Goal: Task Accomplishment & Management: Complete application form

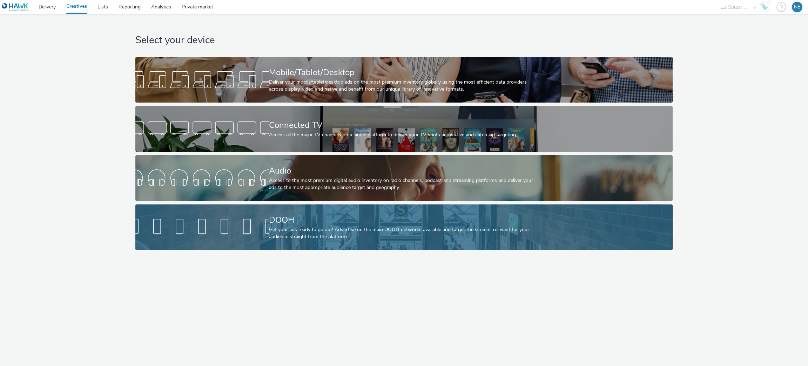
click at [329, 229] on div "Get your ads ready to go out! Advertise on the main DOOH networks available and…" at bounding box center [402, 233] width 267 height 14
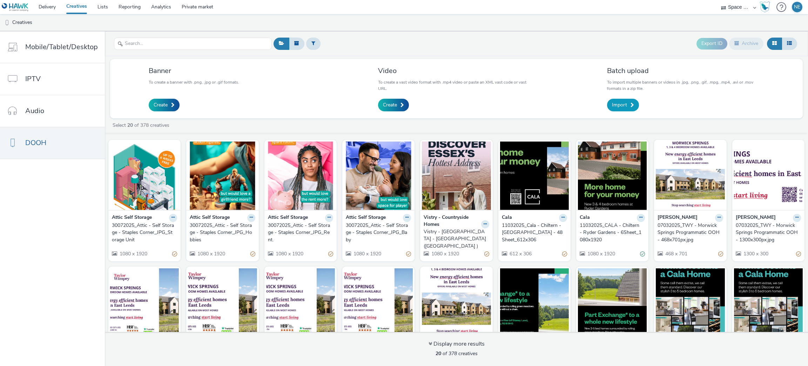
click at [619, 103] on span "Import" at bounding box center [619, 104] width 15 height 7
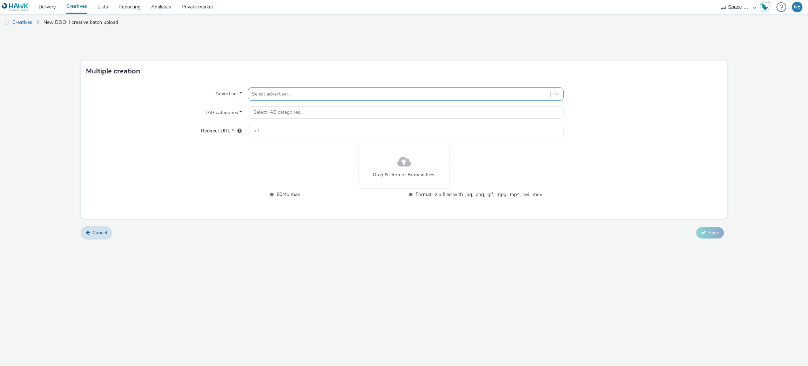
click at [294, 96] on div at bounding box center [399, 94] width 295 height 8
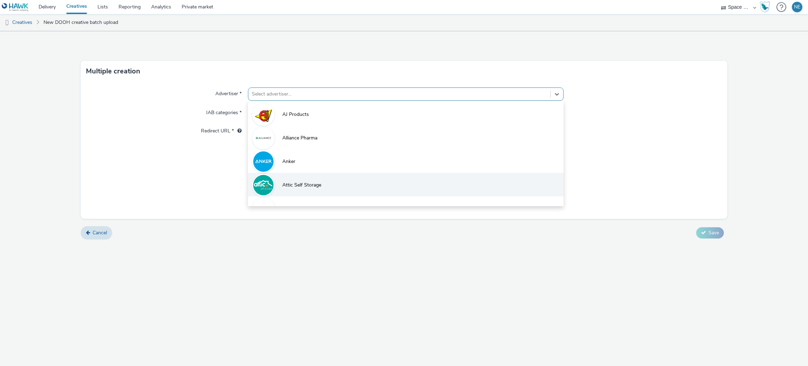
click at [318, 185] on span "Attic Self Storage" at bounding box center [301, 184] width 39 height 7
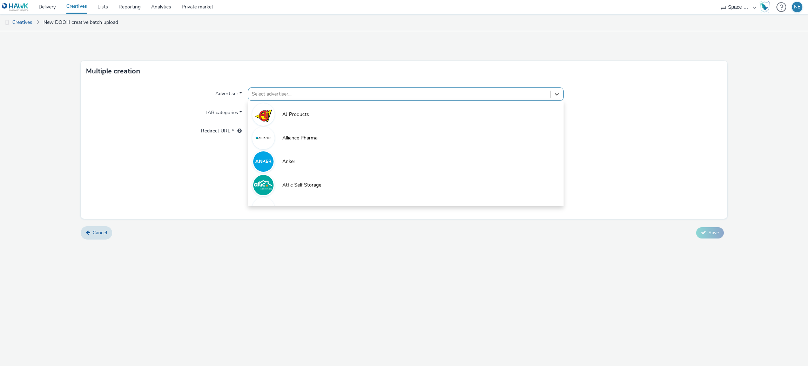
type input "[URL][DOMAIN_NAME]"
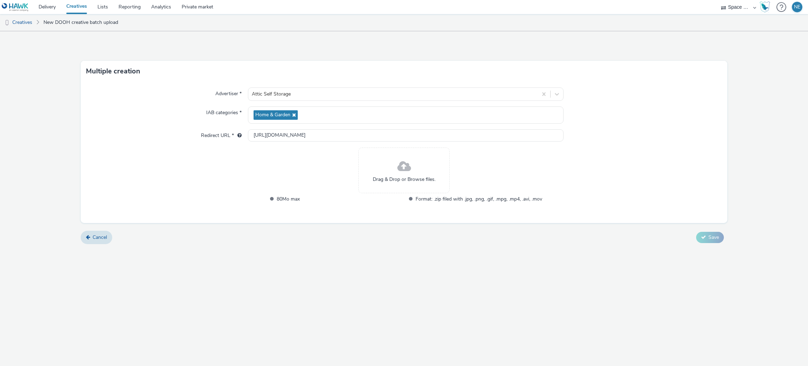
click at [400, 172] on span at bounding box center [405, 166] width 14 height 19
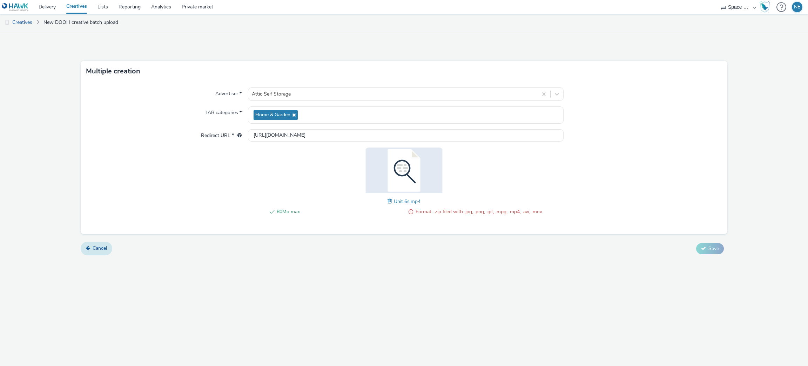
click at [102, 245] on link "Cancel" at bounding box center [97, 247] width 32 height 13
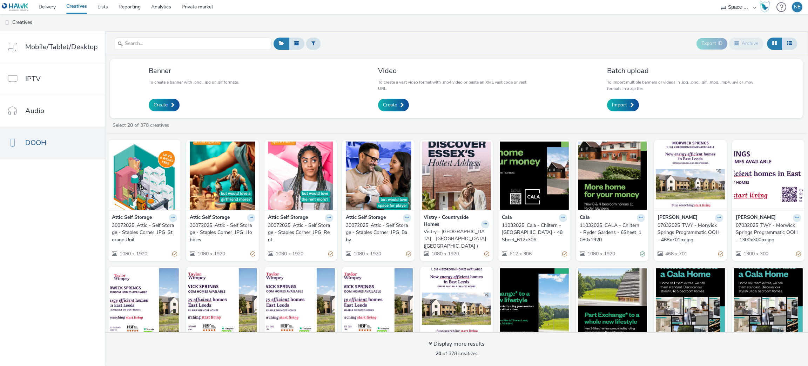
click at [638, 100] on div "Import" at bounding box center [684, 105] width 155 height 13
click at [634, 103] on link "Import" at bounding box center [623, 105] width 32 height 13
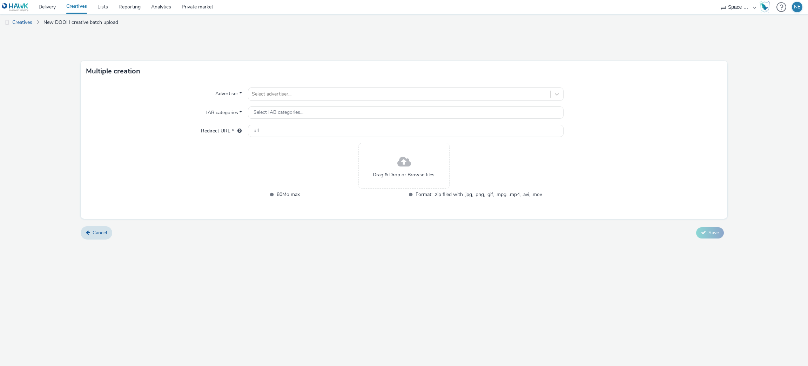
click at [393, 173] on span "Drag & Drop or Browse files." at bounding box center [404, 174] width 63 height 7
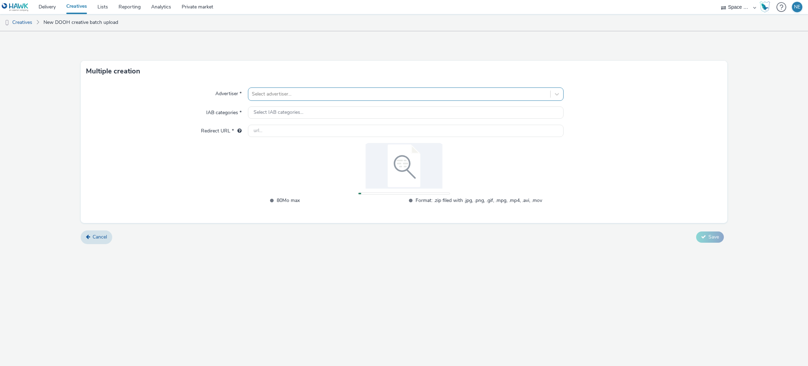
click at [288, 91] on div at bounding box center [399, 94] width 295 height 8
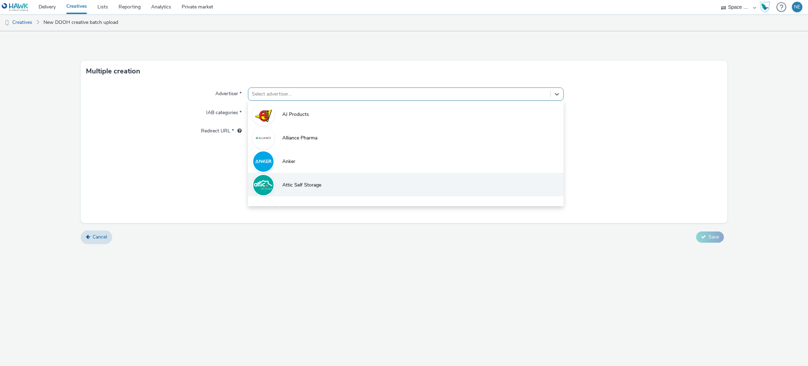
click at [316, 179] on li "Attic Self Storage" at bounding box center [406, 185] width 316 height 24
type input "[URL][DOMAIN_NAME]"
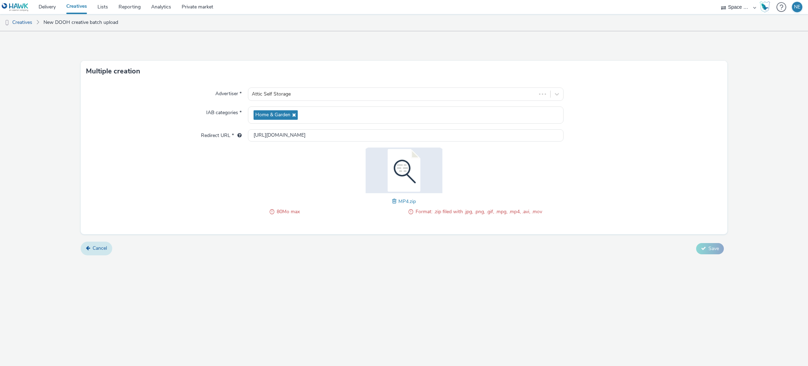
click at [103, 246] on span "Cancel" at bounding box center [100, 248] width 14 height 7
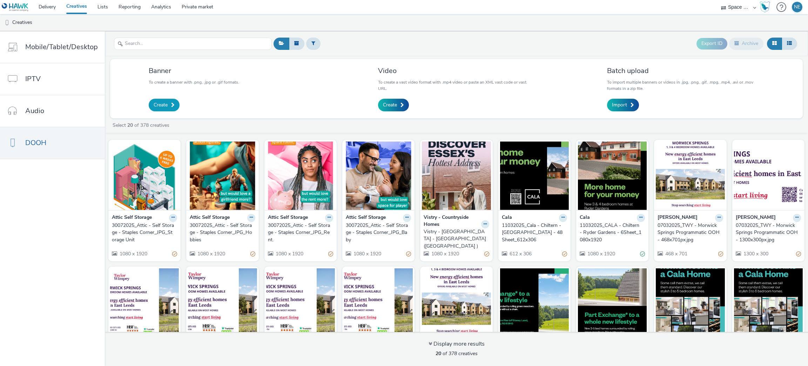
click at [156, 107] on span "Create" at bounding box center [161, 104] width 14 height 7
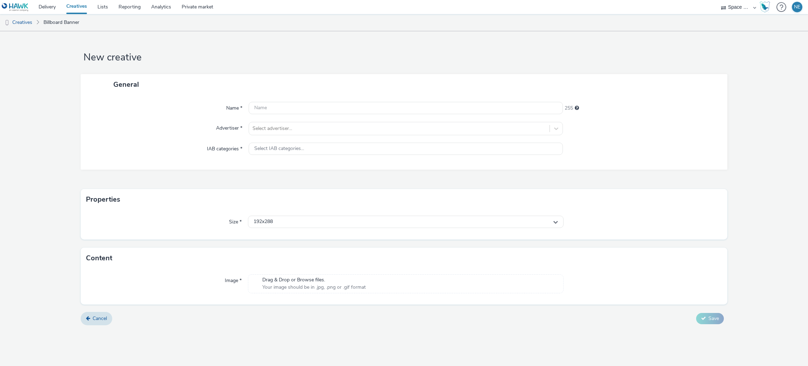
click at [289, 286] on span "Your image should be in .jpg, .png or .gif format" at bounding box center [313, 286] width 103 height 7
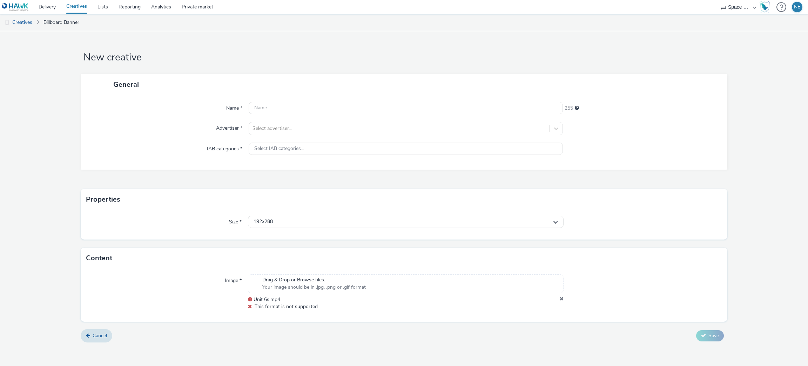
click at [563, 297] on icon at bounding box center [562, 299] width 4 height 7
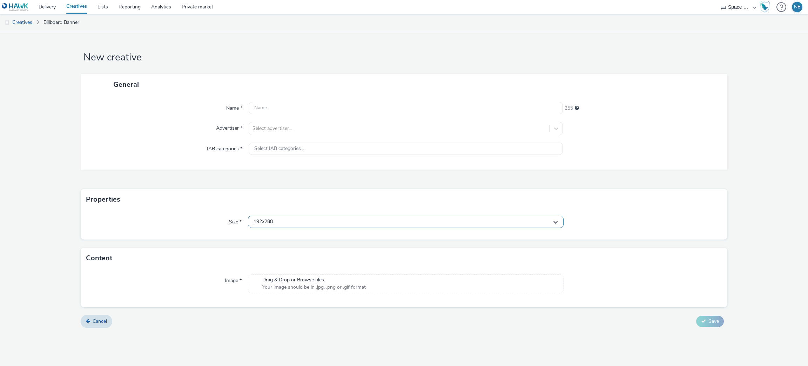
click at [549, 219] on div "192x288" at bounding box center [406, 221] width 316 height 12
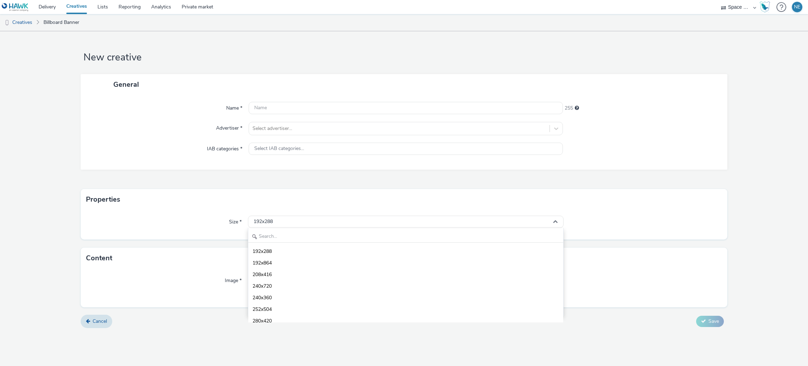
click at [271, 195] on div "Properties" at bounding box center [404, 199] width 647 height 21
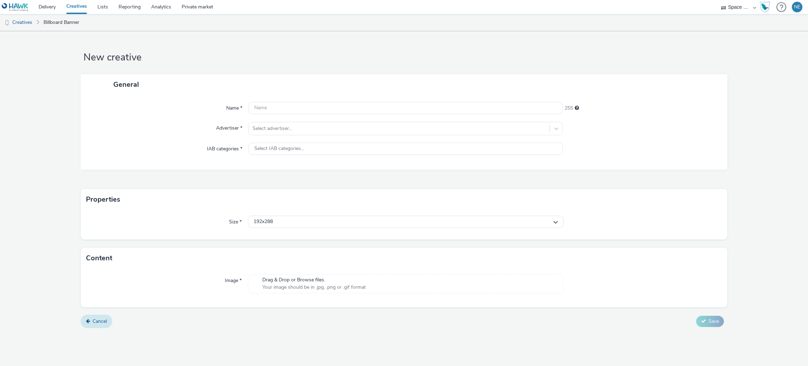
click at [98, 315] on link "Cancel" at bounding box center [97, 320] width 32 height 13
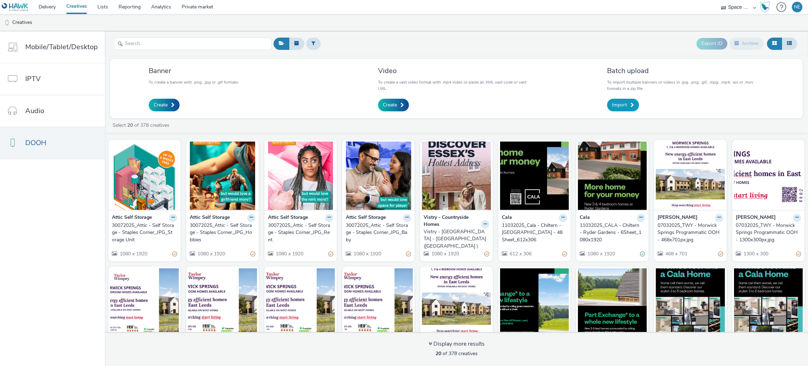
click at [628, 109] on link "Import" at bounding box center [623, 105] width 32 height 13
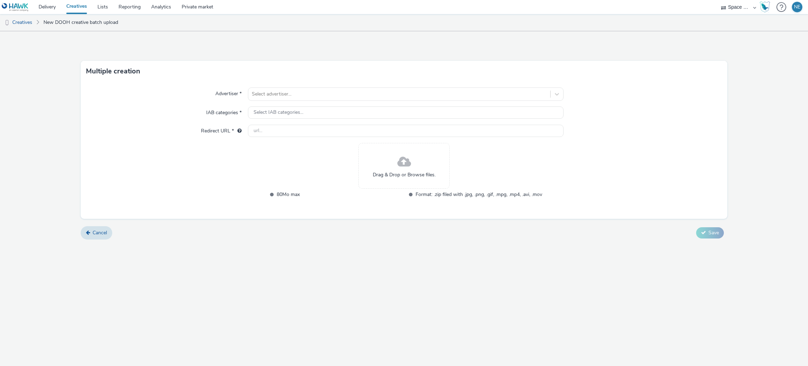
click at [399, 170] on span at bounding box center [405, 162] width 14 height 19
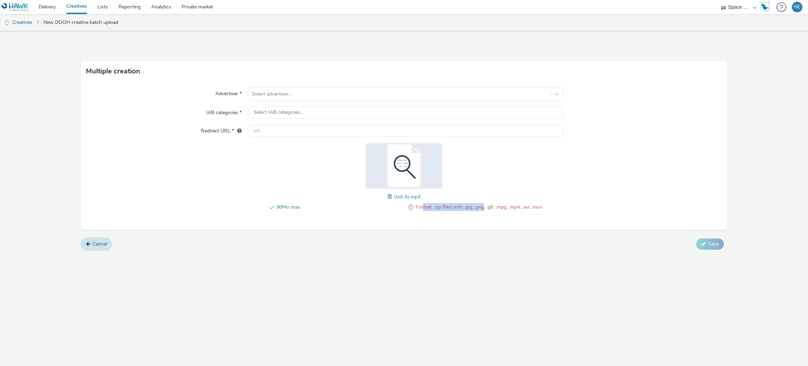
drag, startPoint x: 422, startPoint y: 205, endPoint x: 483, endPoint y: 206, distance: 61.1
click at [483, 206] on span "Format: .zip filed with .jpg, .png, .gif, .mpg, .mp4, .avi, .mov" at bounding box center [479, 207] width 127 height 8
click at [549, 201] on div "Advertiser * Select advertiser... IAB categories * Select IAB categories... Red…" at bounding box center [404, 156] width 647 height 148
click at [315, 90] on div at bounding box center [399, 94] width 295 height 8
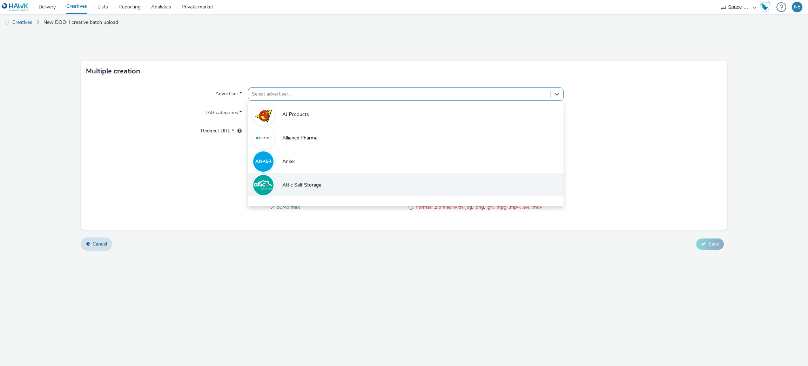
click at [300, 185] on span "Attic Self Storage" at bounding box center [301, 184] width 39 height 7
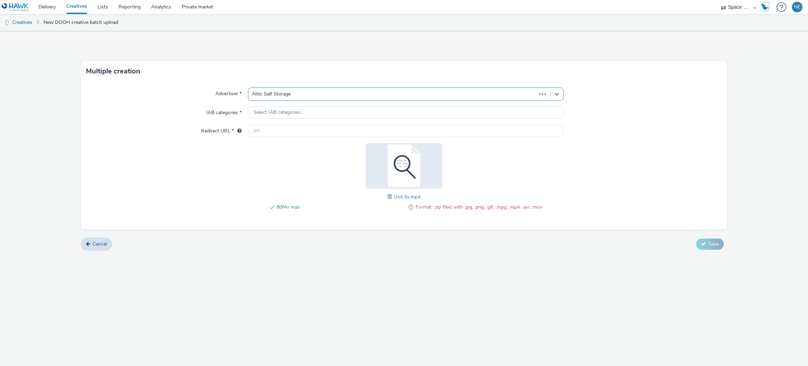
type input "[URL][DOMAIN_NAME]"
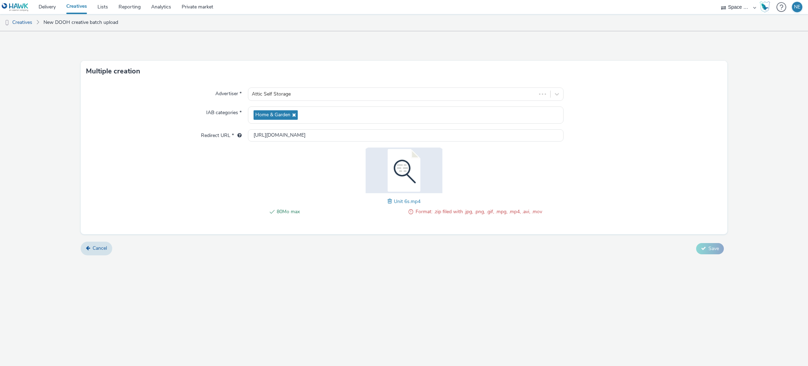
click at [700, 216] on div "Advertiser * Attic Self Storage IAB categories * Home & Garden Redirect URL * […" at bounding box center [404, 158] width 647 height 152
click at [88, 249] on icon at bounding box center [88, 247] width 4 height 5
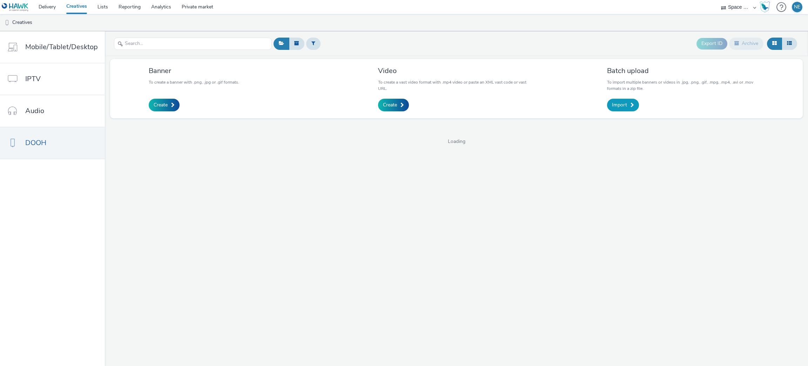
click at [622, 101] on link "Import" at bounding box center [623, 105] width 32 height 13
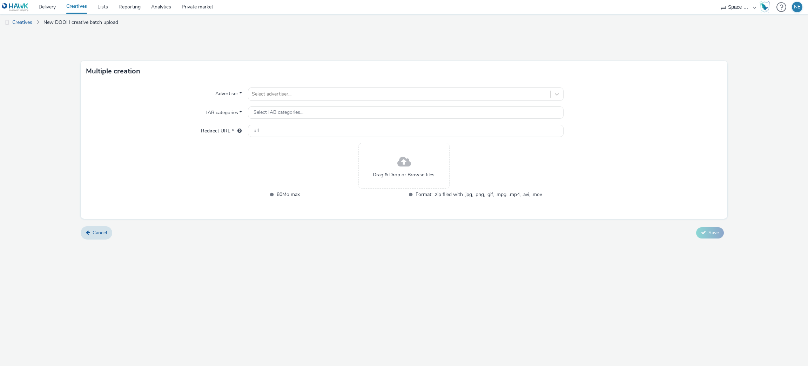
click at [424, 173] on span "Drag & Drop or Browse files." at bounding box center [404, 174] width 63 height 7
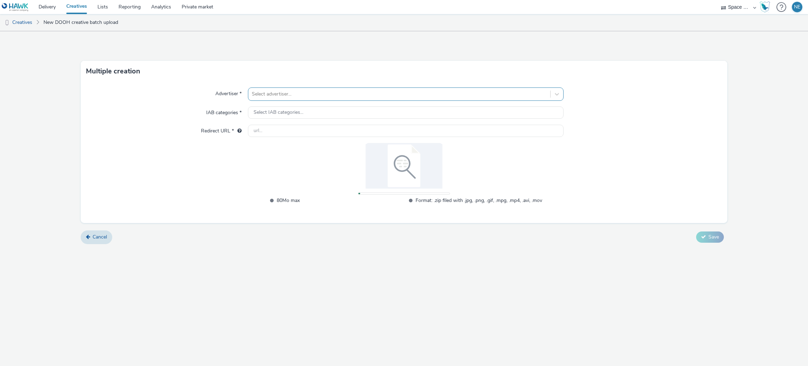
click at [356, 91] on div at bounding box center [399, 94] width 295 height 8
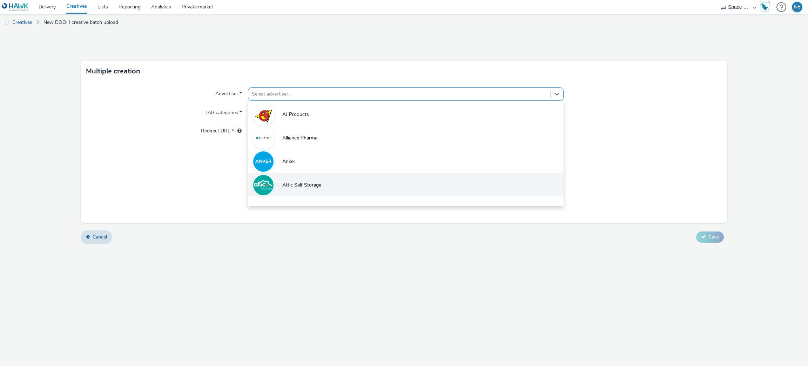
click at [342, 178] on li "Attic Self Storage" at bounding box center [406, 185] width 316 height 24
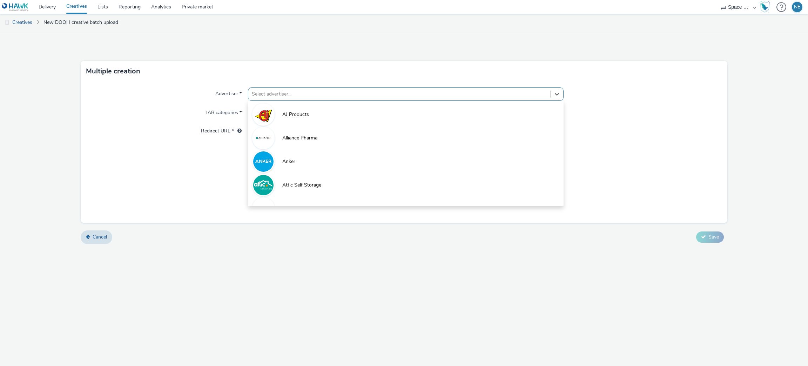
type input "[URL][DOMAIN_NAME]"
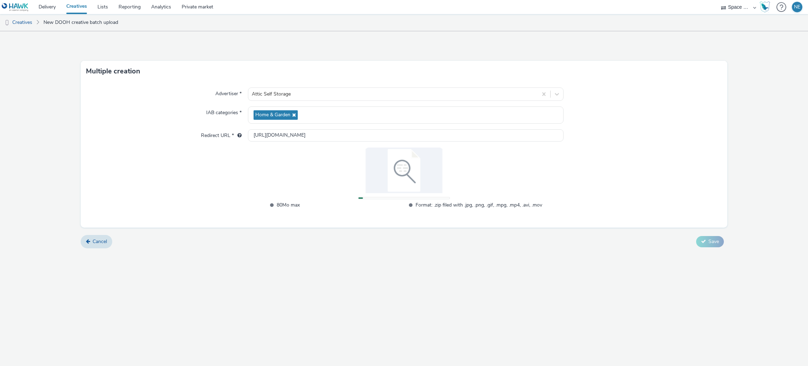
click at [620, 118] on div at bounding box center [643, 114] width 158 height 17
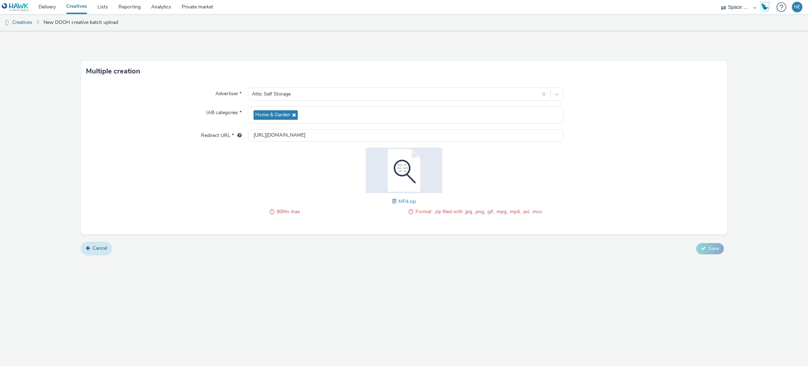
click at [100, 246] on span "Cancel" at bounding box center [100, 248] width 14 height 7
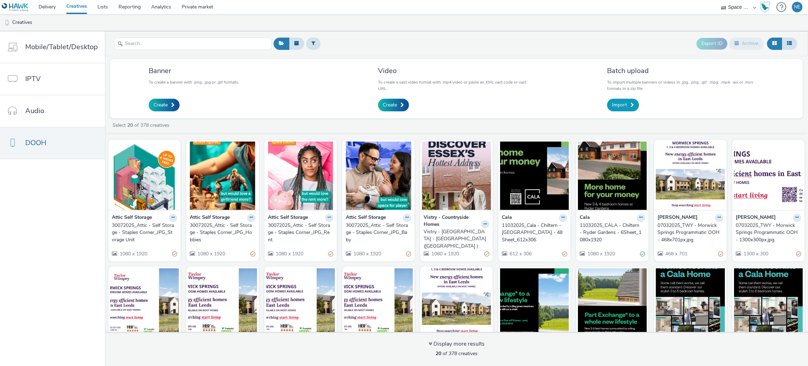
click at [624, 100] on link "Import" at bounding box center [623, 105] width 32 height 13
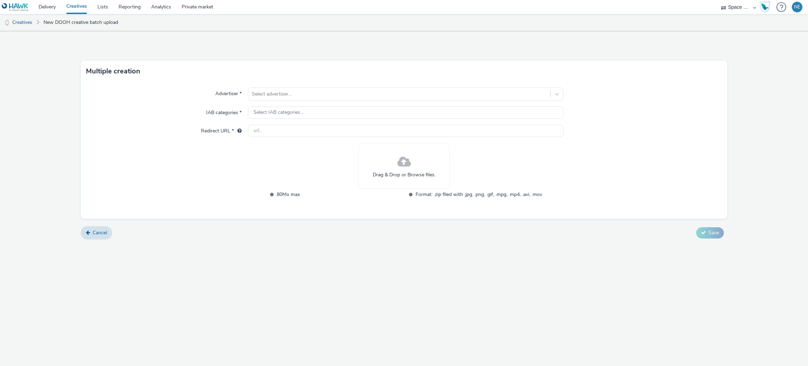
click at [409, 170] on span at bounding box center [405, 162] width 14 height 19
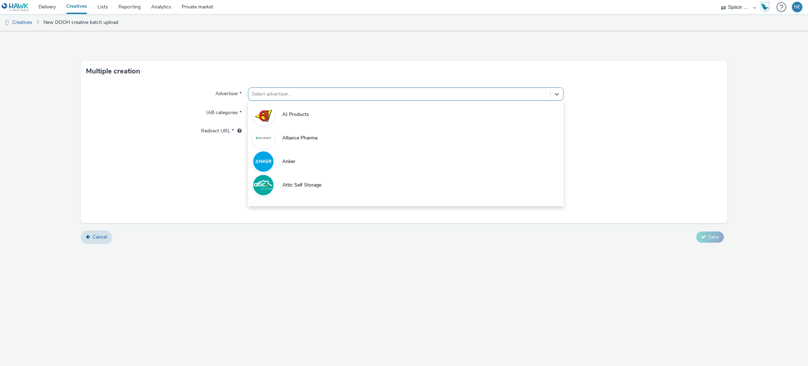
click at [273, 90] on div at bounding box center [399, 94] width 295 height 8
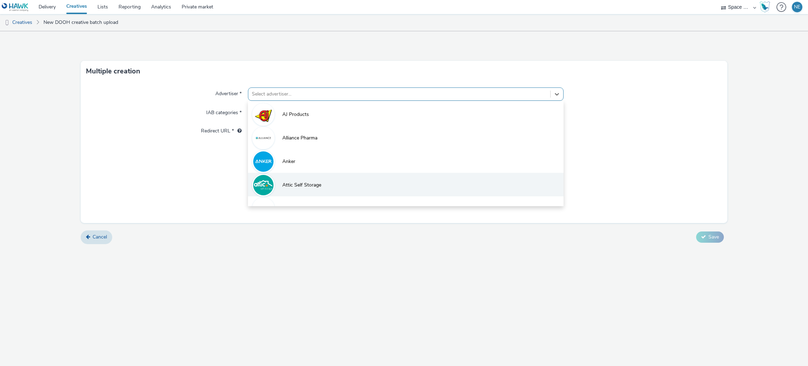
click at [310, 183] on span "Attic Self Storage" at bounding box center [301, 184] width 39 height 7
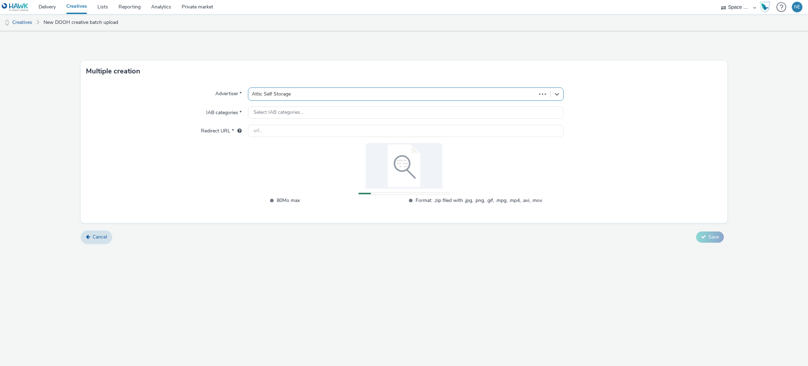
type input "[URL][DOMAIN_NAME]"
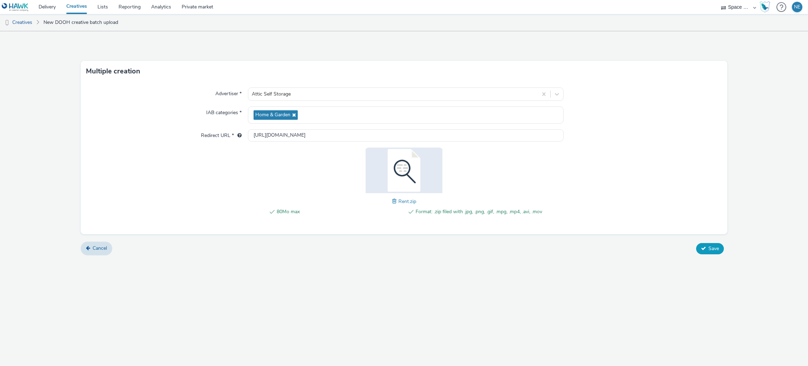
click at [714, 246] on span "Save" at bounding box center [714, 248] width 11 height 7
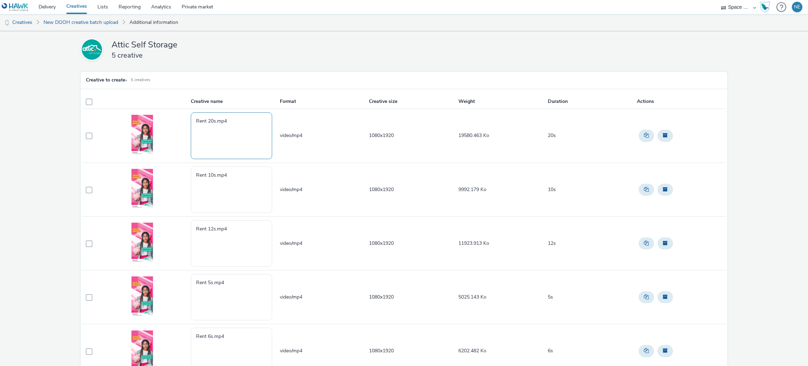
click at [195, 119] on textarea "Rent 20s.mp4" at bounding box center [231, 135] width 81 height 46
paste textarea "Attic- [GEOGRAPHIC_DATA]"
click at [207, 120] on textarea "Attic- [GEOGRAPHIC_DATA] Rent 20s.mp4" at bounding box center [231, 135] width 81 height 46
click at [207, 130] on textarea "Attic Self-Storage - [GEOGRAPHIC_DATA] Rent 20s.mp4" at bounding box center [231, 135] width 81 height 46
drag, startPoint x: 207, startPoint y: 130, endPoint x: 193, endPoint y: 122, distance: 16.2
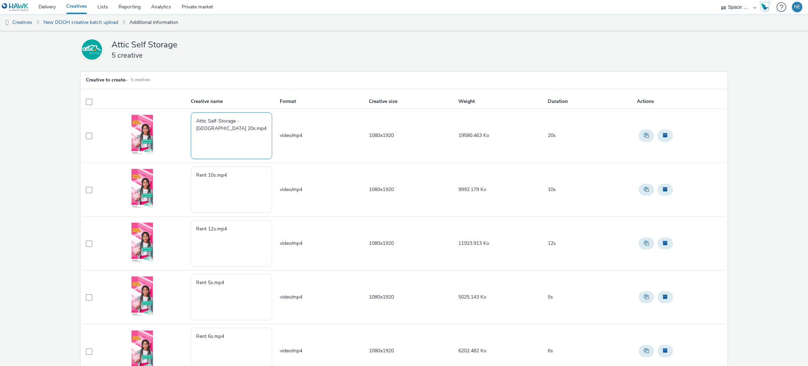
click at [193, 122] on textarea "Attic Self-Storage - [GEOGRAPHIC_DATA] 20s.mp4" at bounding box center [231, 135] width 81 height 46
type textarea "Attic Self-Storage - [GEOGRAPHIC_DATA] 20s.mp4"
click at [213, 188] on textarea "Rent 10s.mp4" at bounding box center [231, 189] width 81 height 46
click at [194, 175] on textarea "Rent 10s.mp4" at bounding box center [231, 189] width 81 height 46
paste textarea "Attic Self-Storage - [GEOGRAPHIC_DATA]"
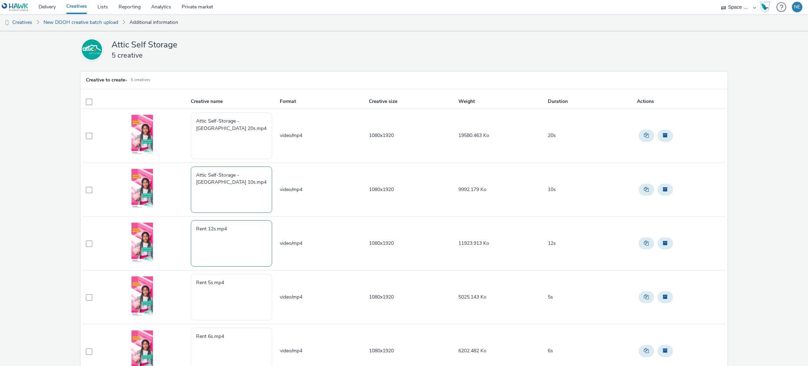
type textarea "Attic Self-Storage - [GEOGRAPHIC_DATA] 10s.mp4"
click at [193, 226] on textarea "Rent 12s.mp4" at bounding box center [231, 243] width 81 height 46
paste textarea "Attic Self-Storage - [GEOGRAPHIC_DATA]"
type textarea "Attic Self-Storage - [GEOGRAPHIC_DATA] 12s.mp4"
click at [194, 279] on textarea "Rent 5s.mp4" at bounding box center [231, 297] width 81 height 46
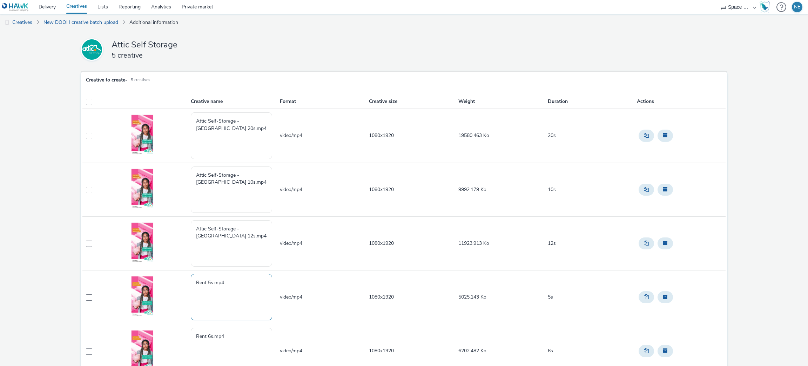
paste textarea "Attic Self-Storage - [GEOGRAPHIC_DATA]"
type textarea "Attic Self-Storage - [GEOGRAPHIC_DATA] 5s.mp4"
click at [191, 335] on textarea "Rent 6s.mp4" at bounding box center [231, 350] width 81 height 46
paste textarea "Attic Self-Storage - [GEOGRAPHIC_DATA]"
type textarea "Attic Self-Storage - [GEOGRAPHIC_DATA] 6s.mp4"
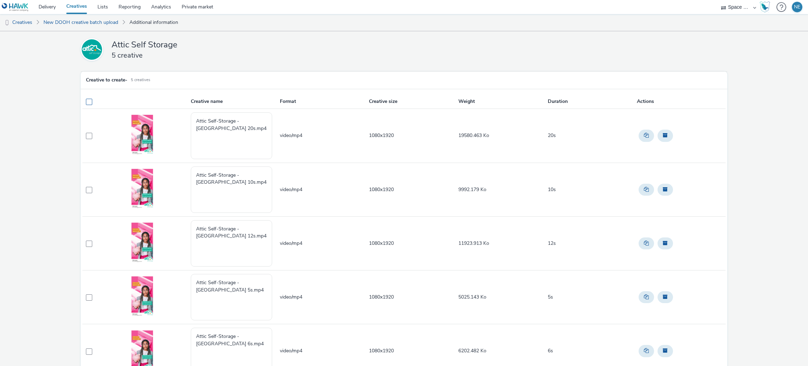
drag, startPoint x: 88, startPoint y: 100, endPoint x: 93, endPoint y: 105, distance: 6.7
click at [89, 100] on span at bounding box center [89, 102] width 6 height 6
checkbox input "true"
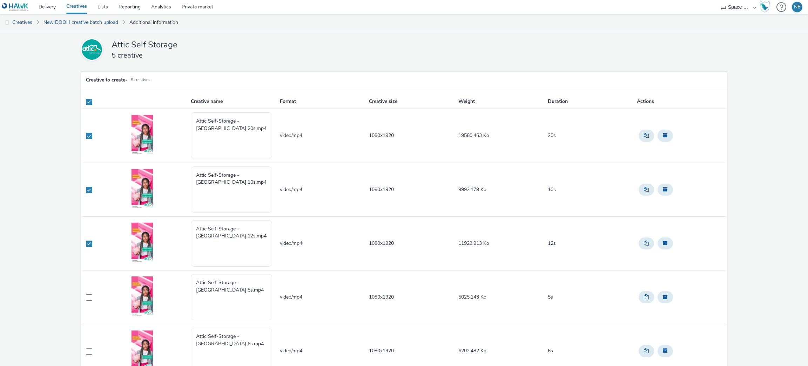
checkbox input "true"
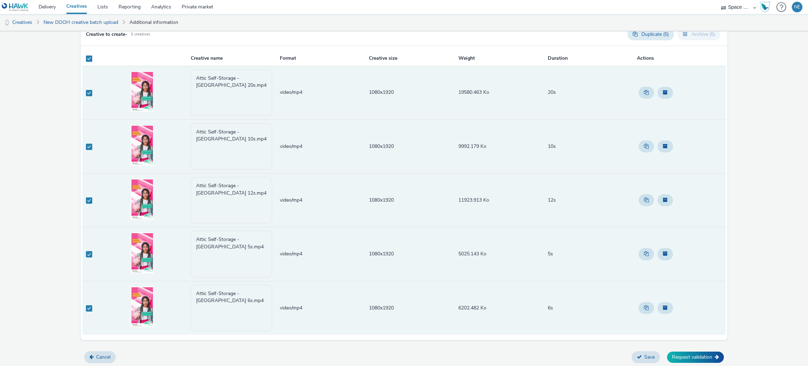
scroll to position [50, 0]
click at [693, 356] on button "Request validation" at bounding box center [695, 355] width 57 height 11
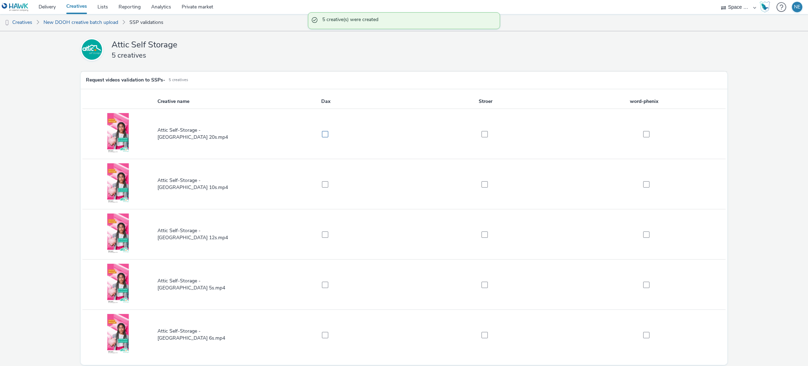
click at [322, 134] on span at bounding box center [325, 134] width 6 height 6
checkbox input "true"
drag, startPoint x: 322, startPoint y: 186, endPoint x: 411, endPoint y: 172, distance: 90.5
click at [322, 186] on span at bounding box center [325, 184] width 6 height 6
checkbox input "true"
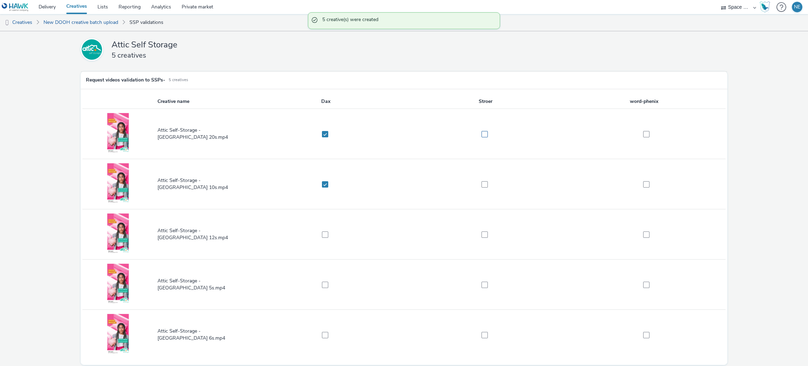
click at [482, 131] on span at bounding box center [485, 134] width 6 height 6
checkbox input "true"
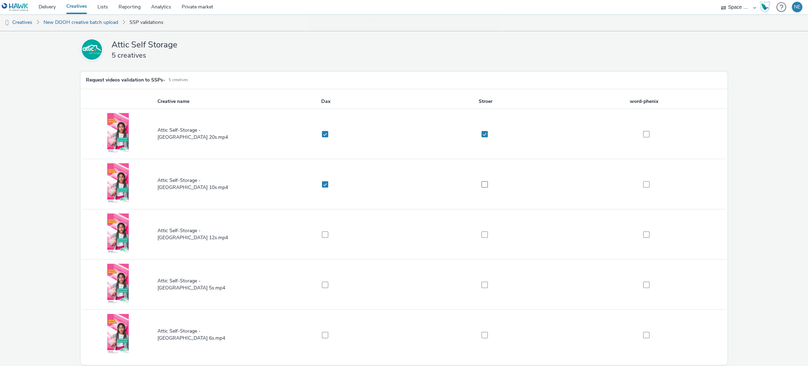
drag, startPoint x: 485, startPoint y: 173, endPoint x: 482, endPoint y: 184, distance: 10.7
click at [485, 174] on td at bounding box center [486, 184] width 160 height 50
drag, startPoint x: 482, startPoint y: 184, endPoint x: 422, endPoint y: 208, distance: 64.8
click at [482, 185] on span at bounding box center [485, 184] width 6 height 6
checkbox input "true"
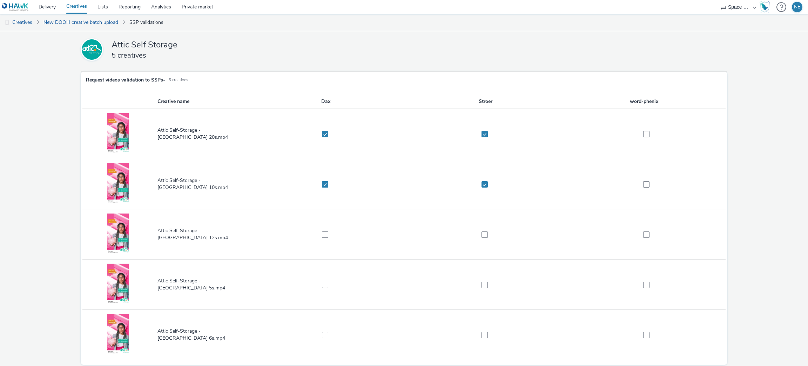
drag, startPoint x: 320, startPoint y: 233, endPoint x: 317, endPoint y: 248, distance: 16.1
click at [319, 234] on label at bounding box center [323, 234] width 152 height 7
checkbox input "true"
drag, startPoint x: 323, startPoint y: 283, endPoint x: 316, endPoint y: 309, distance: 27.1
click at [323, 283] on span at bounding box center [325, 284] width 6 height 6
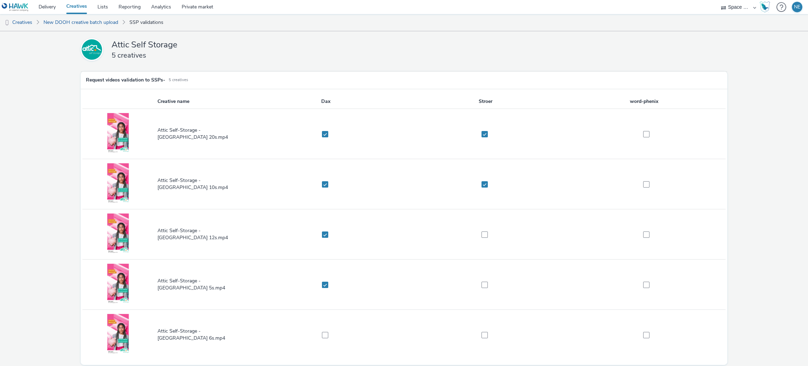
checkbox input "true"
click at [322, 334] on span at bounding box center [325, 335] width 6 height 6
checkbox input "true"
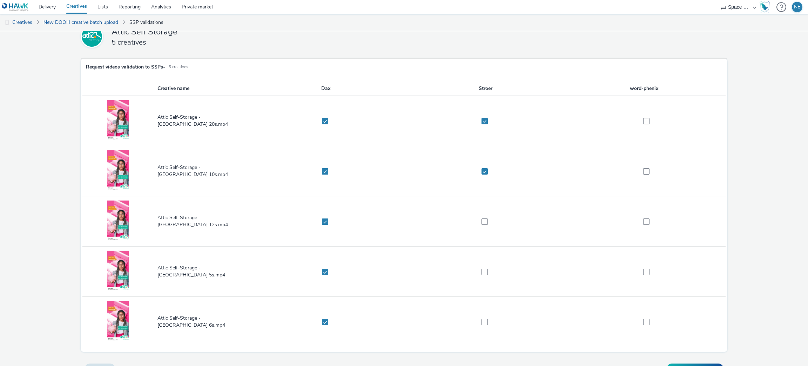
scroll to position [25, 0]
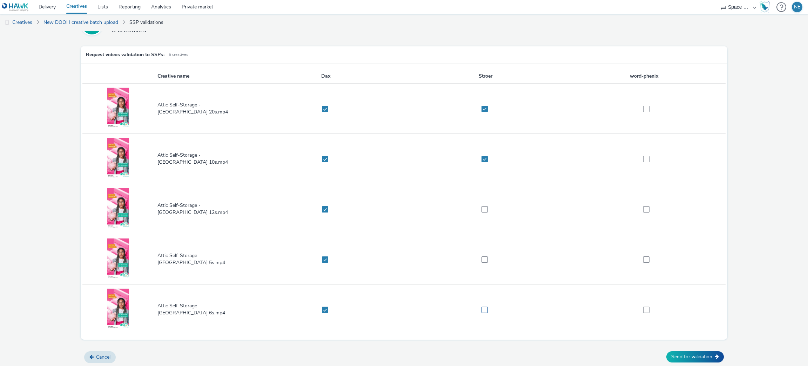
click at [482, 309] on span at bounding box center [485, 309] width 6 height 6
checkbox input "true"
drag, startPoint x: 479, startPoint y: 255, endPoint x: 479, endPoint y: 249, distance: 6.0
click at [479, 255] on label at bounding box center [483, 258] width 152 height 7
checkbox input "true"
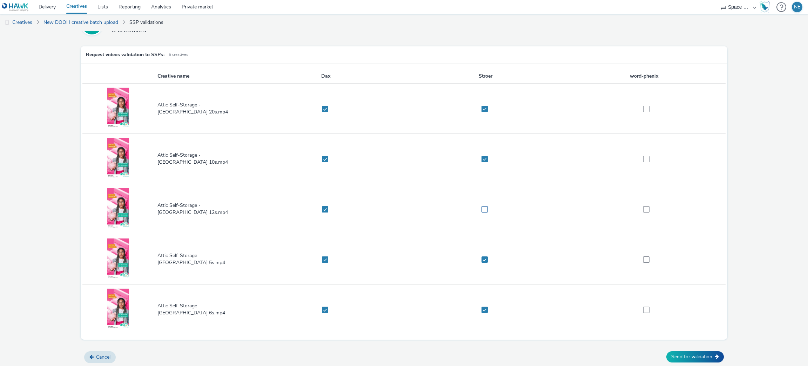
click at [477, 211] on label at bounding box center [483, 208] width 152 height 7
checkbox input "true"
click at [643, 311] on span at bounding box center [646, 309] width 6 height 6
checkbox input "true"
drag, startPoint x: 636, startPoint y: 262, endPoint x: 635, endPoint y: 236, distance: 25.3
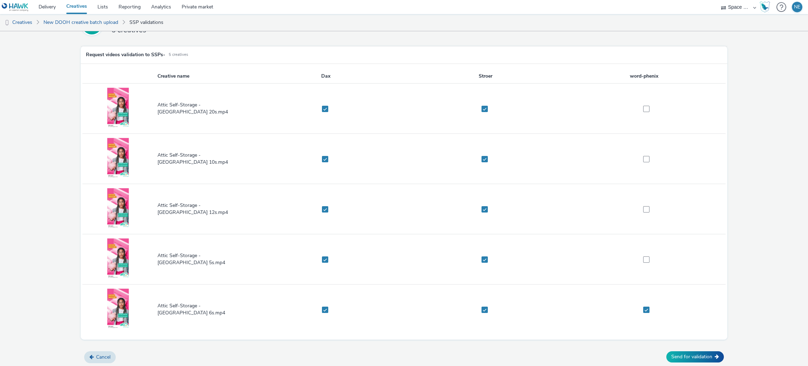
click at [636, 261] on label at bounding box center [645, 258] width 156 height 7
checkbox input "true"
drag, startPoint x: 637, startPoint y: 212, endPoint x: 637, endPoint y: 191, distance: 20.7
click at [643, 211] on span at bounding box center [646, 209] width 6 height 6
checkbox input "true"
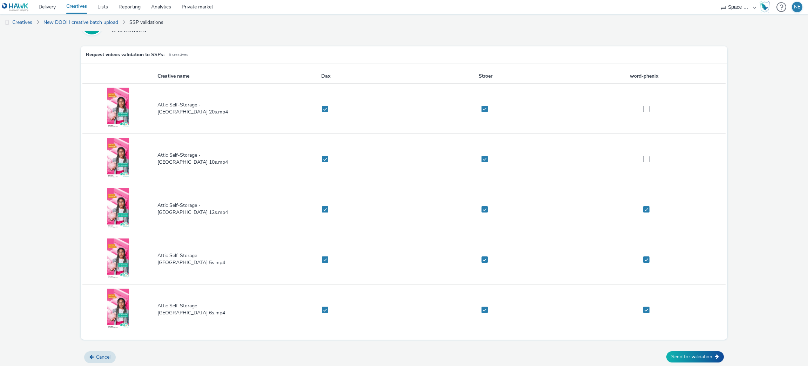
click at [643, 156] on span at bounding box center [646, 159] width 6 height 6
checkbox input "true"
click at [637, 104] on td at bounding box center [646, 109] width 160 height 50
click at [643, 108] on span at bounding box center [646, 109] width 6 height 6
checkbox input "true"
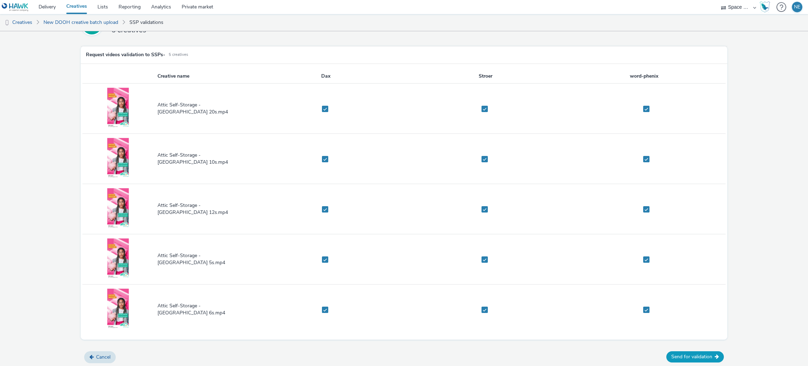
click at [715, 354] on icon at bounding box center [717, 356] width 4 height 5
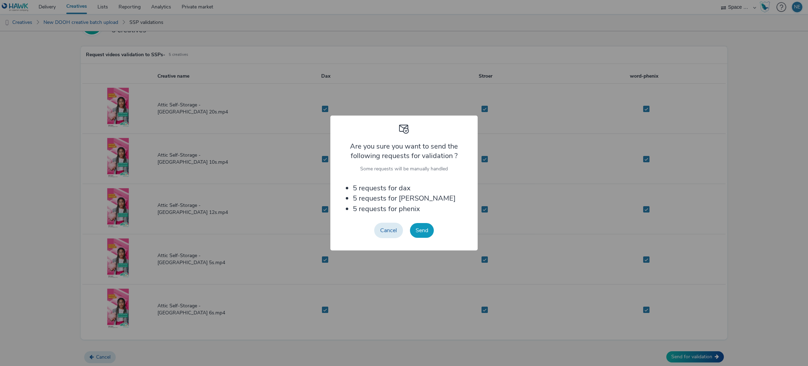
click at [419, 227] on button "Send" at bounding box center [422, 230] width 24 height 15
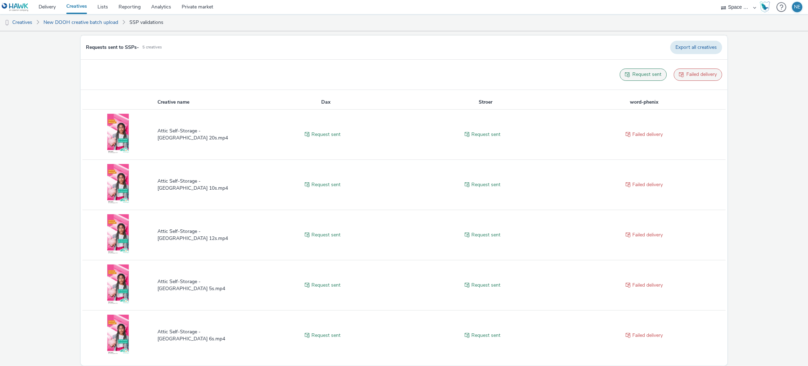
scroll to position [62, 0]
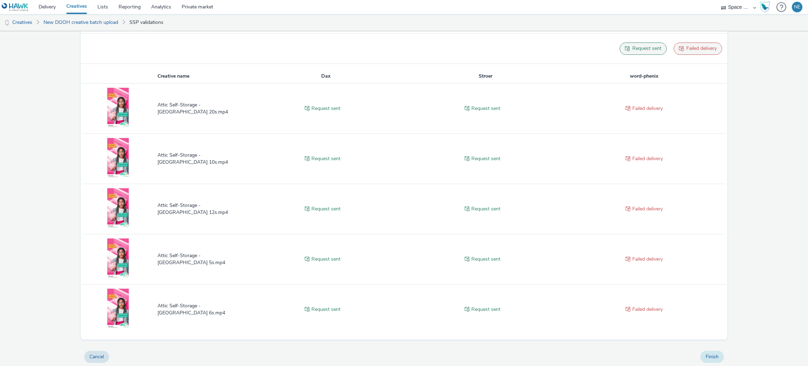
click at [704, 355] on button "Finish" at bounding box center [713, 356] width 24 height 12
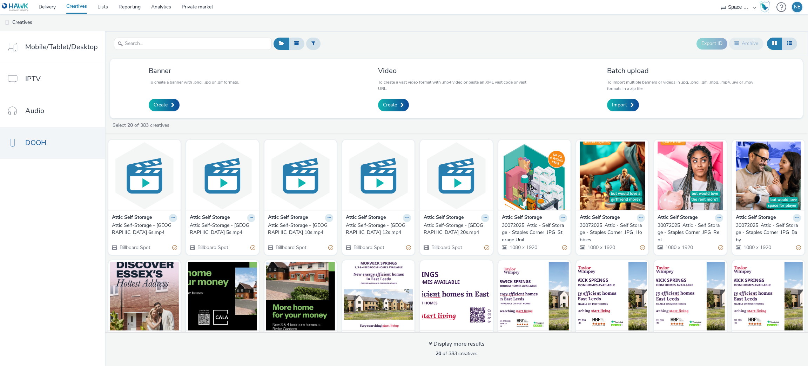
click at [609, 97] on div "Batch upload To import multiple banners or videos in .jpg, .png, .gif, .mpg, .m…" at bounding box center [685, 88] width 157 height 45
click at [619, 106] on span "Import" at bounding box center [619, 104] width 15 height 7
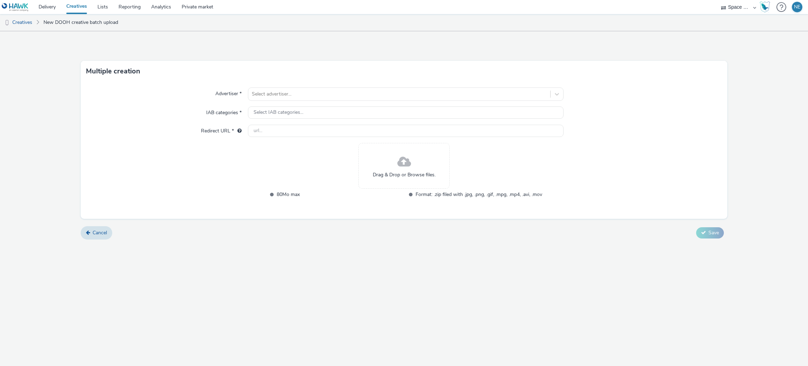
click at [421, 180] on div "Drag & Drop or Browse files." at bounding box center [404, 166] width 91 height 46
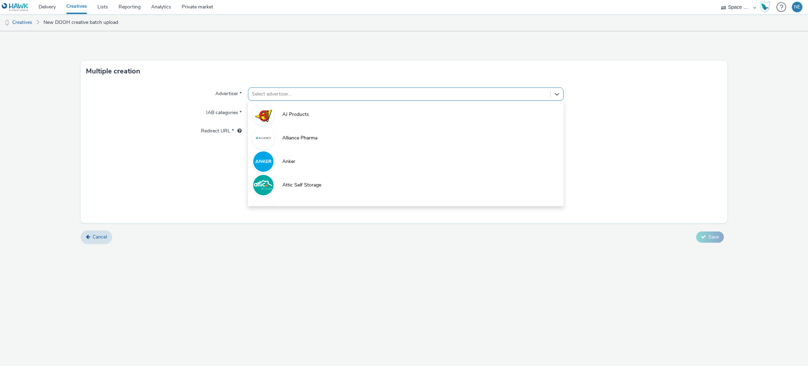
click at [332, 95] on div at bounding box center [399, 94] width 295 height 8
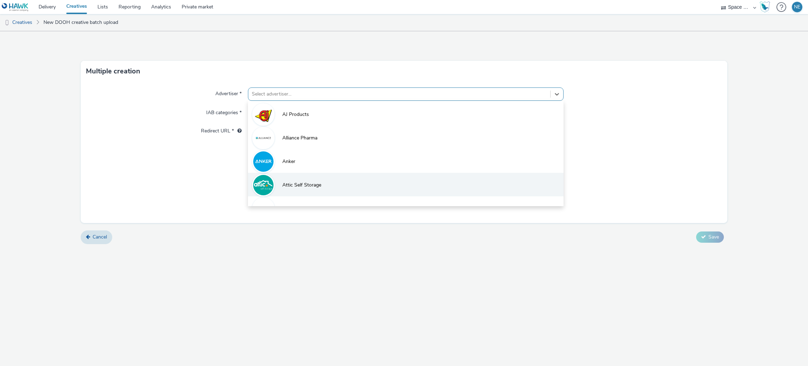
click at [330, 181] on li "Attic Self Storage" at bounding box center [406, 185] width 316 height 24
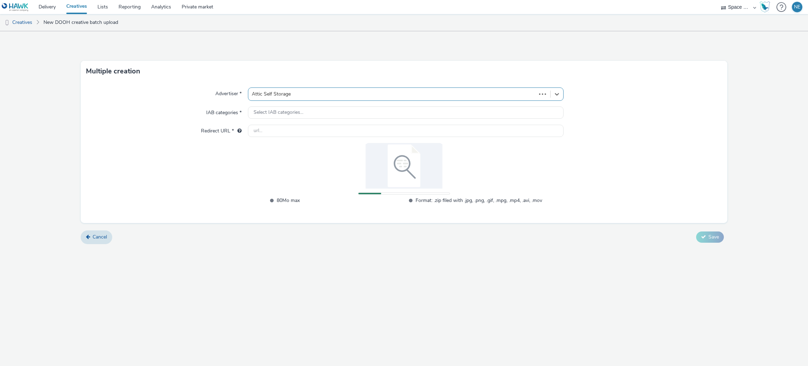
type input "[URL][DOMAIN_NAME]"
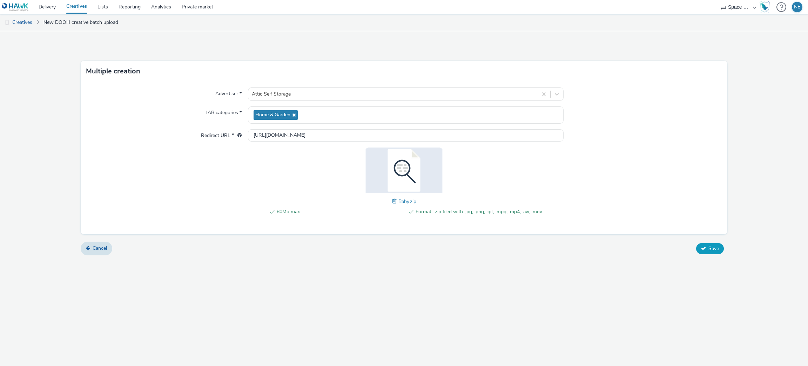
click at [715, 245] on span "Save" at bounding box center [714, 248] width 11 height 7
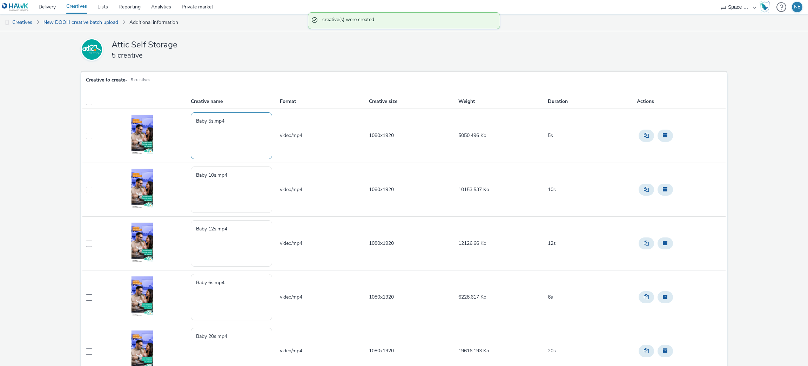
click at [197, 122] on textarea "Baby 5s.mp4" at bounding box center [231, 135] width 81 height 46
click at [194, 121] on textarea "Baby 5s.mp4" at bounding box center [231, 135] width 81 height 46
paste textarea "Attic Self-Storage - [GEOGRAPHIC_DATA]"
type textarea "Attic Self-Storage - [GEOGRAPHIC_DATA] 5s.mp4"
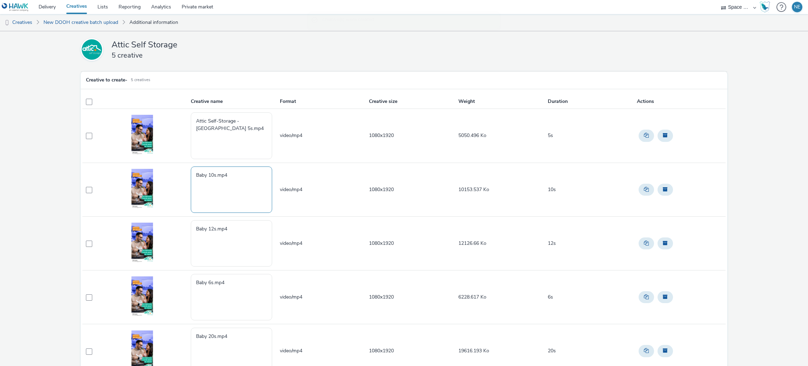
click at [194, 175] on textarea "Baby 10s.mp4" at bounding box center [231, 189] width 81 height 46
paste textarea "Attic Self-Storage - [GEOGRAPHIC_DATA]"
type textarea "Attic Self-Storage - [GEOGRAPHIC_DATA] 10s.mp4"
click at [197, 229] on textarea "Baby 12s.mp4" at bounding box center [231, 243] width 81 height 46
click at [193, 228] on textarea "Baby 12s.mp4" at bounding box center [231, 243] width 81 height 46
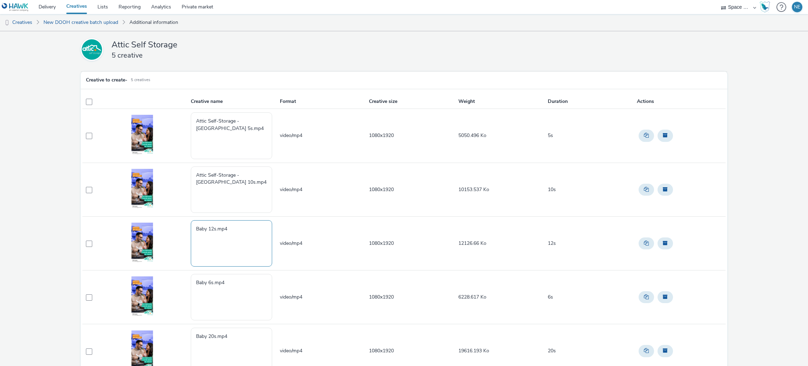
paste textarea "Attic Self-Storage - [GEOGRAPHIC_DATA]"
type textarea "Attic Self-Storage - [GEOGRAPHIC_DATA] 12s.mp4"
click at [191, 284] on textarea "Baby 6s.mp4" at bounding box center [231, 297] width 81 height 46
paste textarea "Attic Self-Storage - [GEOGRAPHIC_DATA]"
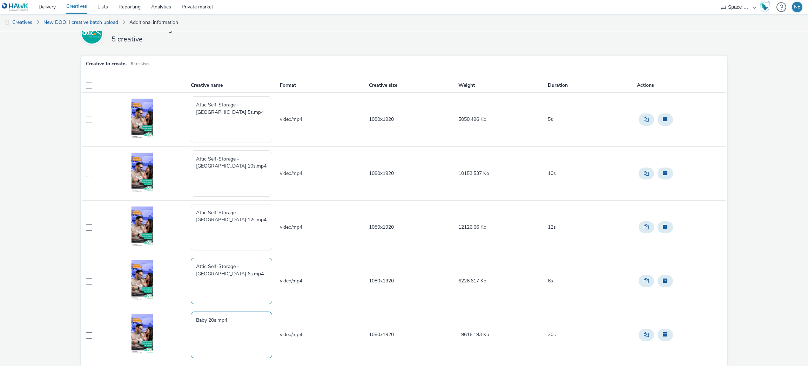
scroll to position [45, 0]
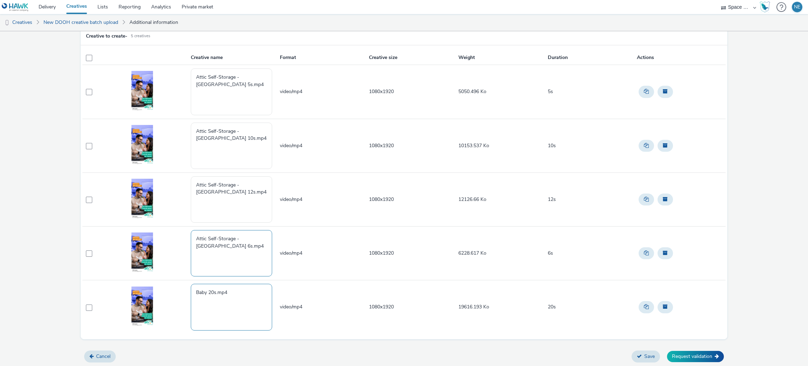
type textarea "Attic Self-Storage - [GEOGRAPHIC_DATA] 6s.mp4"
click at [193, 289] on textarea "Baby 20s.mp4" at bounding box center [231, 306] width 81 height 46
paste textarea "Attic Self-Storage - [GEOGRAPHIC_DATA]"
type textarea "Attic Self-Storage - [GEOGRAPHIC_DATA] 20s.mp4"
drag, startPoint x: 686, startPoint y: 357, endPoint x: 112, endPoint y: 135, distance: 614.5
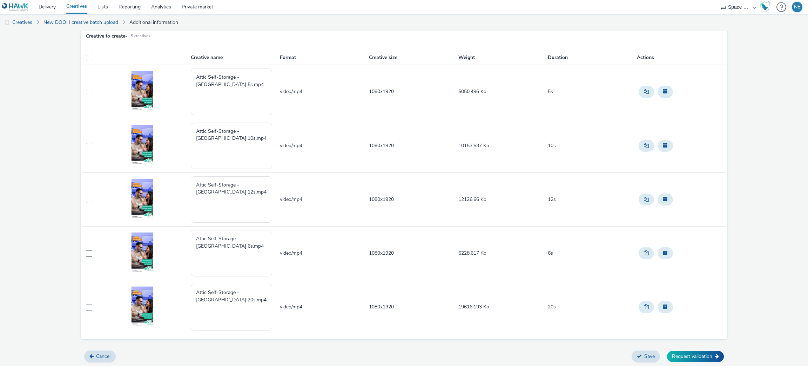
click at [108, 145] on div "Attic Self Storage 5 creative Creative to create - 5 creatives Creative name Fo…" at bounding box center [404, 176] width 808 height 378
click at [89, 56] on span at bounding box center [89, 58] width 6 height 6
checkbox input "true"
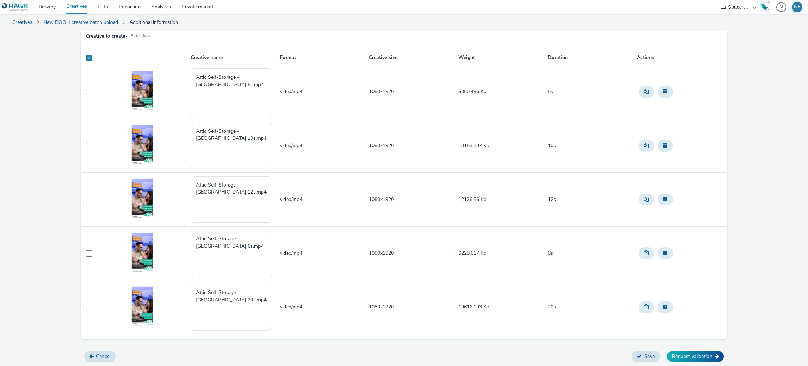
checkbox input "true"
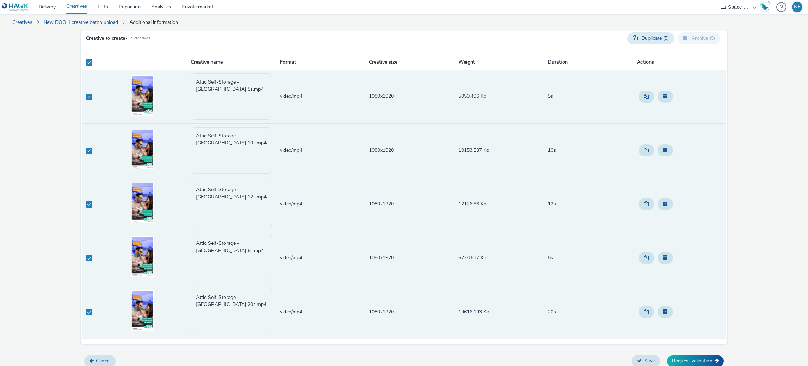
scroll to position [47, 0]
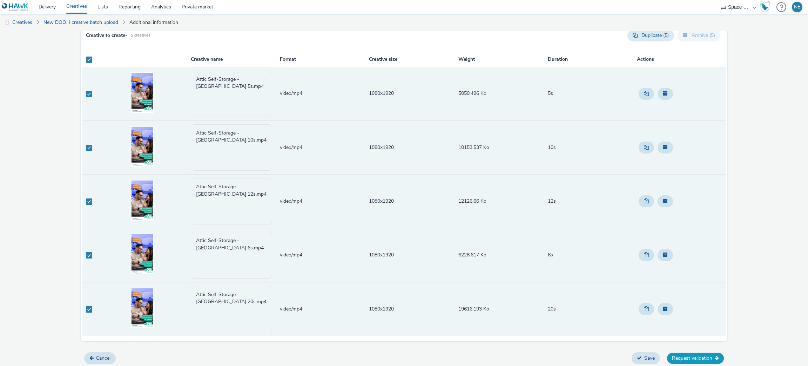
click at [706, 357] on button "Request validation" at bounding box center [695, 357] width 57 height 11
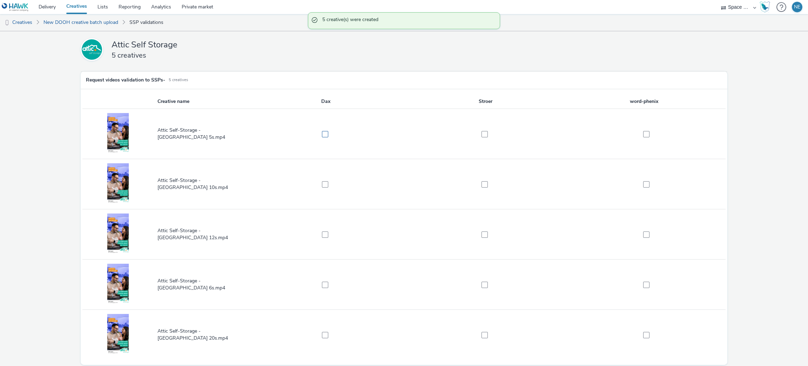
click at [321, 130] on td at bounding box center [326, 134] width 160 height 50
click at [322, 184] on span at bounding box center [325, 184] width 6 height 6
checkbox input "true"
drag, startPoint x: 326, startPoint y: 131, endPoint x: 323, endPoint y: 163, distance: 32.4
click at [325, 131] on span at bounding box center [325, 134] width 6 height 6
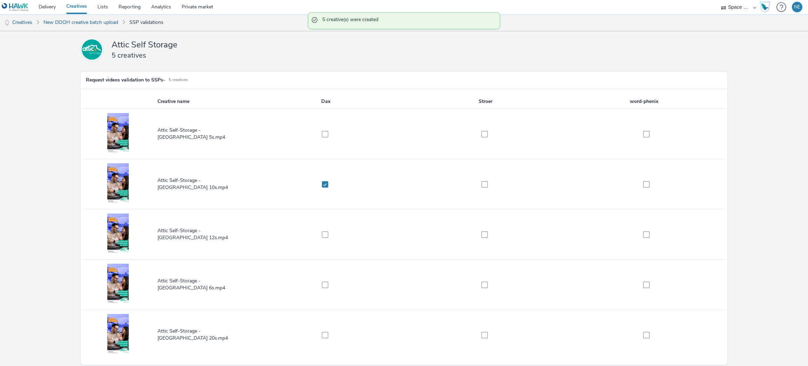
checkbox input "true"
drag, startPoint x: 318, startPoint y: 227, endPoint x: 319, endPoint y: 232, distance: 5.2
click at [319, 231] on td at bounding box center [326, 234] width 160 height 50
click at [325, 242] on td at bounding box center [326, 234] width 160 height 50
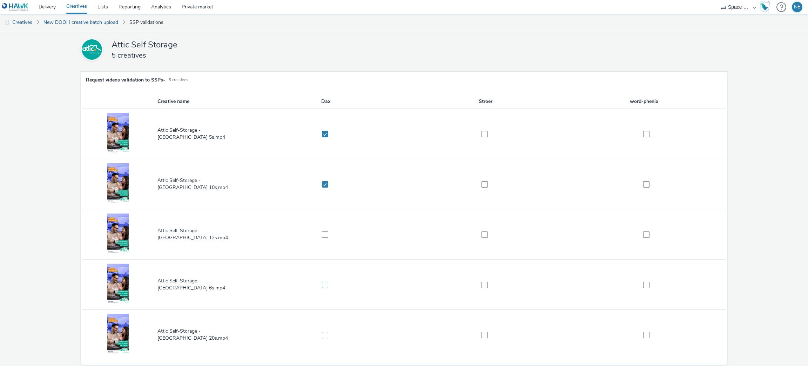
click at [322, 285] on span at bounding box center [325, 284] width 6 height 6
checkbox input "true"
click at [320, 234] on label at bounding box center [323, 234] width 152 height 7
checkbox input "true"
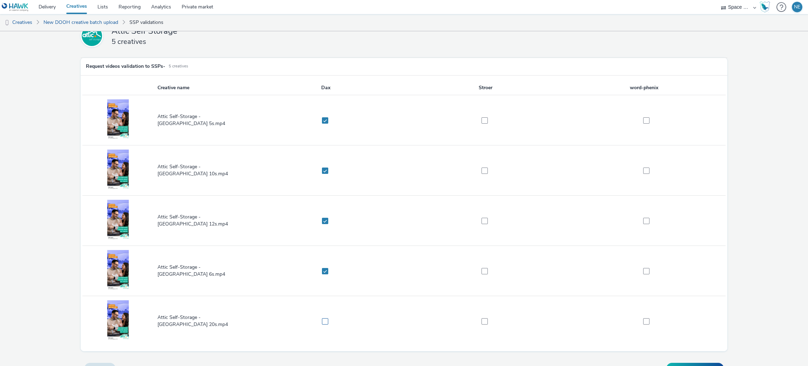
scroll to position [25, 0]
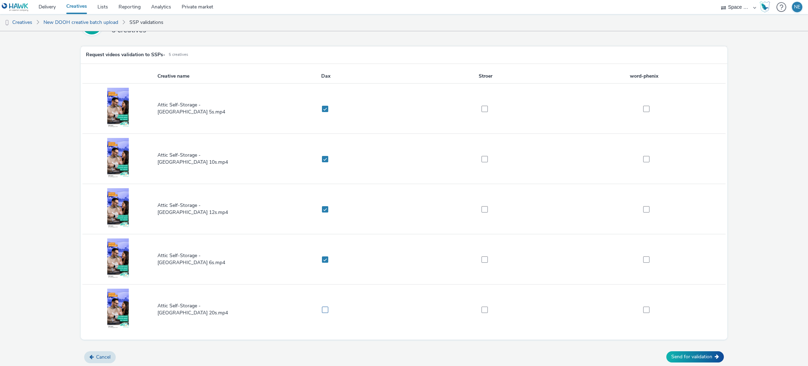
click at [322, 306] on span at bounding box center [325, 309] width 6 height 6
checkbox input "true"
click at [476, 308] on label at bounding box center [483, 309] width 152 height 7
checkbox input "true"
click at [482, 257] on span at bounding box center [485, 259] width 6 height 6
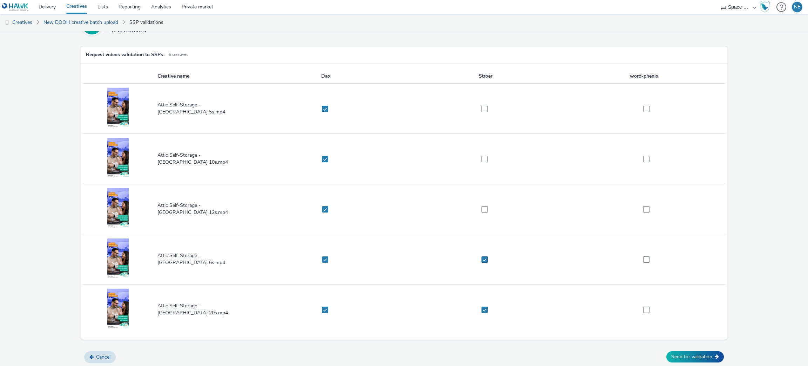
checkbox input "true"
click at [482, 207] on span at bounding box center [485, 209] width 6 height 6
checkbox input "true"
click at [482, 158] on span at bounding box center [485, 159] width 6 height 6
checkbox input "true"
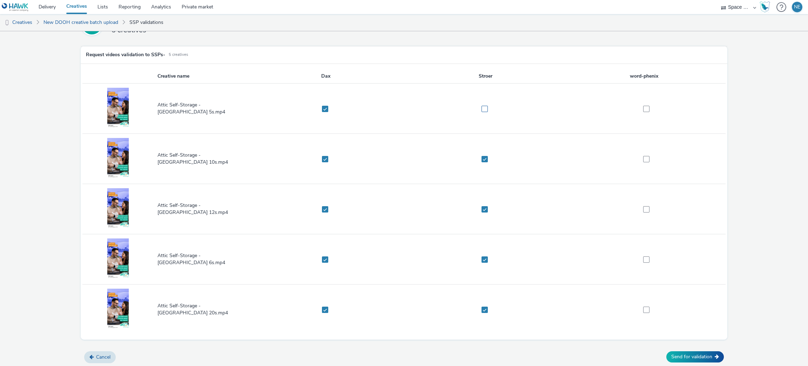
click at [482, 109] on span at bounding box center [485, 109] width 6 height 6
checkbox input "true"
click at [701, 352] on button "Send for validation" at bounding box center [696, 356] width 58 height 11
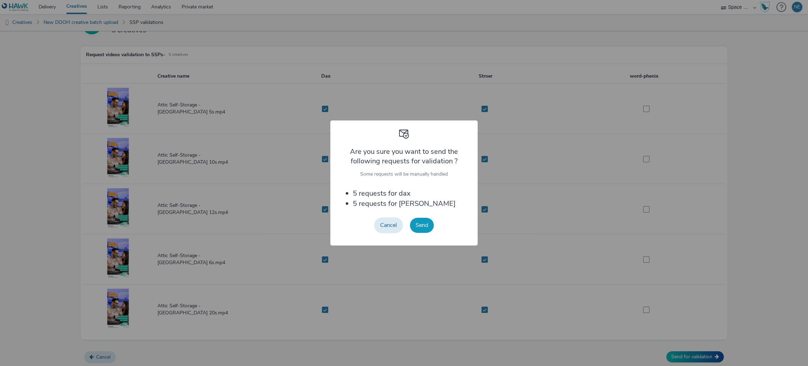
click at [416, 223] on button "Send" at bounding box center [422, 225] width 24 height 15
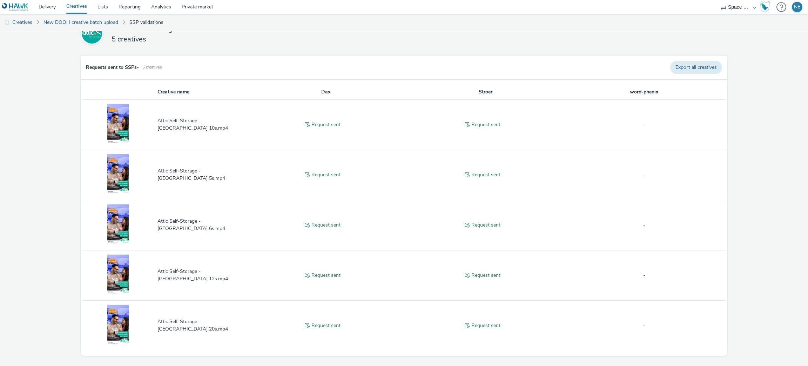
scroll to position [32, 0]
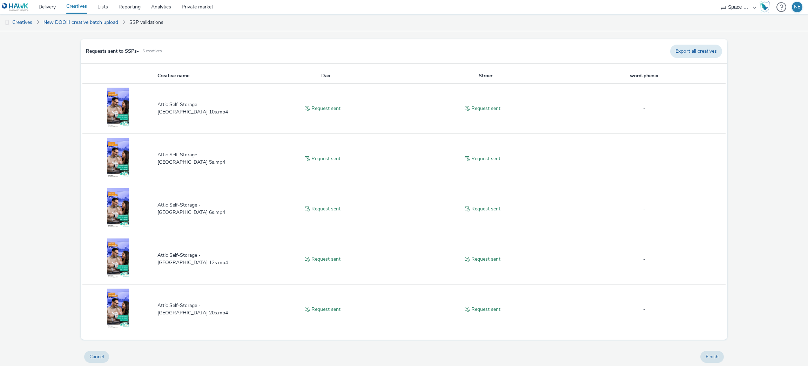
click at [717, 355] on div "Finish" at bounding box center [712, 356] width 31 height 19
click at [711, 355] on button "Finish" at bounding box center [713, 356] width 24 height 12
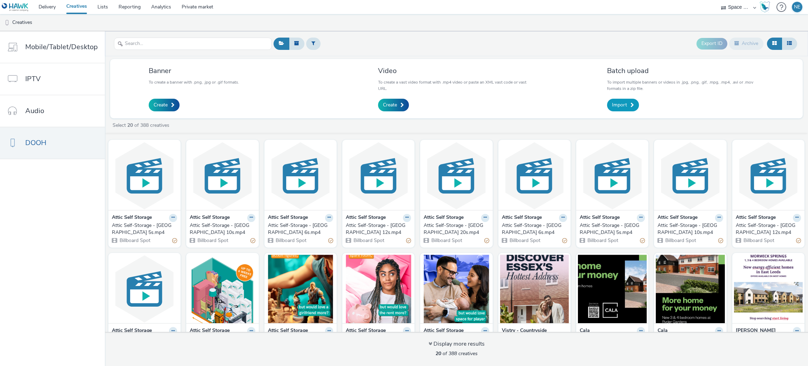
click at [635, 102] on link "Import" at bounding box center [623, 105] width 32 height 13
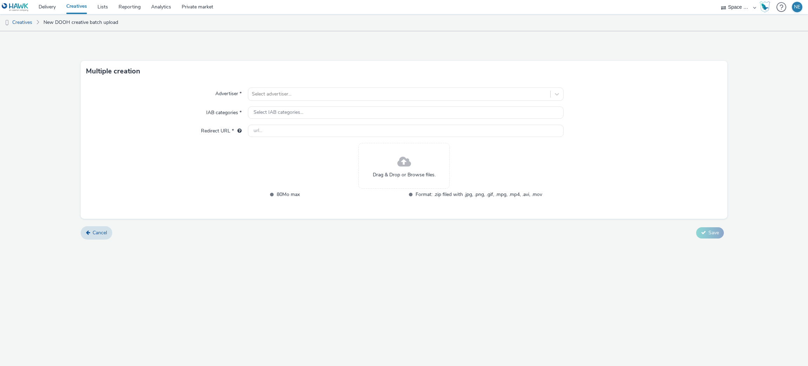
click at [387, 168] on div "Drag & Drop or Browse files." at bounding box center [404, 166] width 91 height 46
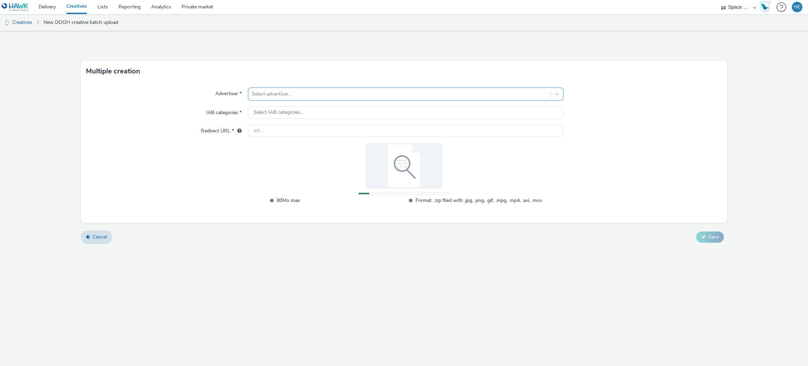
click at [348, 96] on div at bounding box center [399, 94] width 295 height 8
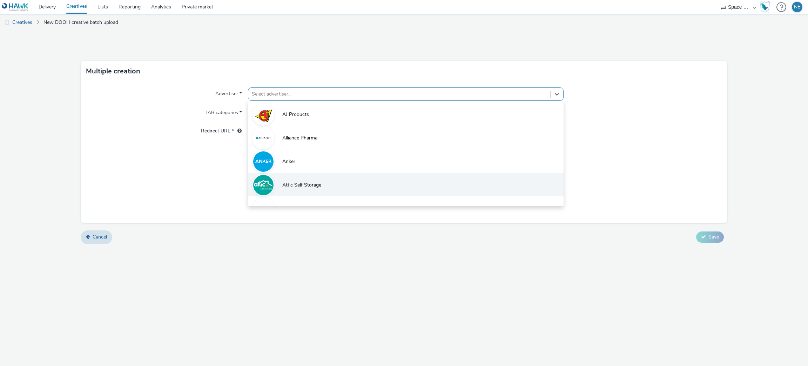
click at [344, 181] on li "Attic Self Storage" at bounding box center [406, 185] width 316 height 24
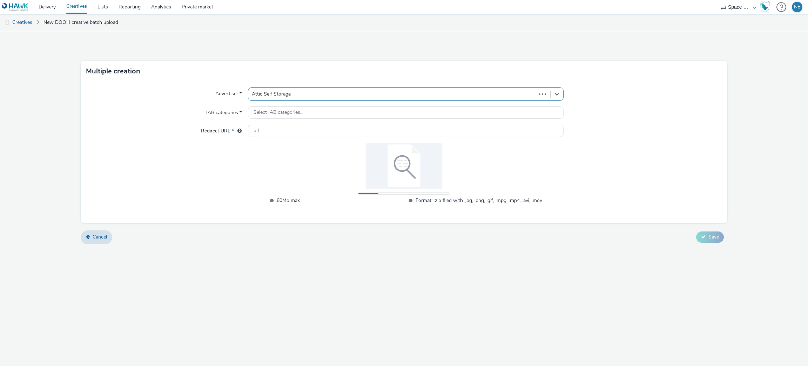
type input "[URL][DOMAIN_NAME]"
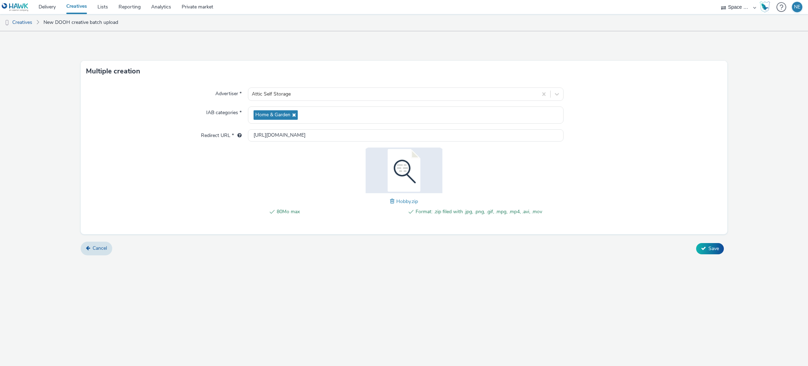
click at [430, 302] on div "Multiple creation Advertiser * Attic Self Storage IAB categories * Home & Garde…" at bounding box center [404, 198] width 808 height 334
click at [714, 248] on span "Save" at bounding box center [714, 248] width 11 height 7
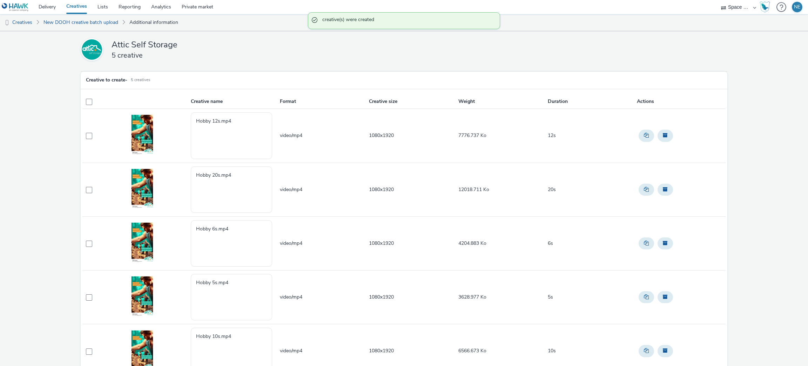
click at [92, 100] on label at bounding box center [93, 101] width 14 height 7
checkbox input "true"
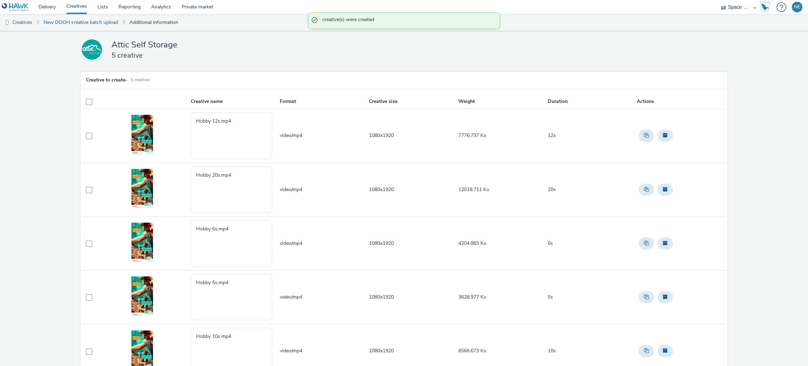
checkbox input "true"
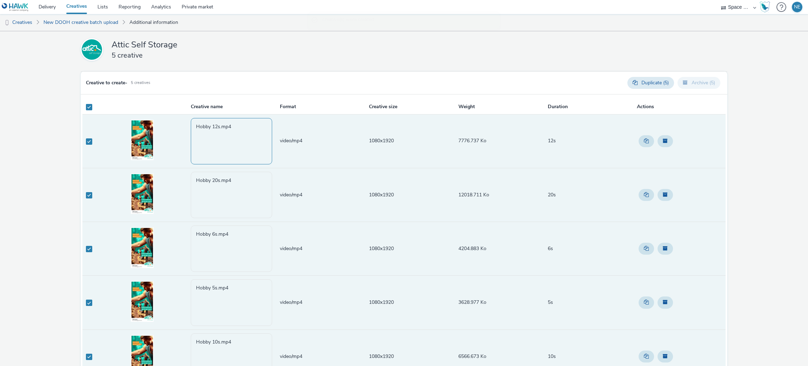
click at [192, 122] on textarea "Hobby 12s.mp4" at bounding box center [231, 141] width 81 height 46
paste textarea "n this case, does it mean that campaigns from any brand should not be launched …"
drag, startPoint x: 215, startPoint y: 159, endPoint x: 186, endPoint y: 117, distance: 51.1
click at [186, 117] on tr "n this case, does it mean that campaigns from any brand should not be launched …" at bounding box center [403, 141] width 643 height 54
paste textarea "[GEOGRAPHIC_DATA]"
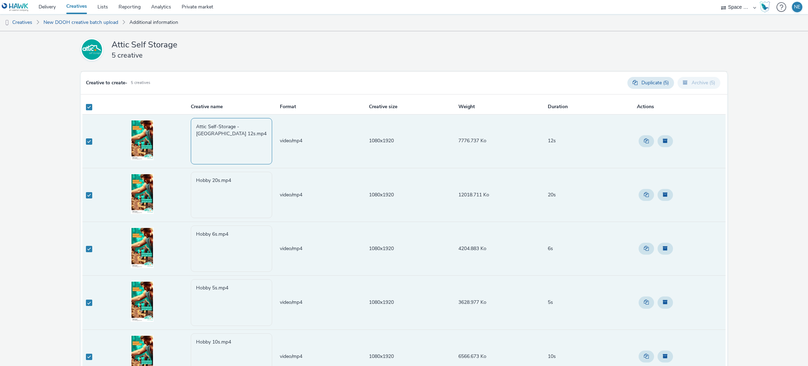
drag, startPoint x: 208, startPoint y: 136, endPoint x: 192, endPoint y: 128, distance: 18.1
click at [192, 128] on textarea "Attic Self-Storage - [GEOGRAPHIC_DATA] 12s.mp4" at bounding box center [231, 141] width 81 height 46
type textarea "Attic Self-Storage - [GEOGRAPHIC_DATA] 12s.mp4"
click at [195, 185] on textarea "Hobby 20s.mp4" at bounding box center [231, 195] width 81 height 46
paste textarea "Attic Self-Storage - [GEOGRAPHIC_DATA]"
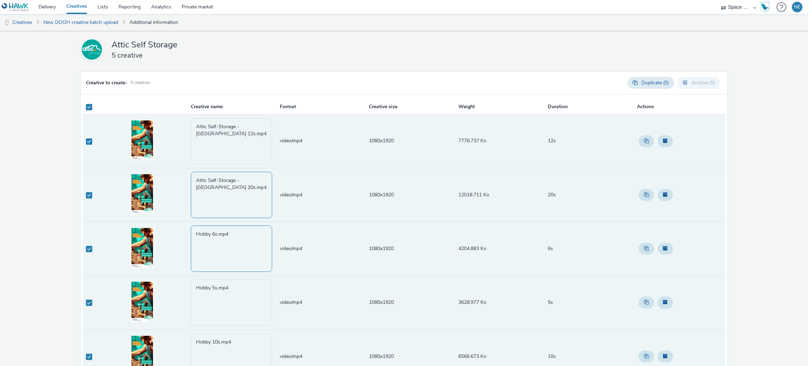
type textarea "Attic Self-Storage - [GEOGRAPHIC_DATA] 20s.mp4"
click at [193, 237] on textarea "Hobby 6s.mp4" at bounding box center [231, 248] width 81 height 46
paste textarea "Attic Self-Storage - [GEOGRAPHIC_DATA]"
type textarea "Attic Self-Storage - [GEOGRAPHIC_DATA] 6s.mp4"
click at [191, 292] on textarea "Hobby 5s.mp4" at bounding box center [231, 302] width 81 height 46
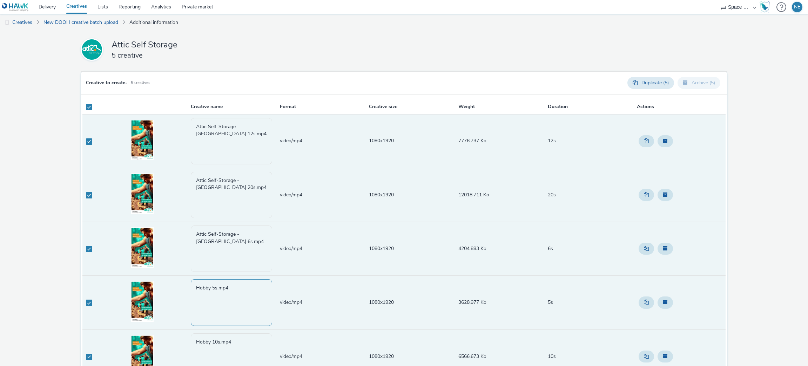
paste textarea "Attic Self-Storage - [GEOGRAPHIC_DATA]"
type textarea "Attic Self-Storage - [GEOGRAPHIC_DATA] 5s.mp4"
click at [194, 338] on textarea "Hobby 10s.mp4" at bounding box center [231, 356] width 81 height 46
paste textarea "Attic Self-Storage - [GEOGRAPHIC_DATA]"
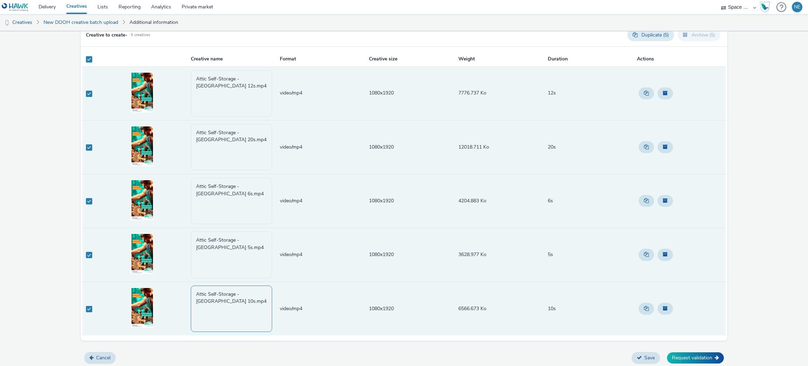
scroll to position [50, 0]
type textarea "Attic Self-Storage - [GEOGRAPHIC_DATA] 10s.mp4"
click at [670, 358] on button "Request validation" at bounding box center [695, 355] width 57 height 11
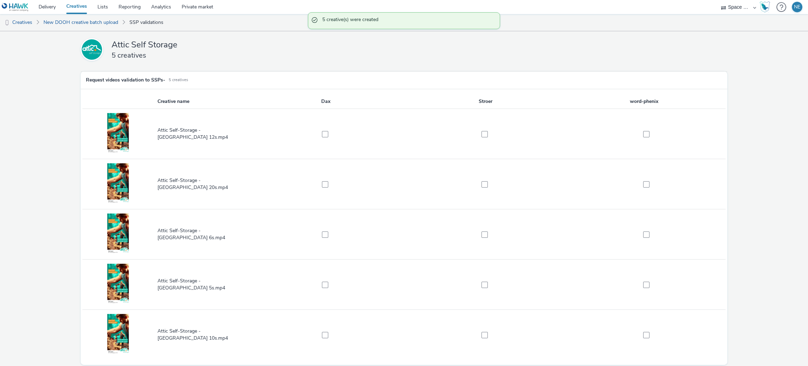
drag, startPoint x: 321, startPoint y: 132, endPoint x: 408, endPoint y: 160, distance: 91.2
click at [322, 133] on span at bounding box center [325, 134] width 6 height 6
checkbox input "true"
drag, startPoint x: 483, startPoint y: 133, endPoint x: 486, endPoint y: 176, distance: 43.2
click at [483, 134] on span at bounding box center [485, 134] width 6 height 6
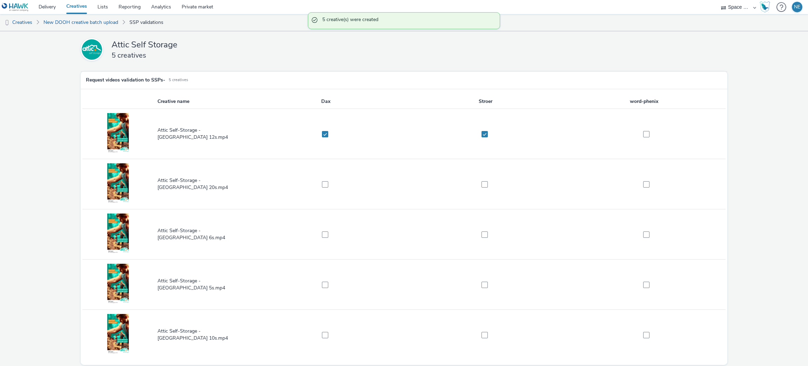
checkbox input "true"
click at [482, 182] on span at bounding box center [485, 184] width 6 height 6
checkbox input "true"
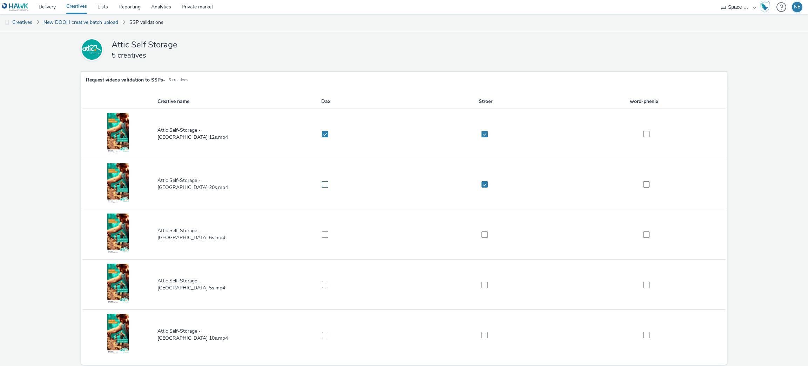
click at [325, 185] on span at bounding box center [325, 184] width 6 height 6
checkbox input "true"
drag, startPoint x: 325, startPoint y: 229, endPoint x: 338, endPoint y: 235, distance: 14.3
click at [325, 231] on td at bounding box center [326, 234] width 160 height 50
drag, startPoint x: 322, startPoint y: 232, endPoint x: 372, endPoint y: 235, distance: 50.6
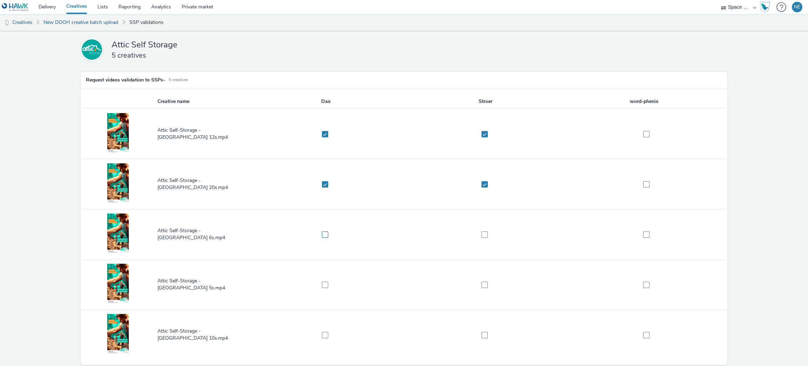
click at [326, 233] on span at bounding box center [325, 234] width 6 height 6
checkbox input "true"
drag, startPoint x: 483, startPoint y: 236, endPoint x: 481, endPoint y: 273, distance: 36.2
click at [483, 237] on span at bounding box center [485, 234] width 6 height 6
checkbox input "true"
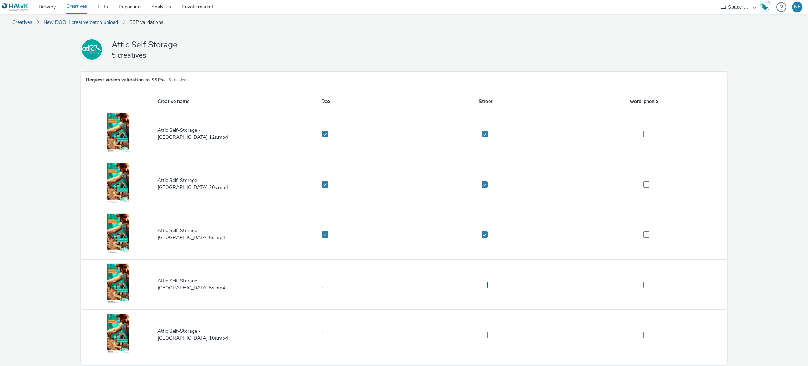
drag, startPoint x: 479, startPoint y: 283, endPoint x: 335, endPoint y: 294, distance: 143.9
click at [482, 284] on span at bounding box center [485, 284] width 6 height 6
checkbox input "true"
drag, startPoint x: 323, startPoint y: 286, endPoint x: 321, endPoint y: 320, distance: 33.7
click at [323, 286] on span at bounding box center [325, 284] width 6 height 6
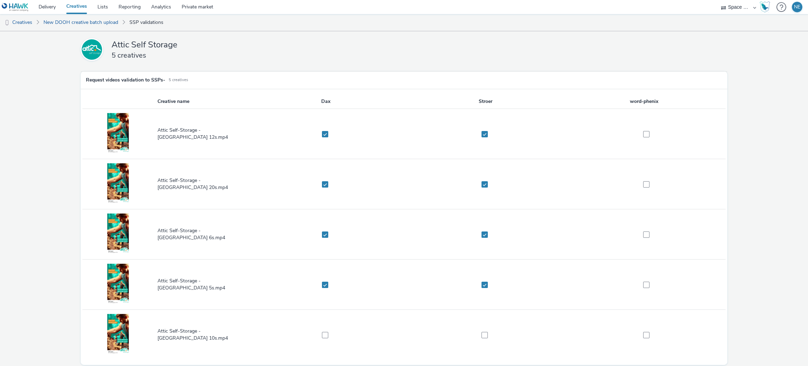
checkbox input "true"
click at [322, 337] on span at bounding box center [325, 335] width 6 height 6
checkbox input "true"
click at [482, 334] on span at bounding box center [485, 335] width 6 height 6
checkbox input "true"
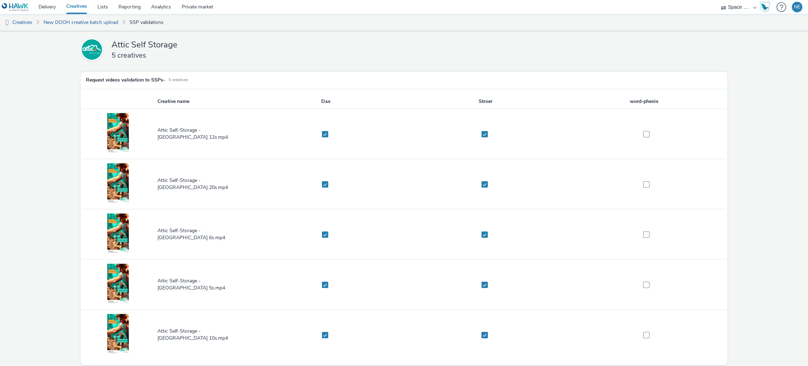
scroll to position [25, 0]
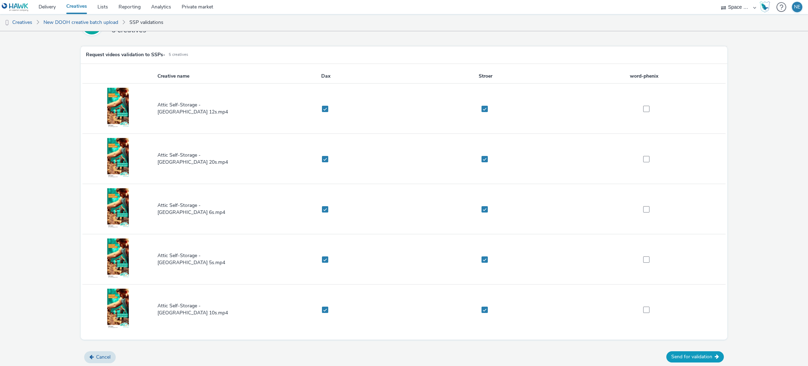
click at [679, 356] on button "Send for validation" at bounding box center [696, 356] width 58 height 11
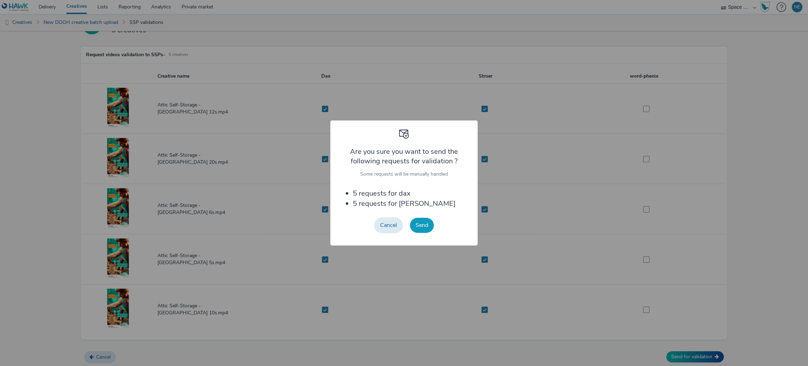
click at [413, 221] on button "Send" at bounding box center [422, 225] width 24 height 15
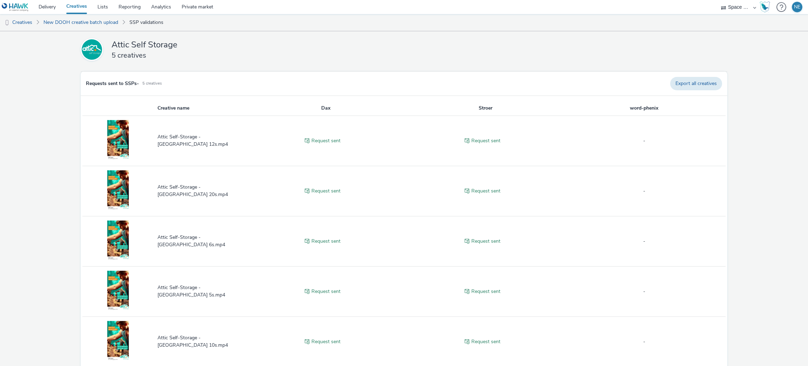
scroll to position [32, 0]
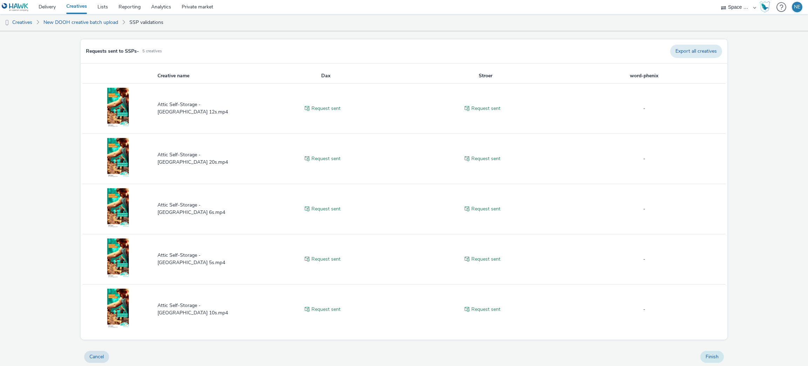
click at [710, 354] on button "Finish" at bounding box center [713, 356] width 24 height 12
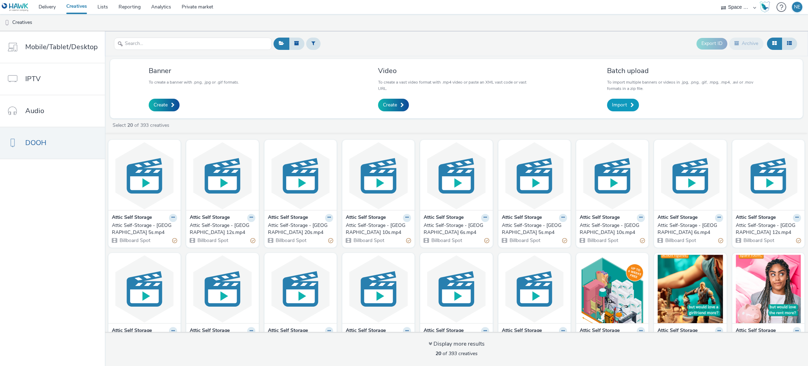
click at [631, 104] on span at bounding box center [633, 104] width 4 height 5
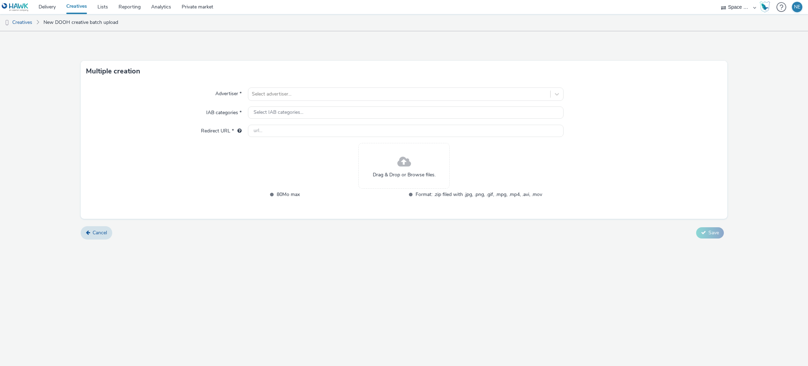
click at [409, 166] on span at bounding box center [405, 162] width 14 height 19
click at [18, 23] on link "Creatives" at bounding box center [18, 22] width 36 height 17
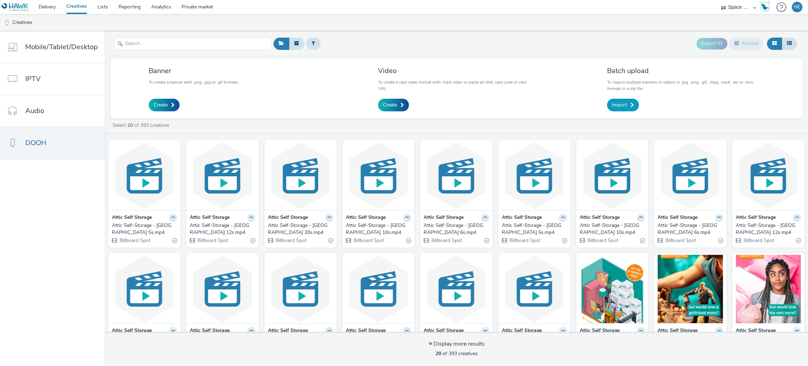
click at [620, 108] on span "Import" at bounding box center [619, 104] width 15 height 7
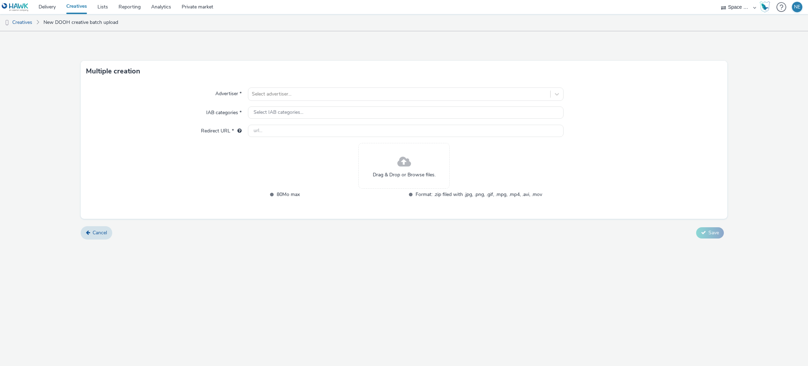
click at [421, 171] on span "Drag & Drop or Browse files." at bounding box center [404, 174] width 63 height 7
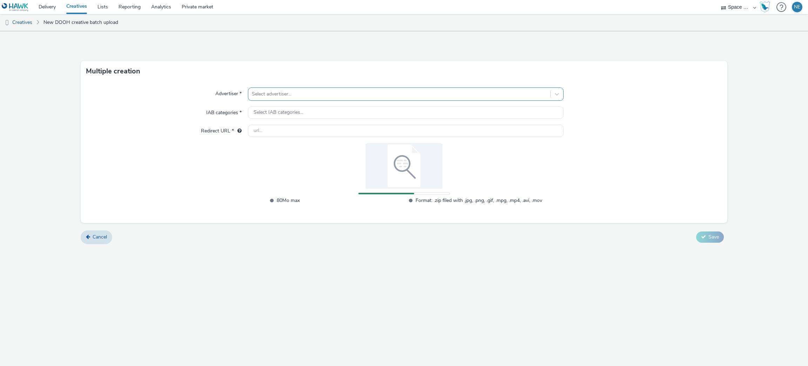
click at [300, 94] on div at bounding box center [399, 94] width 295 height 8
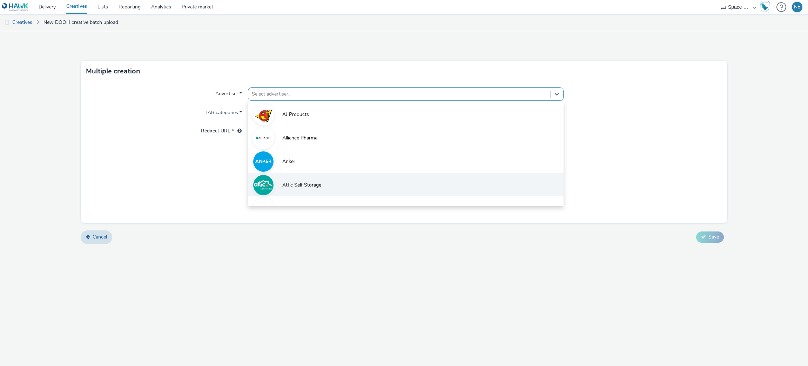
click at [315, 186] on span "Attic Self Storage" at bounding box center [301, 184] width 39 height 7
type input "[URL][DOMAIN_NAME]"
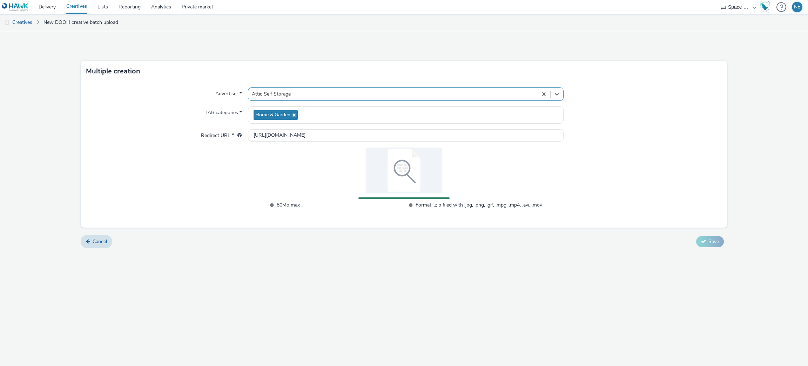
click at [549, 164] on div "Advertiser * option Attic Self Storage, selected. Select is focused ,type to re…" at bounding box center [404, 155] width 647 height 146
click at [623, 163] on div "Advertiser * Attic Self Storage IAB categories * Home & Garden Redirect URL * […" at bounding box center [404, 155] width 647 height 146
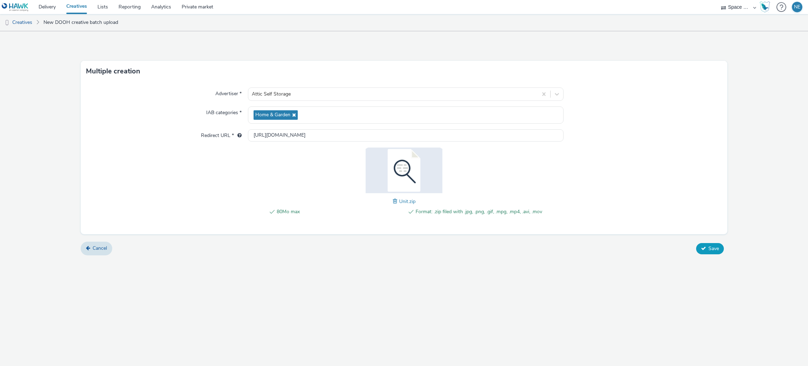
click at [719, 249] on button "Save" at bounding box center [710, 248] width 28 height 11
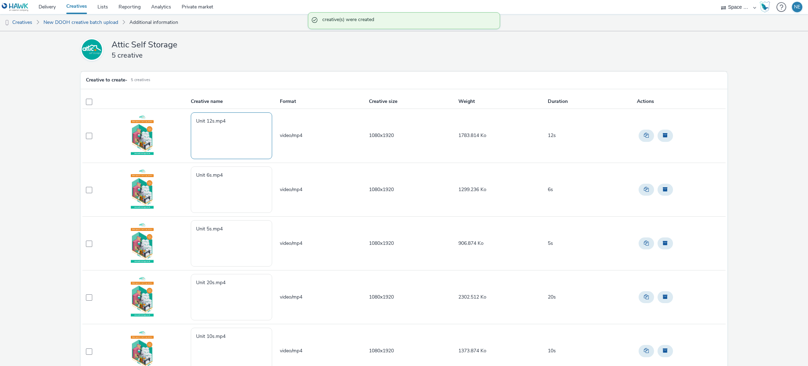
click at [192, 115] on textarea "Unit 12s.mp4" at bounding box center [231, 135] width 81 height 46
paste textarea "Attic Self-Storage - [GEOGRAPHIC_DATA]"
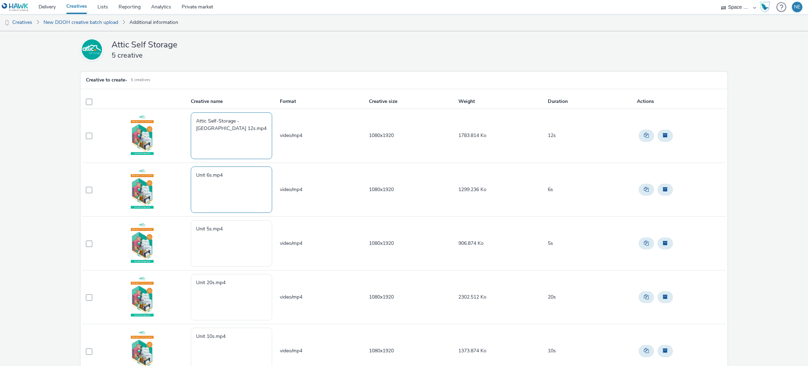
type textarea "Attic Self-Storage - [GEOGRAPHIC_DATA] 12s.mp4"
click at [194, 174] on textarea "Unit 6s.mp4" at bounding box center [231, 189] width 81 height 46
paste textarea "Attic Self-Storage - [GEOGRAPHIC_DATA]"
type textarea "Attic Self-Storage - [GEOGRAPHIC_DATA] 6s.mp4"
click at [193, 228] on textarea "Unit 5s.mp4" at bounding box center [231, 243] width 81 height 46
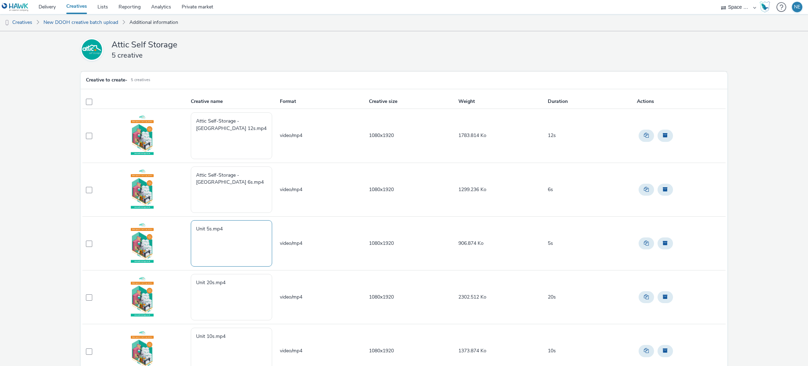
paste textarea "Attic Self-Storage - [GEOGRAPHIC_DATA]"
type textarea "Attic Self-Storage - [GEOGRAPHIC_DATA] 5s.mp4"
click at [195, 286] on textarea "Unit 20s.mp4" at bounding box center [231, 297] width 81 height 46
click at [195, 283] on textarea "Unit 20s.mp4" at bounding box center [231, 297] width 81 height 46
paste textarea "Attic Self-Storage - [GEOGRAPHIC_DATA]"
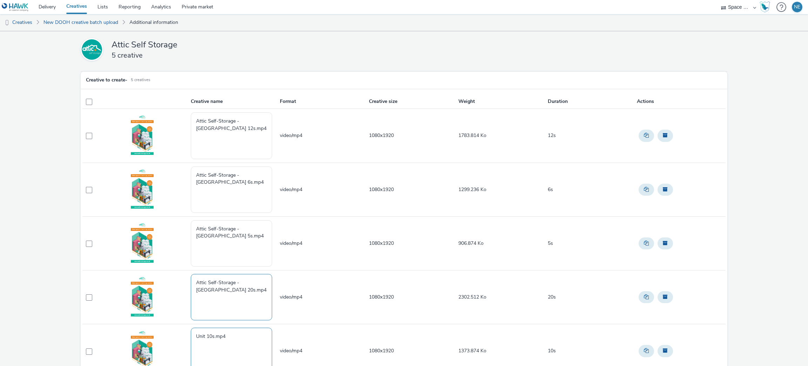
type textarea "Attic Self-Storage - [GEOGRAPHIC_DATA] 20s.mp4"
click at [192, 338] on textarea "Unit 10s.mp4" at bounding box center [231, 350] width 81 height 46
paste textarea "Attic Self-Storage - [GEOGRAPHIC_DATA]"
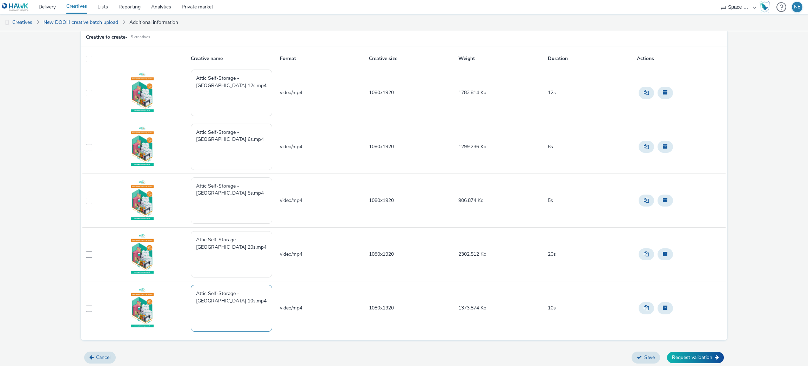
scroll to position [45, 0]
type textarea "Attic Self-Storage - [GEOGRAPHIC_DATA] 10s.mp4"
click at [88, 51] on th at bounding box center [91, 58] width 18 height 14
click at [89, 56] on span at bounding box center [89, 58] width 6 height 6
checkbox input "true"
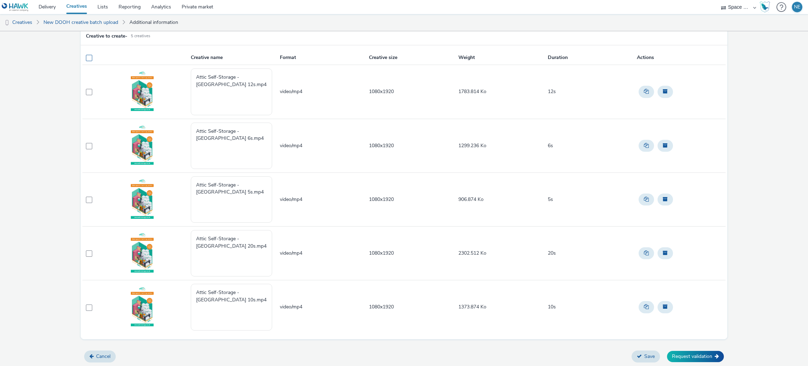
checkbox input "true"
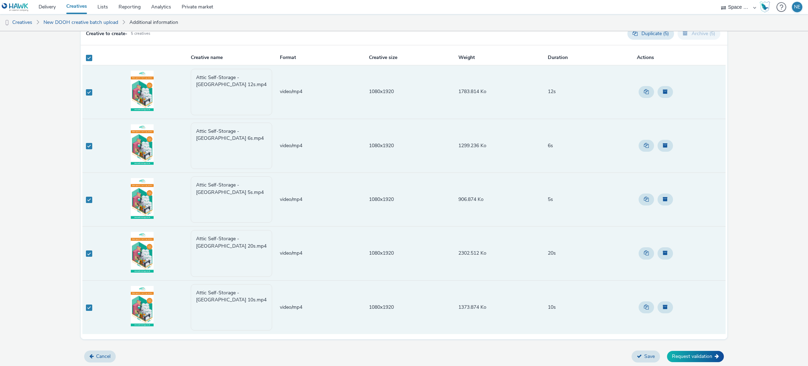
scroll to position [50, 0]
click at [669, 355] on button "Request validation" at bounding box center [695, 355] width 57 height 11
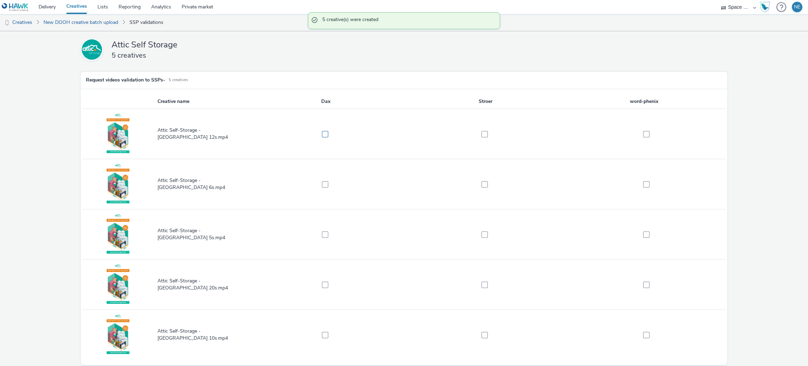
click at [325, 135] on span at bounding box center [325, 134] width 6 height 6
checkbox input "true"
click at [475, 132] on label at bounding box center [483, 133] width 152 height 7
checkbox input "true"
click at [484, 186] on label at bounding box center [483, 183] width 152 height 7
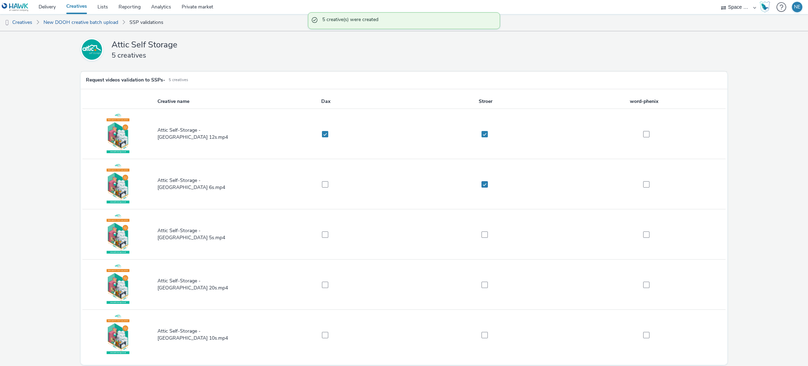
checkbox input "true"
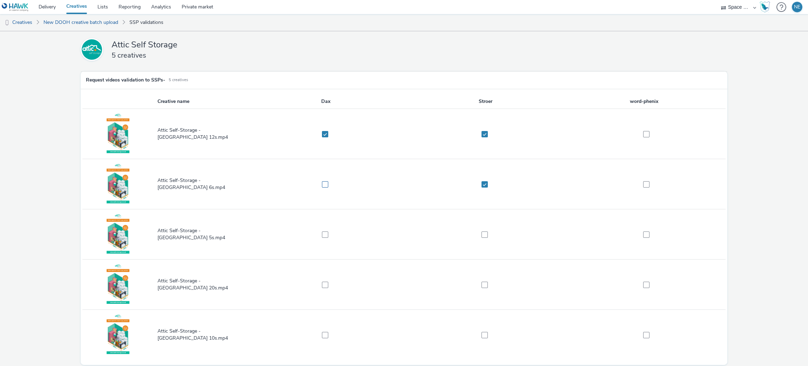
click at [323, 182] on span at bounding box center [325, 184] width 6 height 6
checkbox input "true"
click at [325, 233] on span at bounding box center [325, 234] width 6 height 6
checkbox input "true"
click at [483, 231] on label at bounding box center [483, 234] width 152 height 7
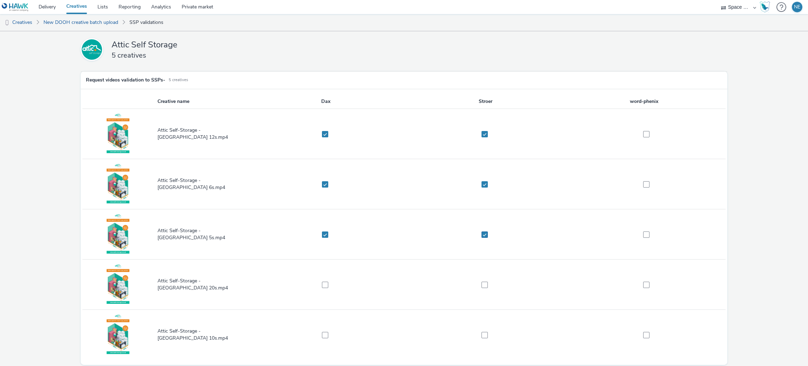
checkbox input "true"
click at [484, 284] on span at bounding box center [485, 284] width 6 height 6
checkbox input "true"
click at [325, 283] on span at bounding box center [325, 284] width 6 height 6
checkbox input "true"
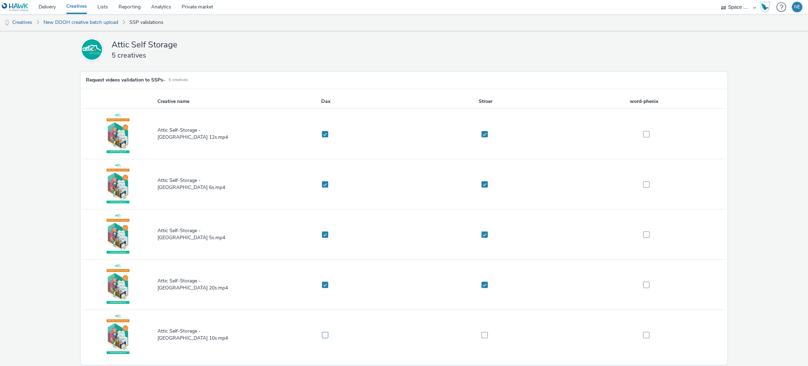
drag, startPoint x: 321, startPoint y: 326, endPoint x: 322, endPoint y: 337, distance: 10.9
click at [321, 328] on td at bounding box center [326, 334] width 160 height 50
click at [322, 337] on span at bounding box center [325, 335] width 6 height 6
checkbox input "true"
click at [470, 321] on td at bounding box center [486, 334] width 160 height 50
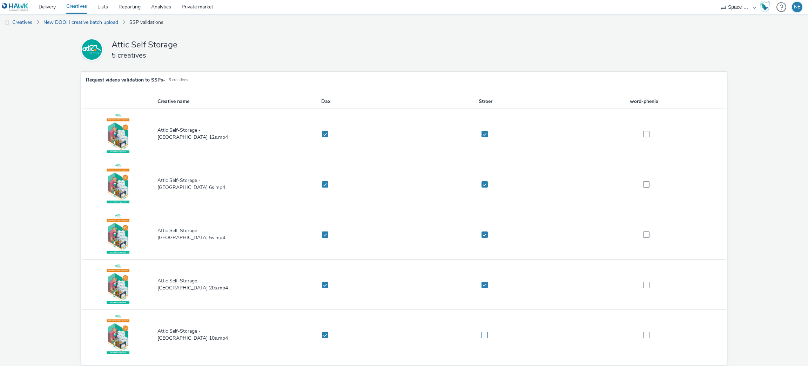
click at [478, 334] on label at bounding box center [483, 334] width 152 height 7
checkbox input "true"
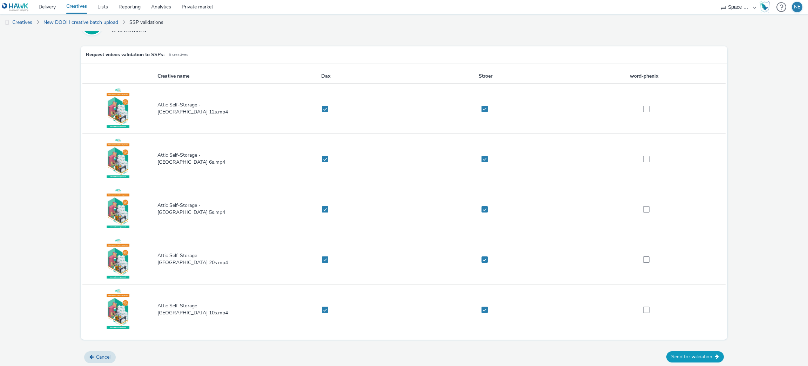
click at [685, 353] on button "Send for validation" at bounding box center [696, 356] width 58 height 11
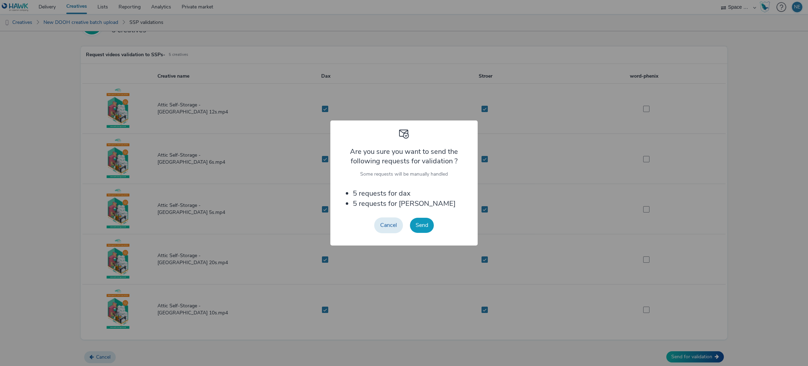
click at [432, 220] on button "Send" at bounding box center [422, 225] width 24 height 15
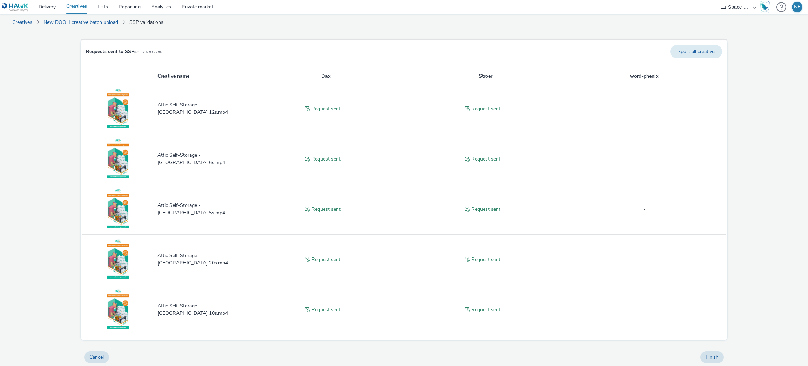
scroll to position [32, 0]
click at [706, 352] on button "Finish" at bounding box center [713, 356] width 24 height 12
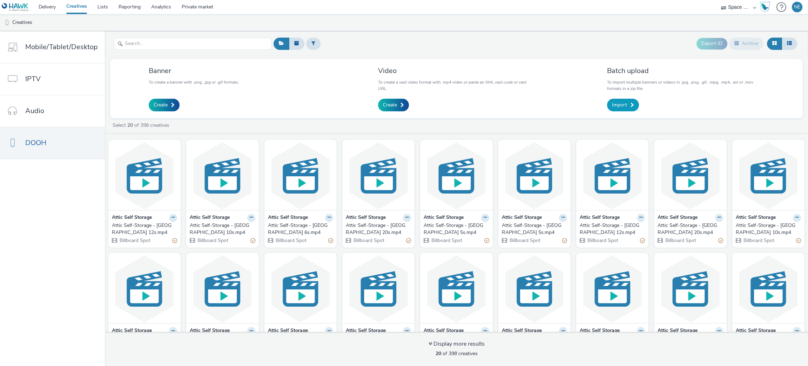
click at [626, 104] on link "Import" at bounding box center [623, 105] width 32 height 13
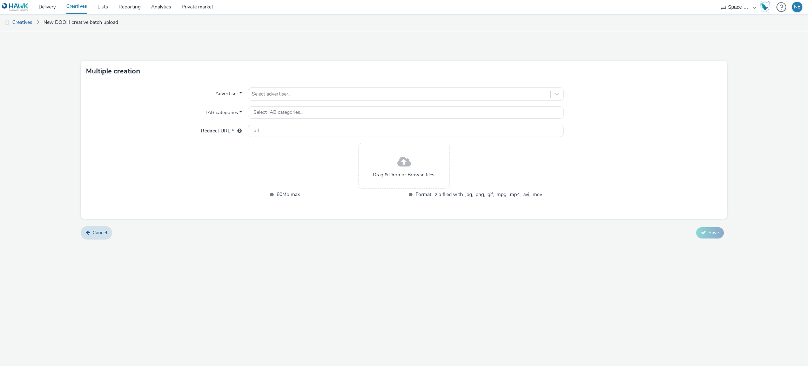
click at [449, 184] on div "Drag & Drop or Browse files." at bounding box center [404, 166] width 91 height 46
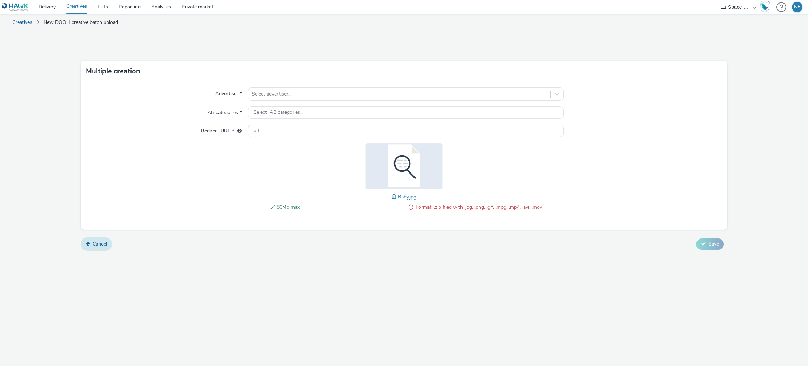
click at [99, 241] on span "Cancel" at bounding box center [100, 243] width 14 height 7
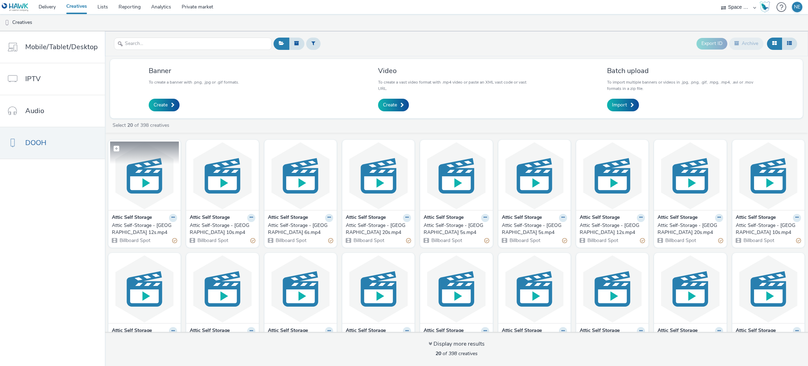
click at [149, 192] on img at bounding box center [144, 175] width 69 height 68
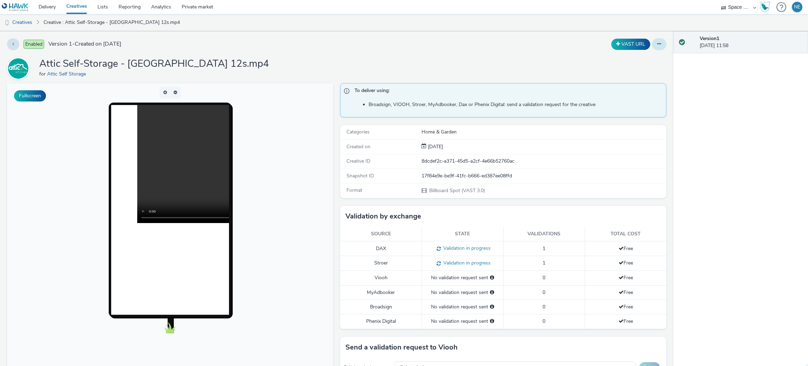
click at [652, 48] on button at bounding box center [659, 44] width 14 height 12
drag, startPoint x: 303, startPoint y: 56, endPoint x: 206, endPoint y: 51, distance: 97.0
click at [302, 56] on div "Enabled Version 1 - Created on [DATE] VAST URL Attic Self-Storage - New South G…" at bounding box center [337, 198] width 674 height 334
click at [30, 23] on link "Creatives" at bounding box center [18, 22] width 36 height 17
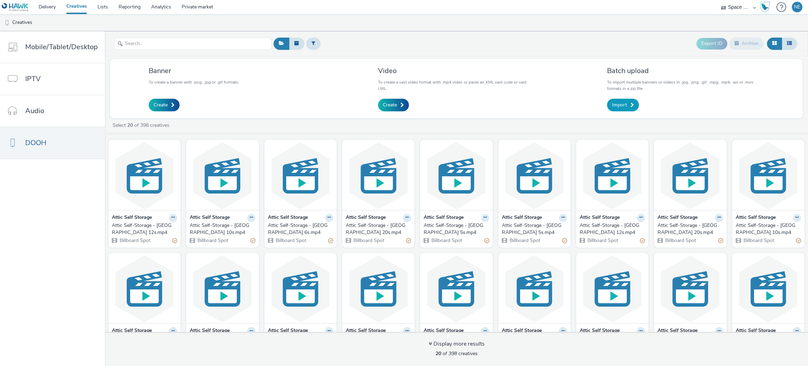
click link "Import"
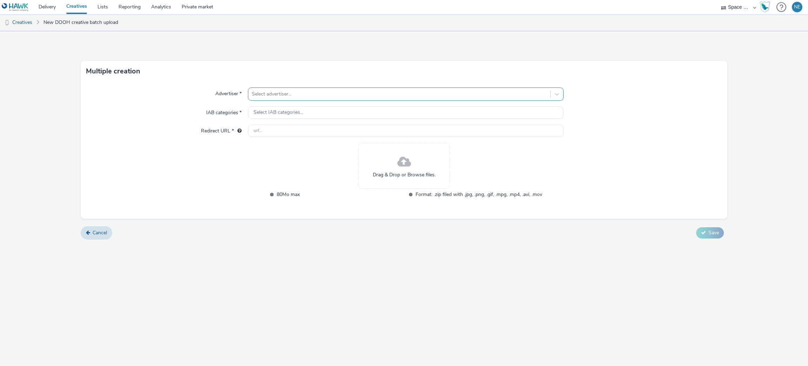
click div
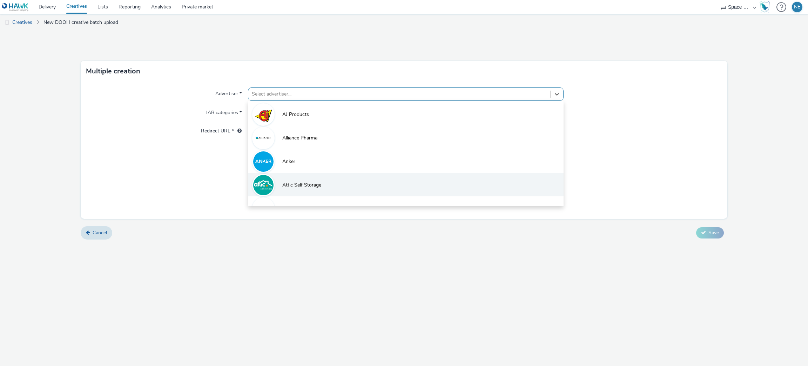
click li "Attic Self Storage"
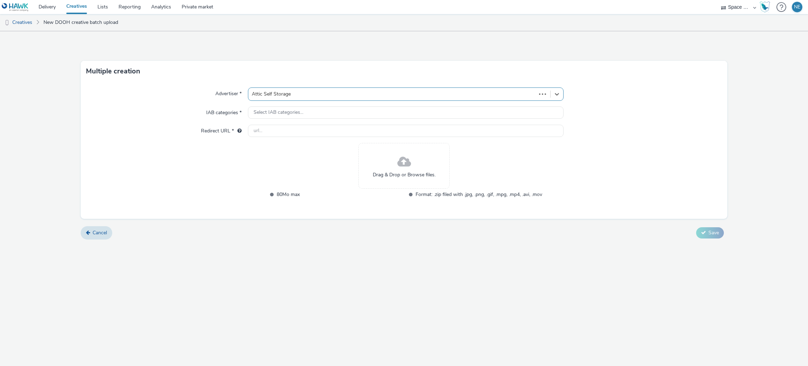
type input "[URL][DOMAIN_NAME]"
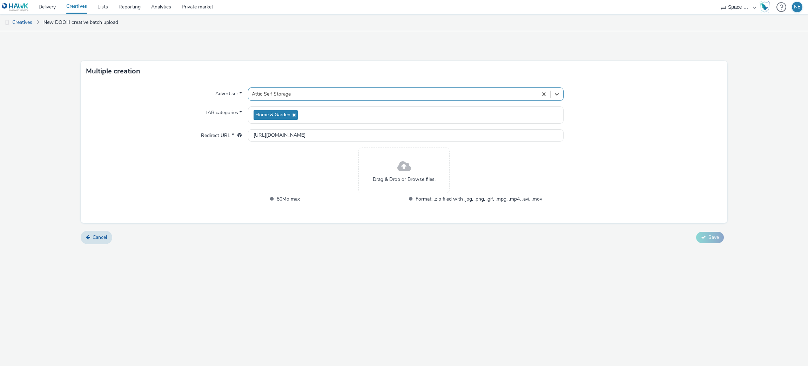
click span "Drag & Drop or Browse files."
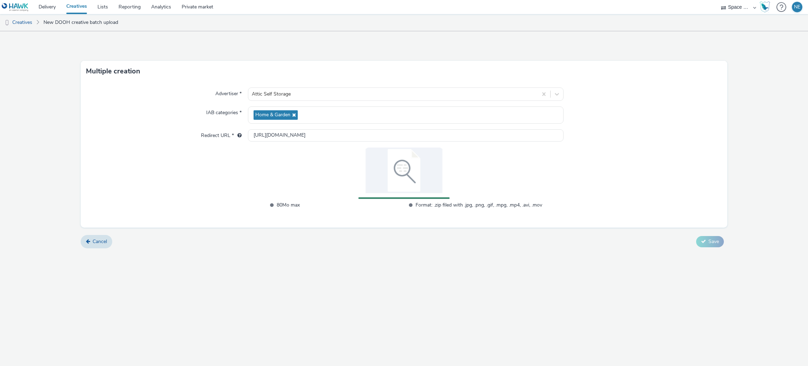
click div "Multiple creation Advertiser * Attic Self Storage IAB categories * Home & Garde…"
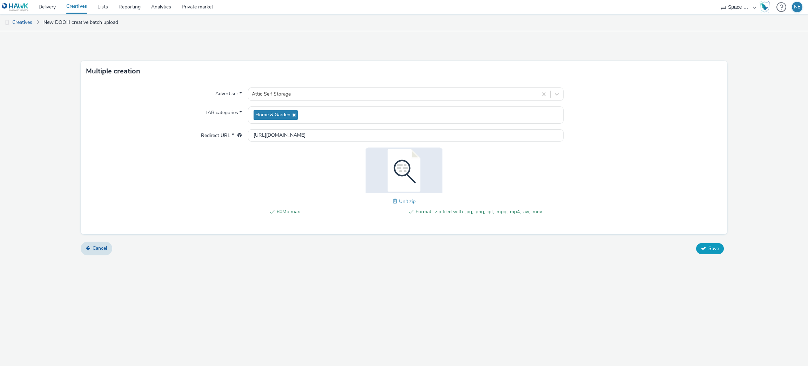
click span "Save"
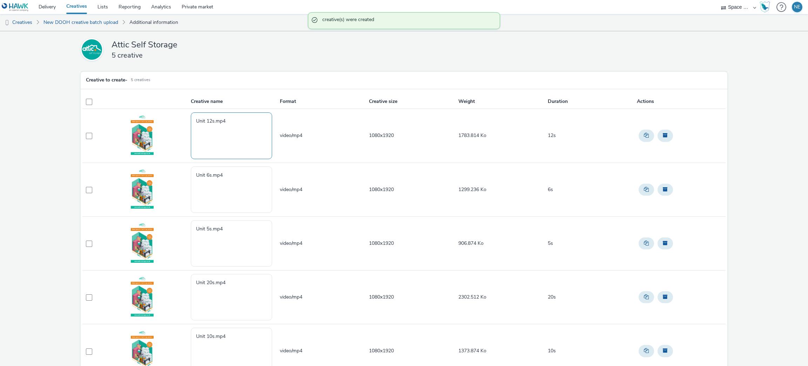
click textarea "Unit 12s.mp4"
paste textarea "Attic Self-Storage - [GEOGRAPHIC_DATA]"
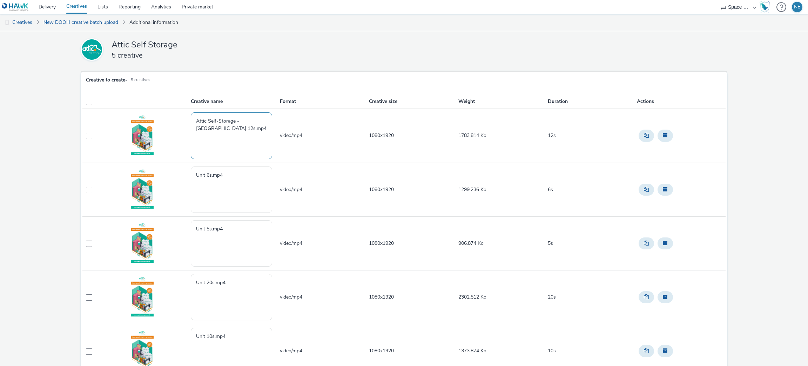
drag, startPoint x: 238, startPoint y: 121, endPoint x: 205, endPoint y: 128, distance: 34.5
click textarea "Attic Self-Storage - [GEOGRAPHIC_DATA] 12s.mp4"
drag, startPoint x: 212, startPoint y: 128, endPoint x: 189, endPoint y: 119, distance: 24.9
click textarea "Attic Self-Storage - Stapless Corner_Unit 12s.mp4"
type textarea "Attic Self-Storage - Stapless Corner_Unit 12s.mp4"
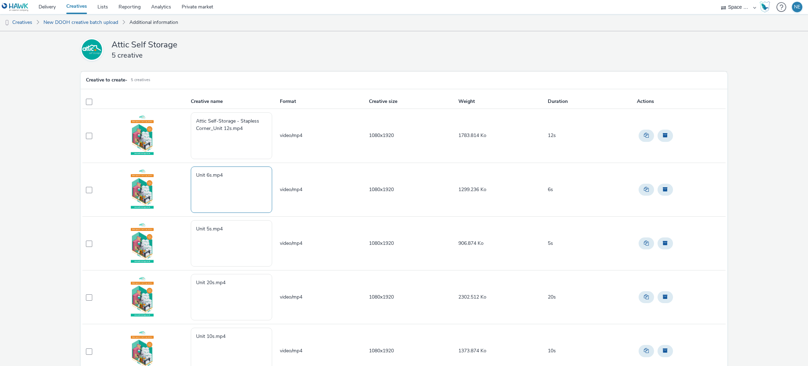
click textarea "Unit 6s.mp4"
paste textarea "Attic Self-Storage - Stapless Corner_"
type textarea "Attic Self-Storage - Stapless Corner_Unit 6s.mp4"
click textarea "Unit 5s.mp4"
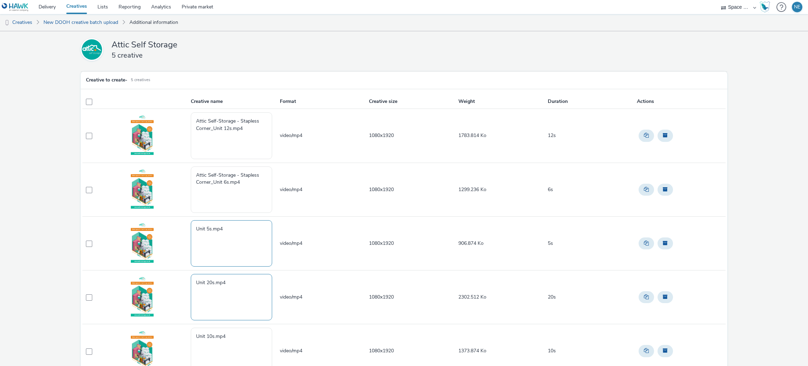
paste textarea "Attic Self-Storage - Stapless Corner_"
type textarea "Attic Self-Storage - Stapless Corner_Unit 5s.mp4"
click textarea "Unit 20s.mp4"
paste textarea "Attic Self-Storage - Stapless Corner_"
type textarea "Attic Self-Storage - Stapless Corner_Unit 20s.mp4"
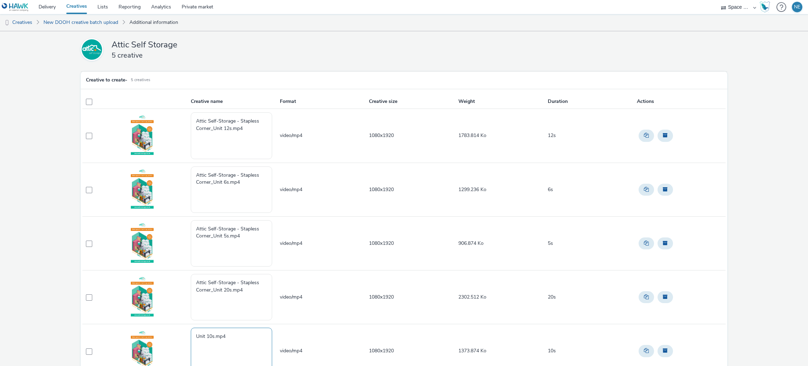
click textarea "Unit 10s.mp4"
paste textarea "Attic Self-Storage - Stapless Corner_"
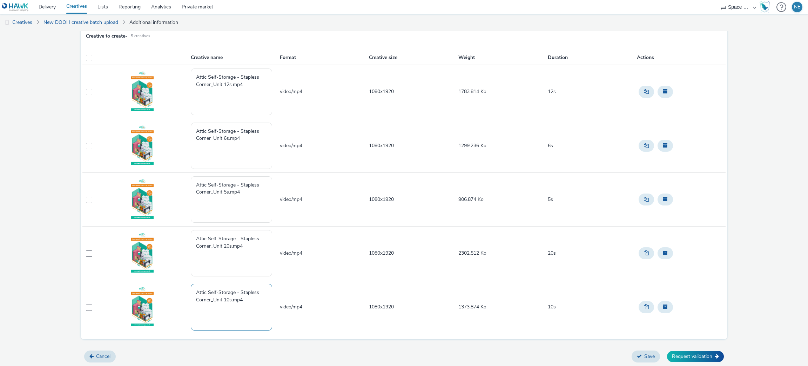
scroll to position [45, 0]
type textarea "Attic Self-Storage - Stapless Corner_Unit 10s.mp4"
click span
checkbox input "true"
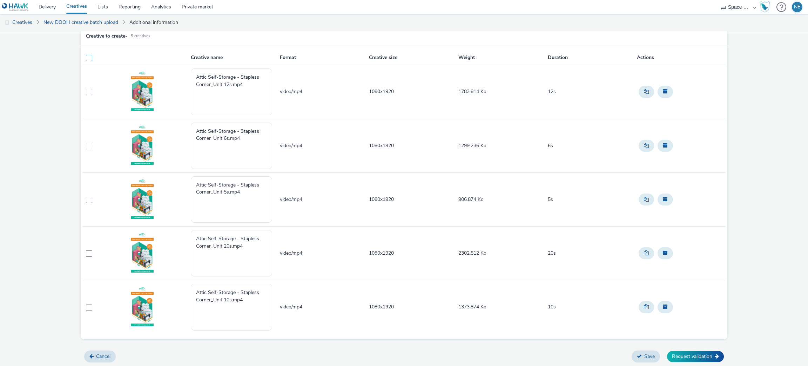
checkbox input "true"
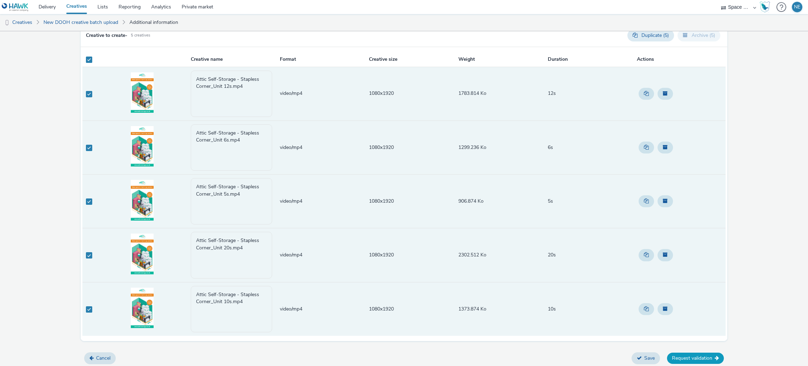
click icon
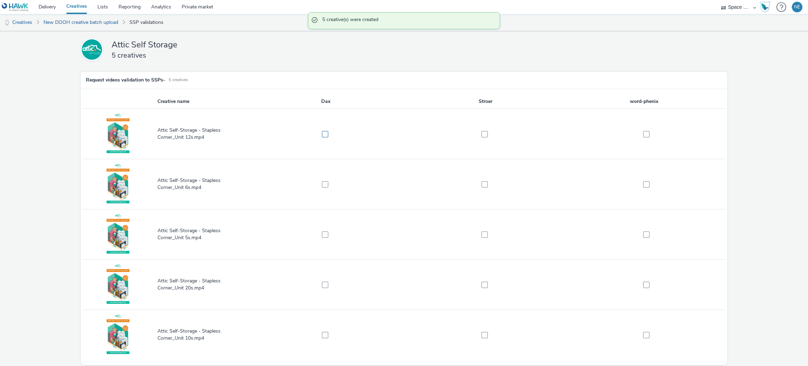
click label
checkbox input "true"
click span
checkbox input "true"
drag, startPoint x: 479, startPoint y: 191, endPoint x: 480, endPoint y: 186, distance: 5.0
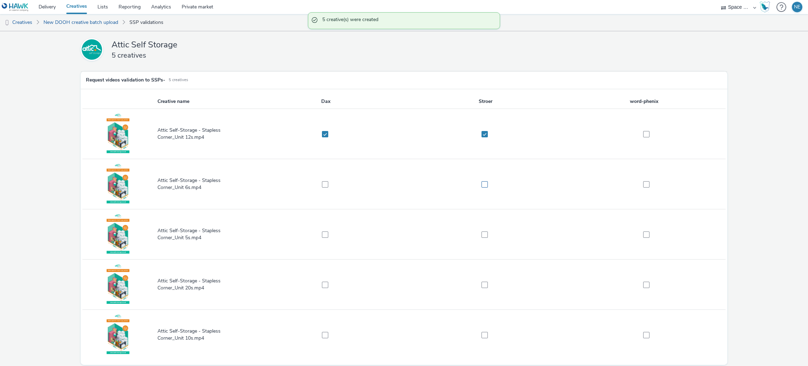
click td
click span
checkbox input "true"
click span
checkbox input "true"
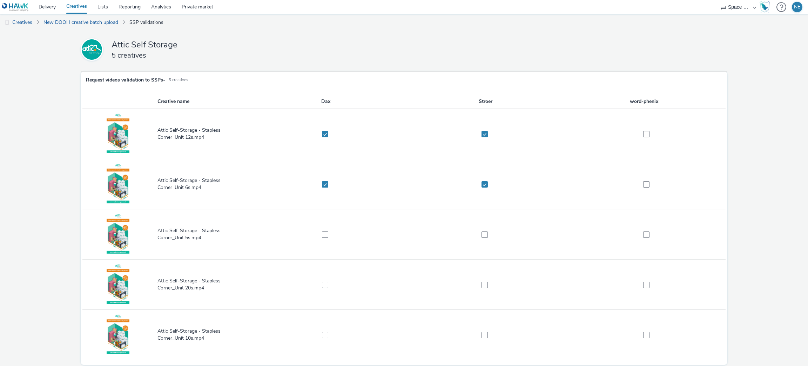
click td
click span
checkbox input "true"
click span
checkbox input "true"
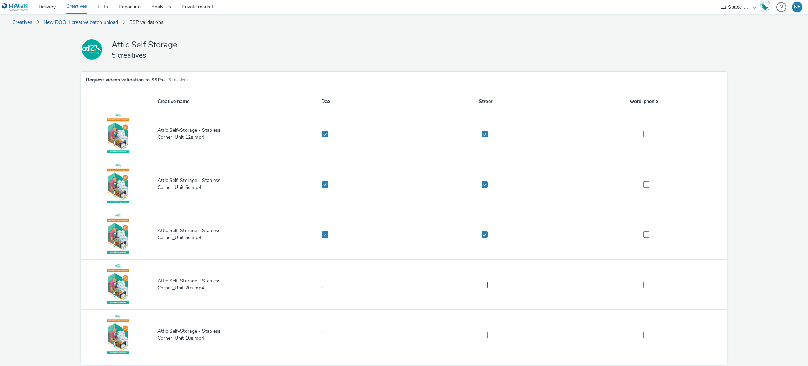
click span
checkbox input "true"
click label
checkbox input "true"
click label
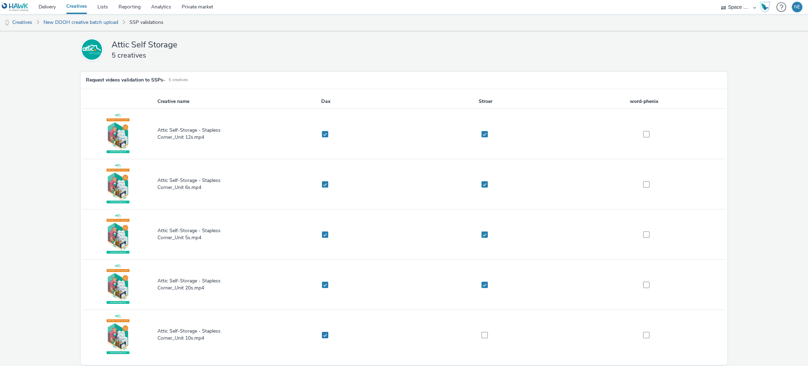
checkbox input "true"
click span
checkbox input "true"
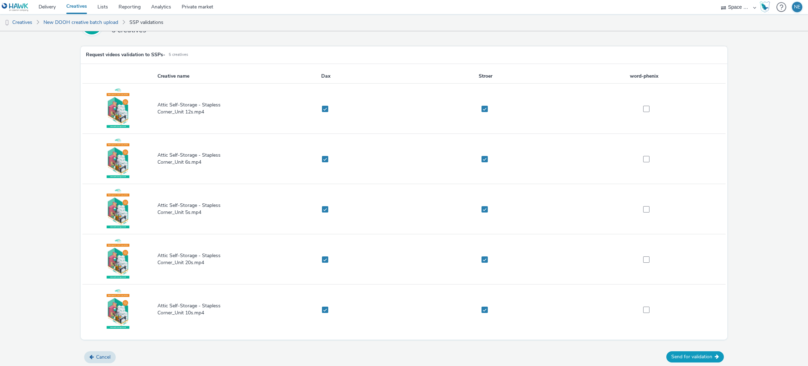
click button "Send for validation"
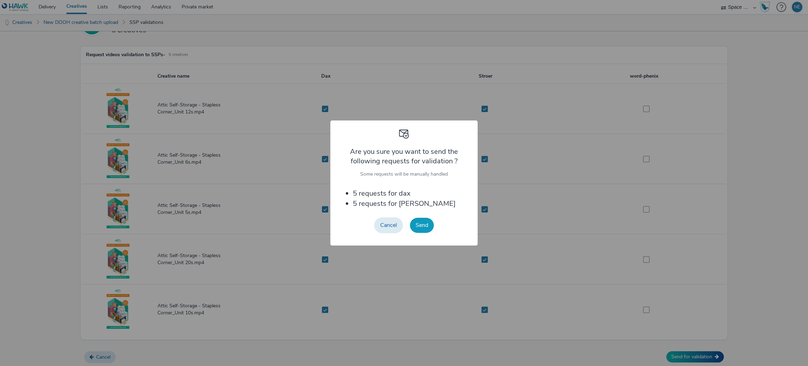
click button "Send"
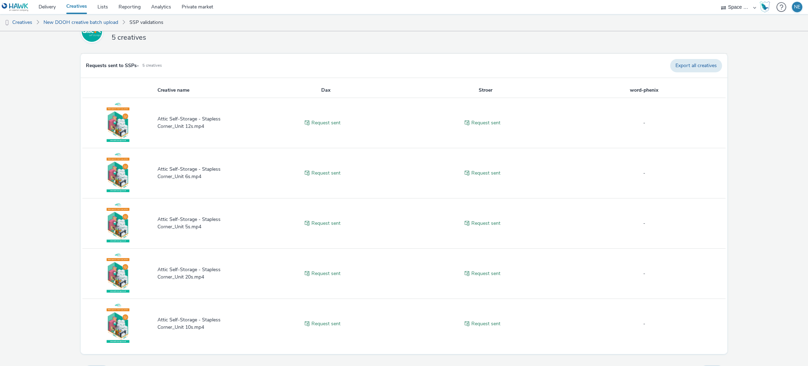
scroll to position [32, 0]
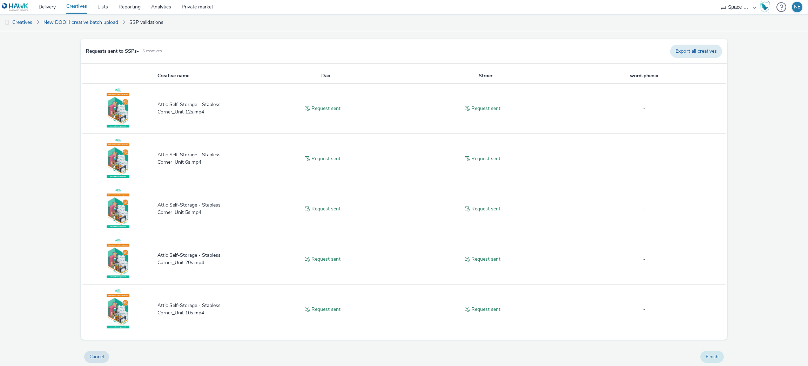
click button "Finish"
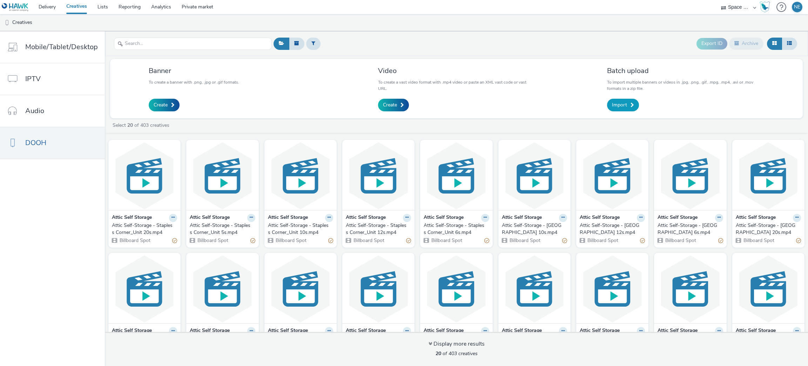
click span
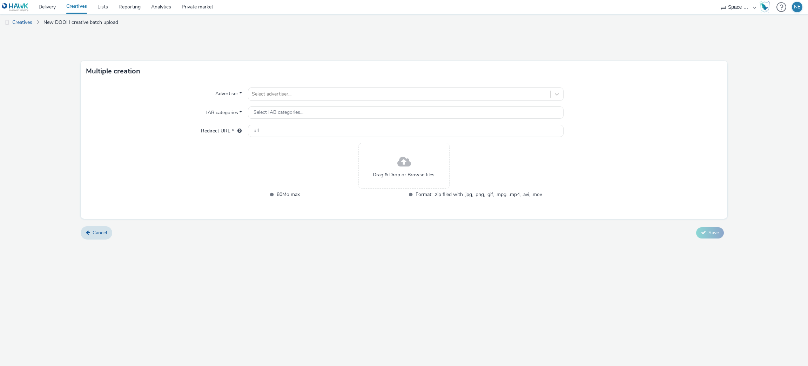
click div "Drag & Drop or Browse files."
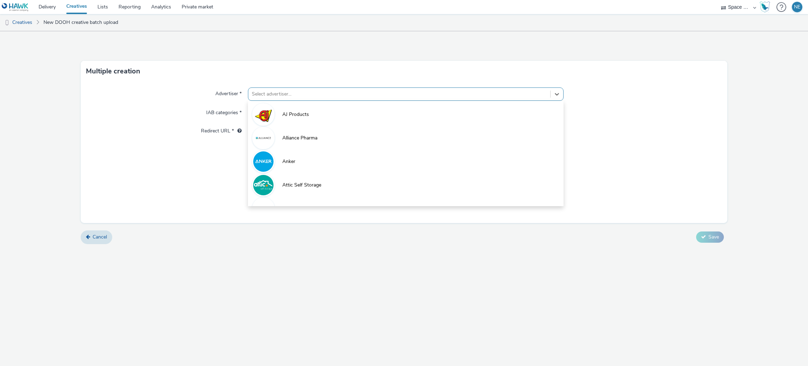
click div "Select advertiser..."
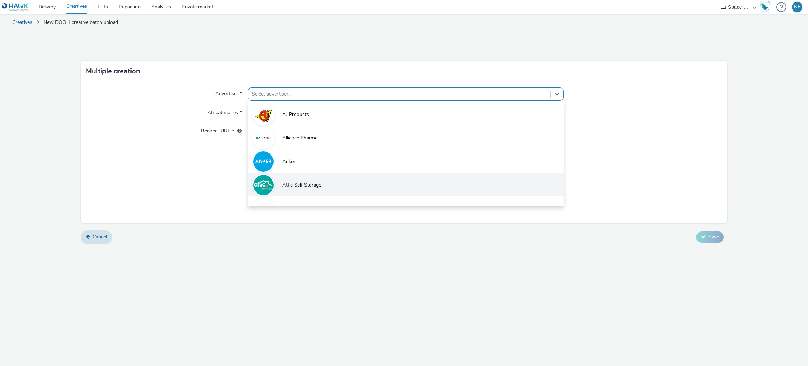
click span "Attic Self Storage"
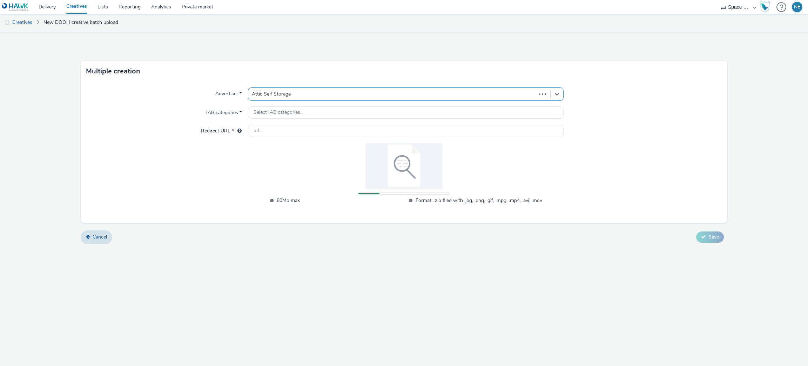
type input "[URL][DOMAIN_NAME]"
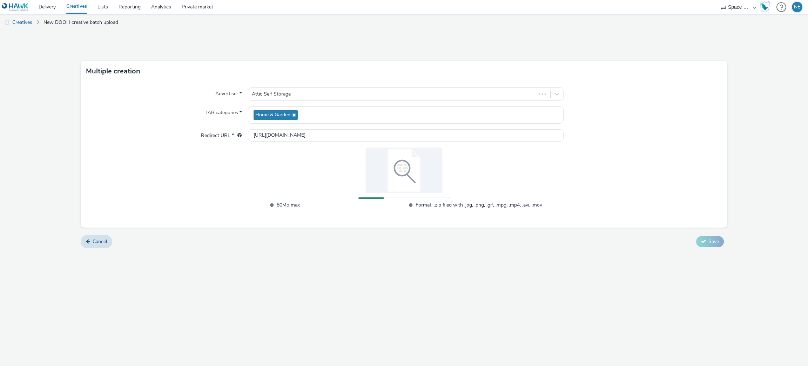
click div "Advertiser * Attic Self Storage IAB categories * Home & Garden Redirect URL * […"
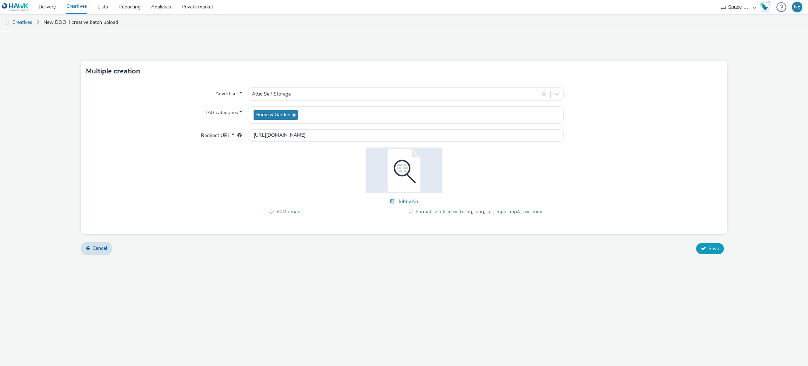
click span "Save"
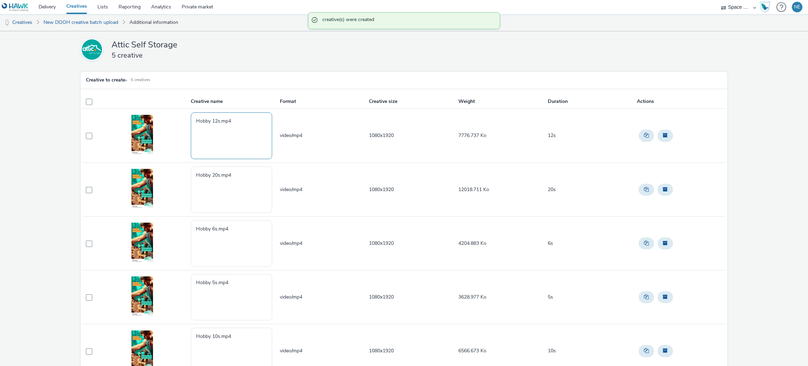
click textarea "Hobby 12s.mp4"
paste textarea "Attic Self-Storage - Stapless Corner_"
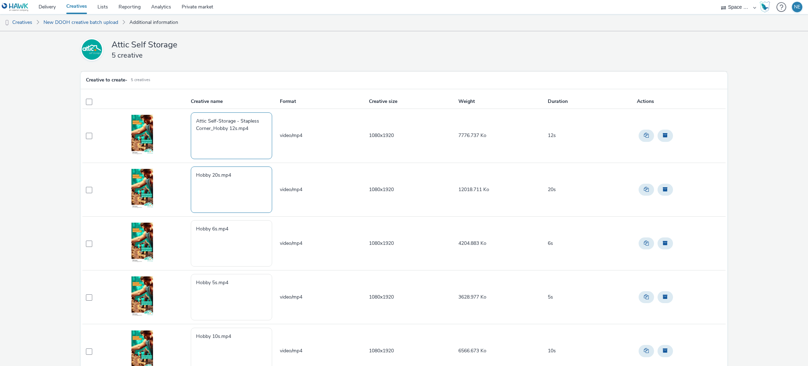
type textarea "Attic Self-Storage - Stapless Corner_Hobby 12s.mp4"
click textarea "Hobby 20s.mp4"
paste textarea "Attic Self-Storage - Stapless Corner_"
type textarea "Attic Self-Storage - Stapless Corner_Hobby 20s.mp4"
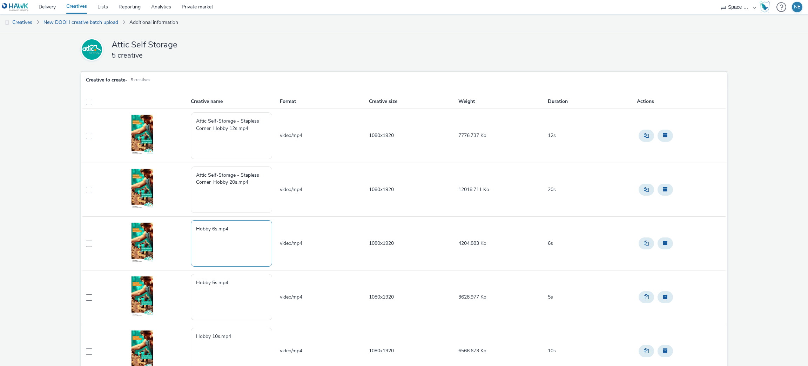
click textarea "Hobby 6s.mp4"
paste textarea "Attic Self-Storage - Stapless Corner_"
type textarea "Attic Self-Storage - Stapless Corner_Hobby 6s.mp4"
click textarea "Hobby 5s.mp4"
paste textarea "Attic Self-Storage - Stapless Corner_"
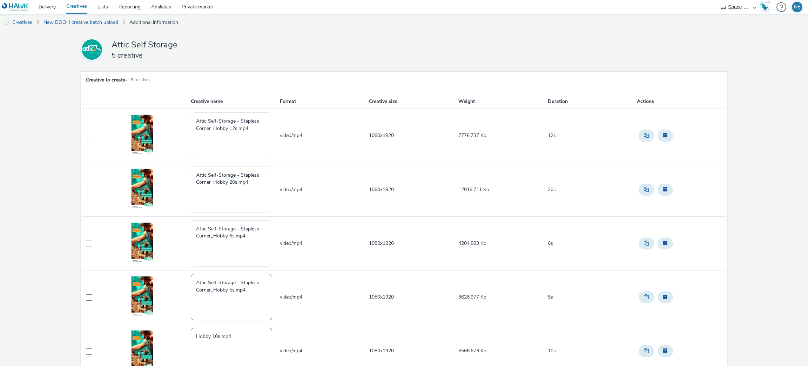
type textarea "Attic Self-Storage - Stapless Corner_Hobby 5s.mp4"
click textarea "Hobby 10s.mp4"
paste textarea "Attic Self-Storage - Stapless Corner_"
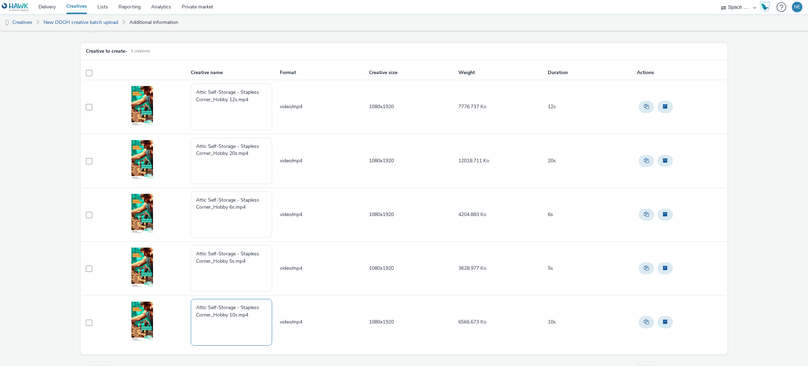
scroll to position [45, 0]
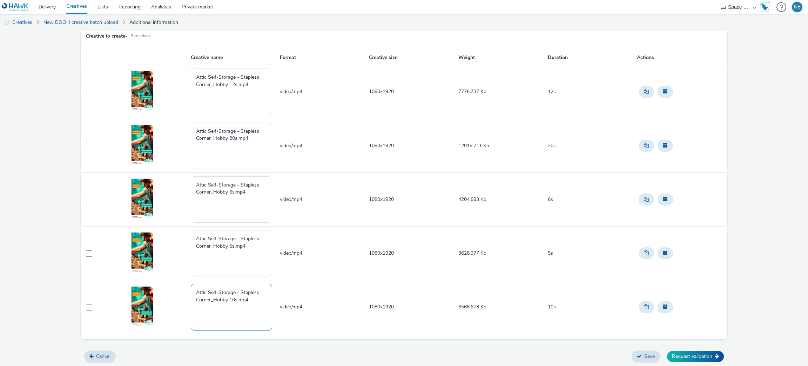
type textarea "Attic Self-Storage - Stapless Corner_Hobby 10s.mp4"
click span
checkbox input "true"
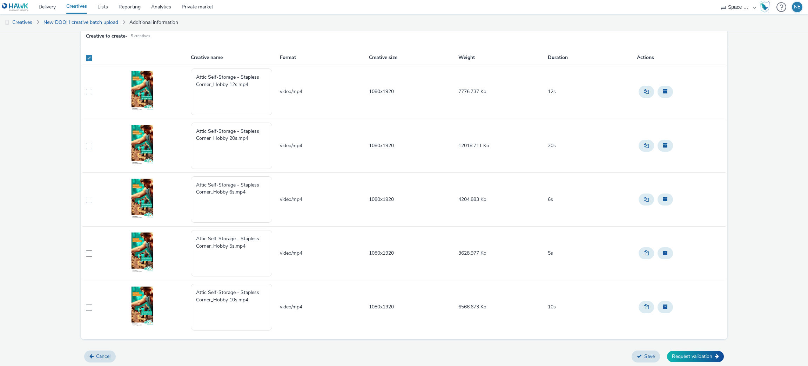
checkbox input "true"
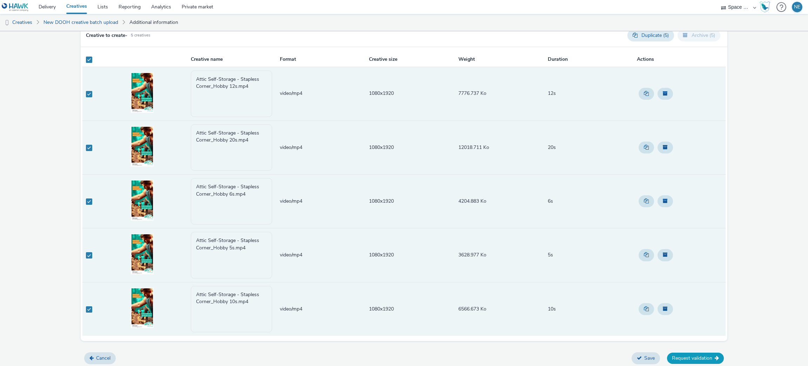
click button "Request validation"
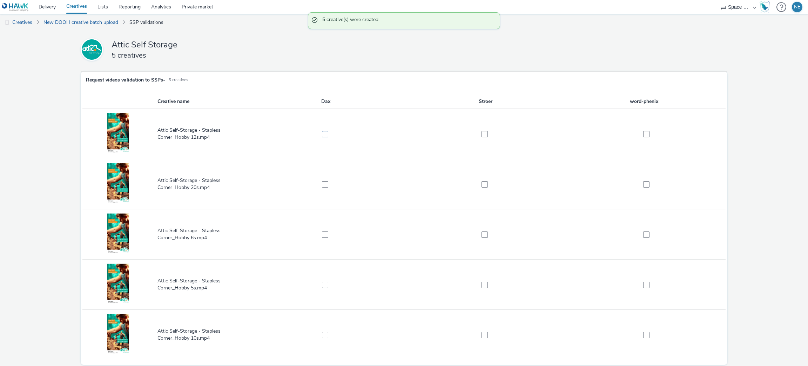
click label
checkbox input "true"
click span
checkbox input "true"
drag, startPoint x: 480, startPoint y: 181, endPoint x: 472, endPoint y: 187, distance: 9.5
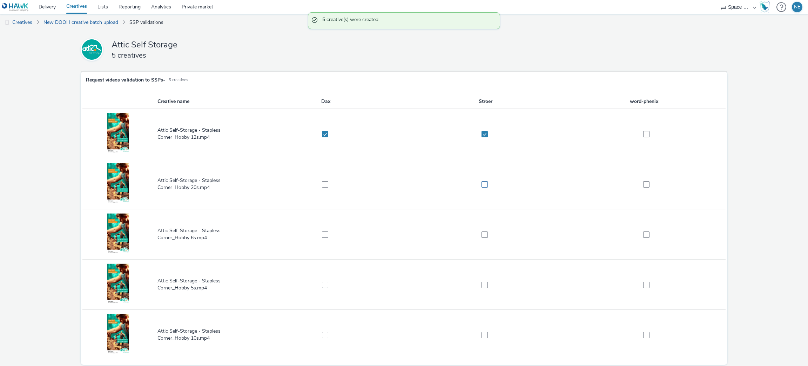
click span
checkbox input "true"
drag, startPoint x: 325, startPoint y: 183, endPoint x: 325, endPoint y: 196, distance: 12.6
click span
checkbox input "true"
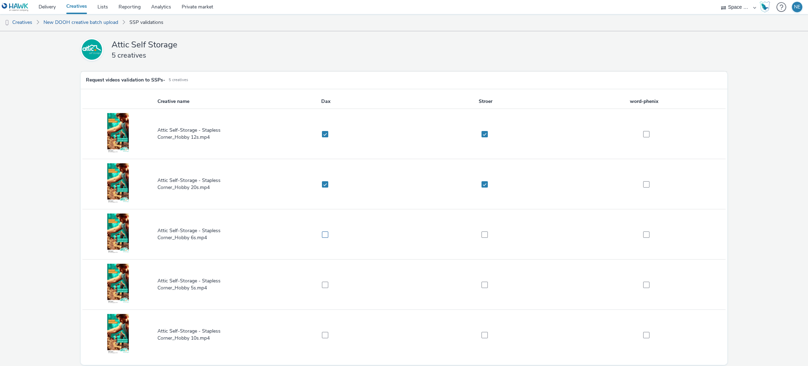
click span
checkbox input "true"
click label
checkbox input "true"
drag, startPoint x: 481, startPoint y: 283, endPoint x: 476, endPoint y: 285, distance: 5.3
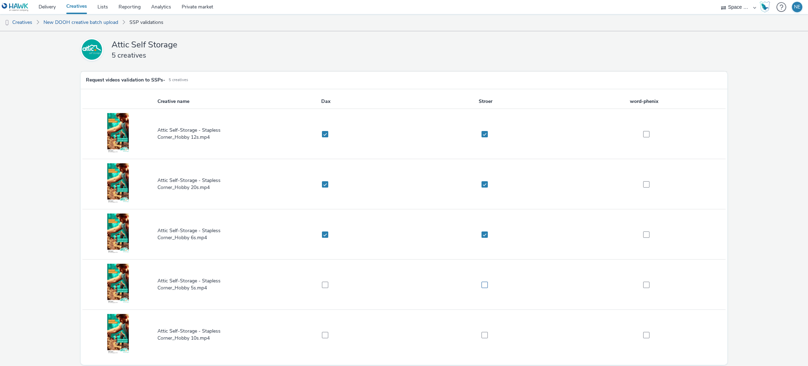
click span
checkbox input "true"
drag, startPoint x: 327, startPoint y: 284, endPoint x: 325, endPoint y: 305, distance: 20.7
click label
checkbox input "true"
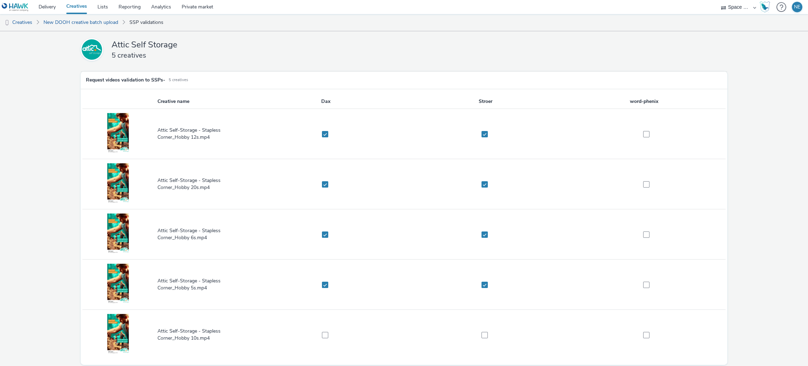
drag, startPoint x: 322, startPoint y: 332, endPoint x: 416, endPoint y: 349, distance: 95.7
click span
checkbox input "true"
click span
checkbox input "true"
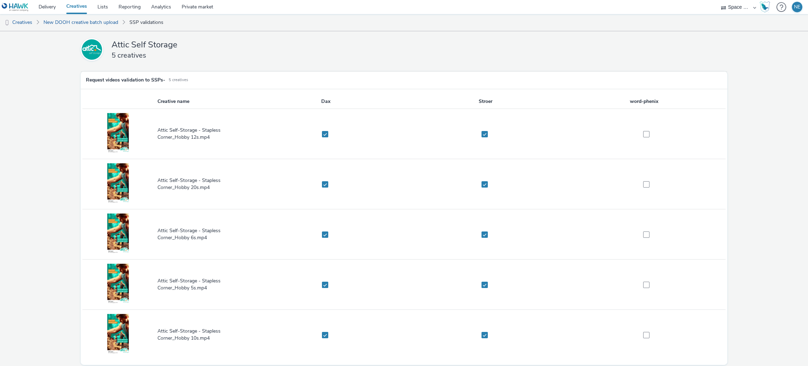
scroll to position [25, 0]
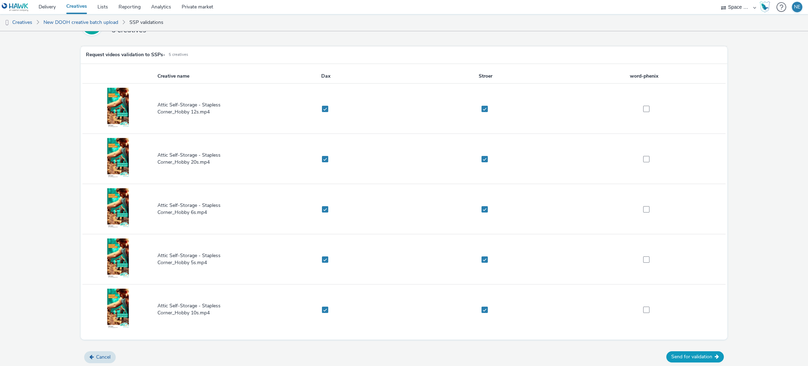
click button "Send for validation"
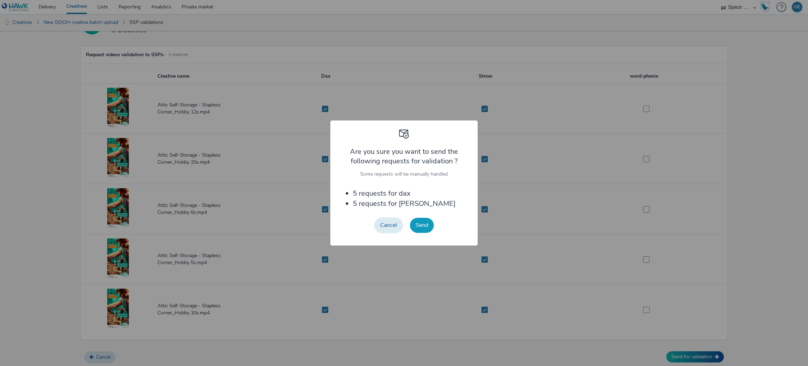
click button "Send"
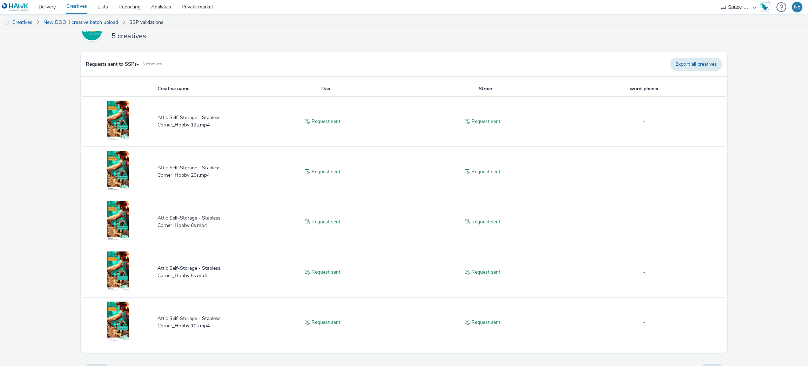
scroll to position [32, 0]
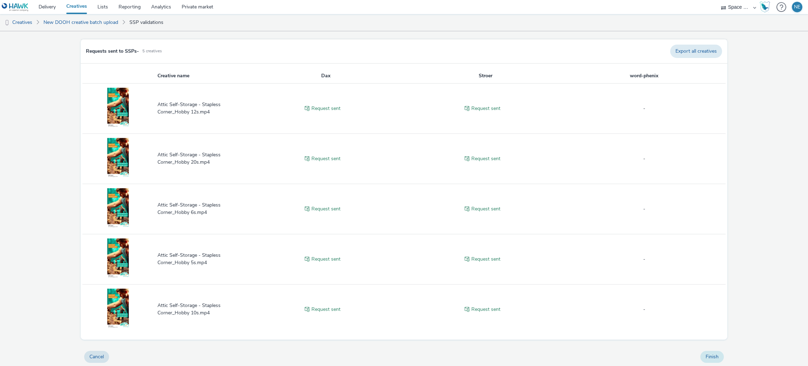
click button "Finish"
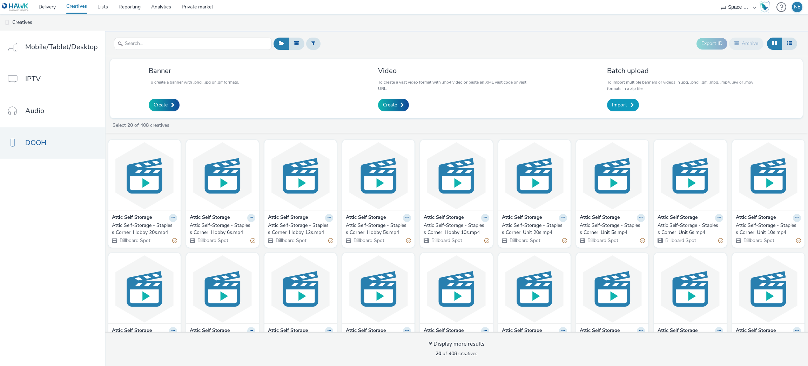
click span
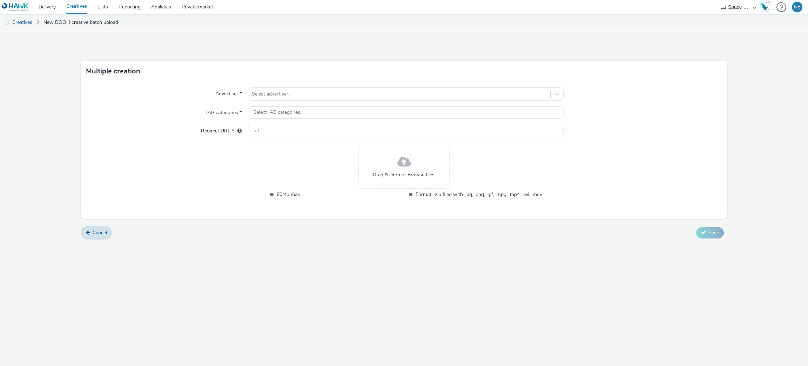
click div "Drag & Drop or Browse files."
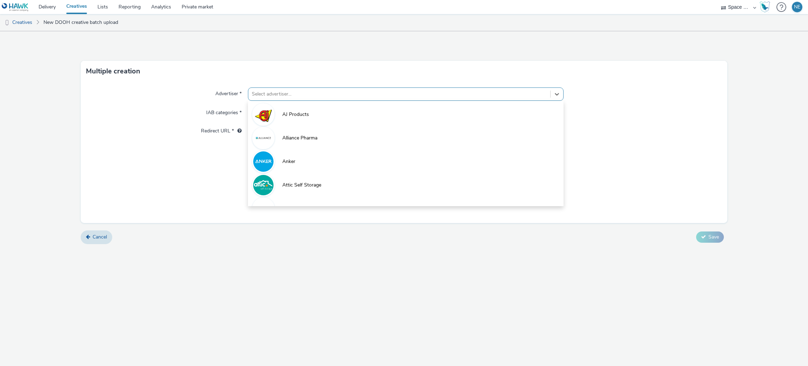
click div
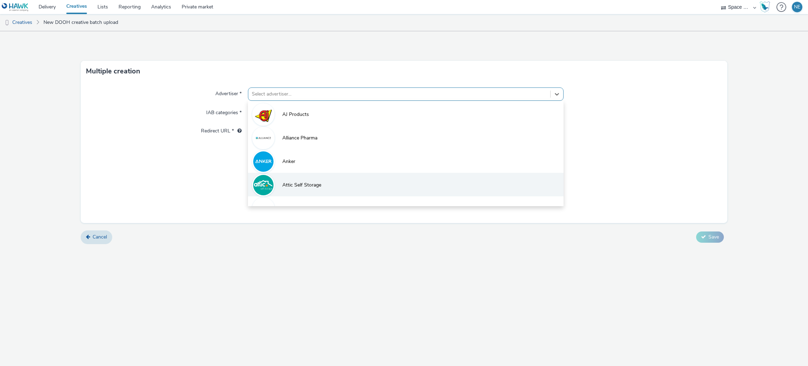
click li "Attic Self Storage"
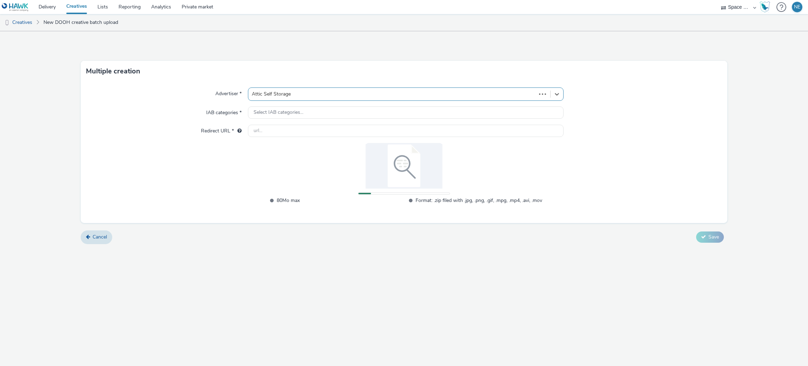
type input "[URL][DOMAIN_NAME]"
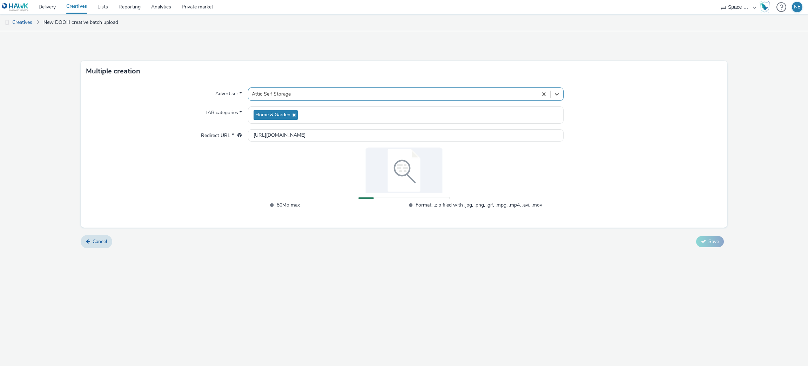
click div "Advertiser * option Attic Self Storage, selected. Select is focused ,type to re…"
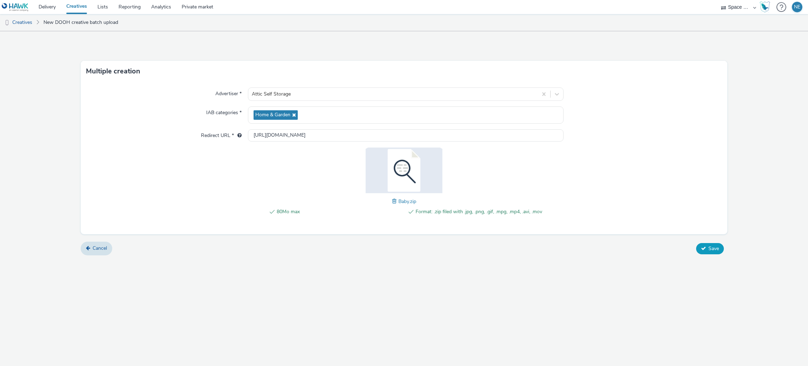
click button "Save"
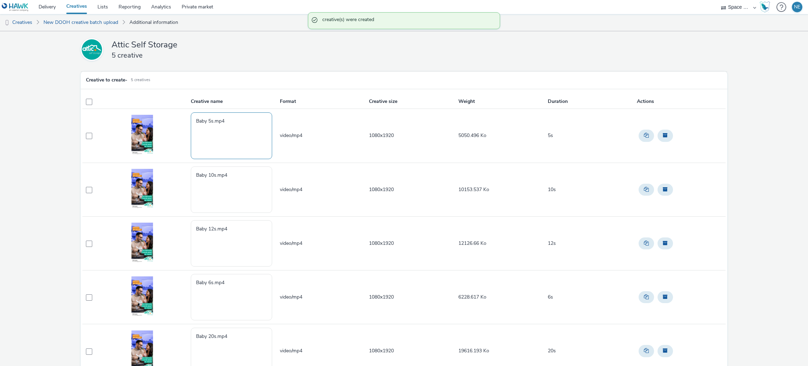
click textarea "Baby 5s.mp4"
paste textarea "Attic Self-Storage - Stapless Corner_"
type textarea "Attic Self-Storage - Stapless Corner_Baby 5s.mp4"
click textarea "Baby 10s.mp4"
paste textarea "Attic Self-Storage - Stapless Corner_"
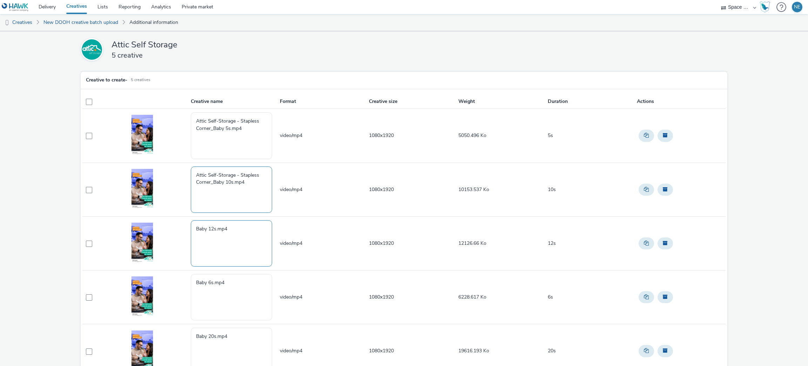
type textarea "Attic Self-Storage - Stapless Corner_Baby 10s.mp4"
click textarea "Baby 12s.mp4"
paste textarea "Attic Self-Storage - Stapless Corner_"
type textarea "Attic Self-Storage - Stapless Corner_Baby 12s.mp4"
click textarea "Baby 6s.mp4"
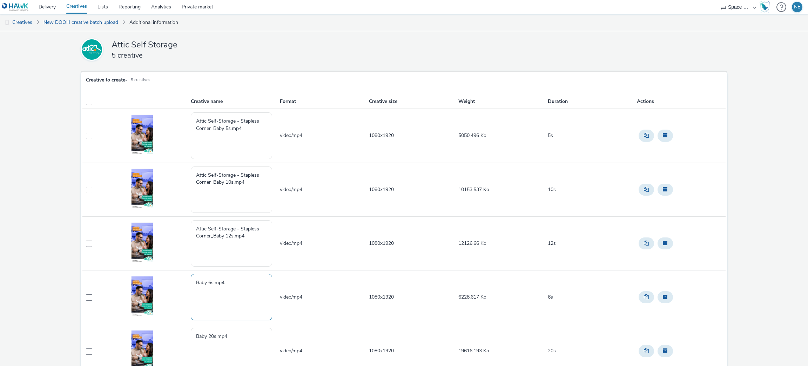
paste textarea "Attic Self-Storage - Stapless Corner_"
type textarea "Attic Self-Storage - Stapless Corner_Baby 6s.mp4"
click textarea "Baby 20s.mp4"
paste textarea "Attic Self-Storage - Stapless Corner_"
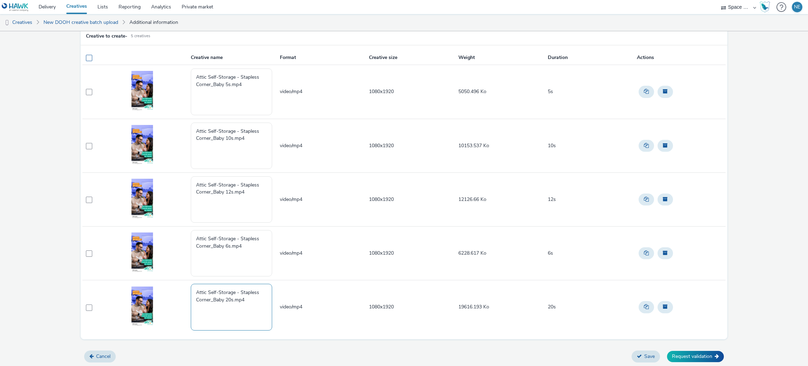
type textarea "Attic Self-Storage - Stapless Corner_Baby 20s.mp4"
click label
checkbox input "true"
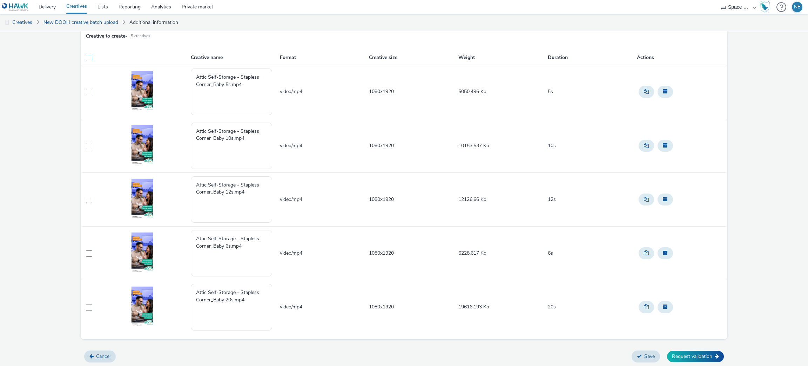
checkbox input "true"
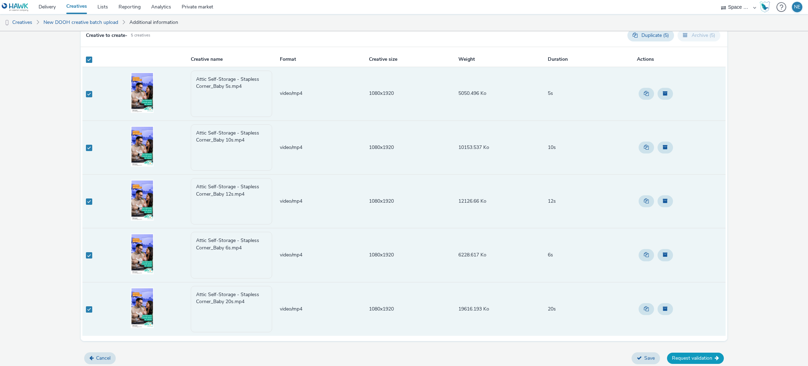
click button "Request validation"
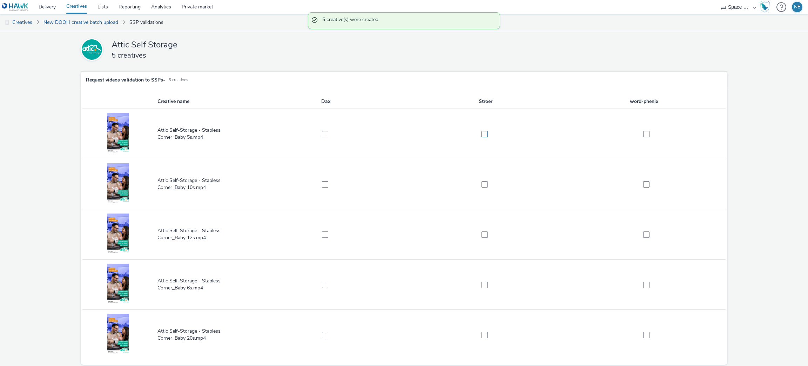
click label
checkbox input "true"
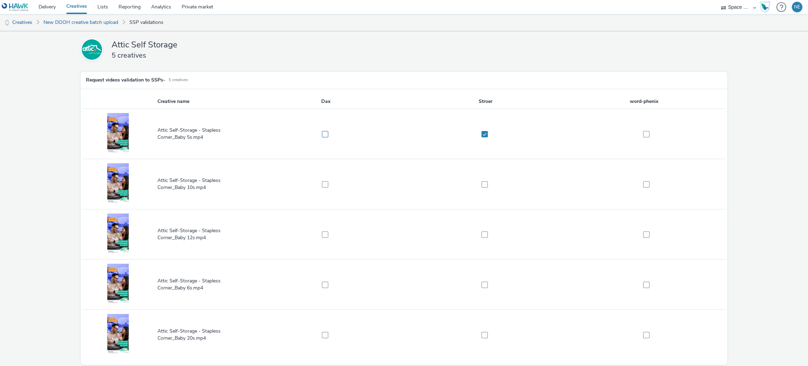
click label
checkbox input "true"
click td
click span
checkbox input "true"
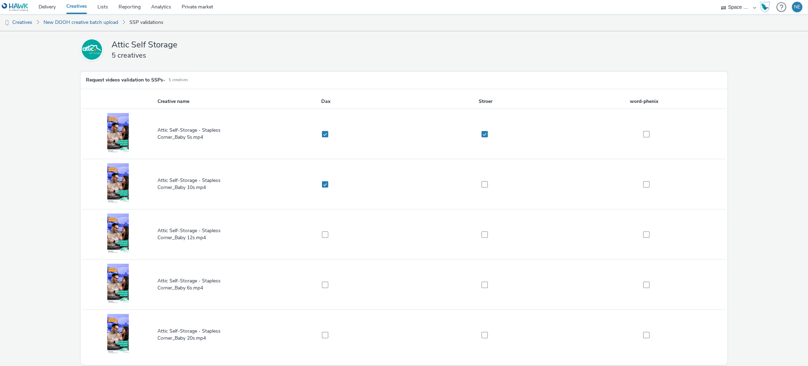
click td
click span
checkbox input "true"
drag, startPoint x: 475, startPoint y: 233, endPoint x: 454, endPoint y: 239, distance: 22.0
click label
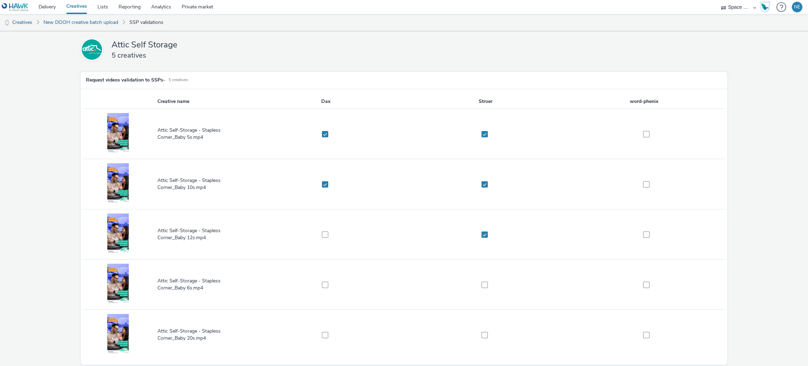
checkbox input "true"
click label
checkbox input "true"
click label
checkbox input "true"
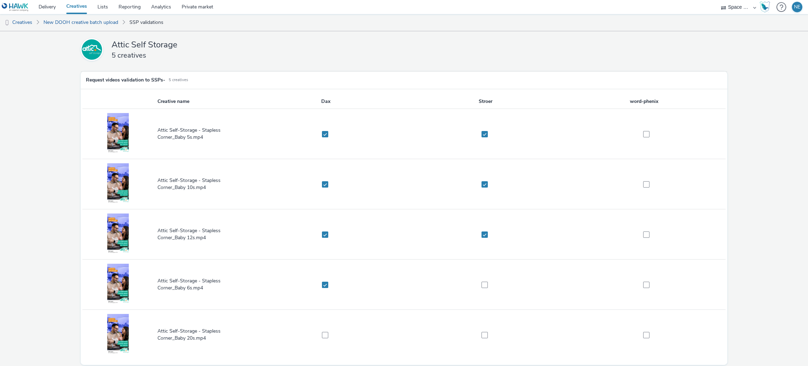
click td
drag, startPoint x: 479, startPoint y: 286, endPoint x: 479, endPoint y: 298, distance: 11.9
click span
checkbox input "true"
click td
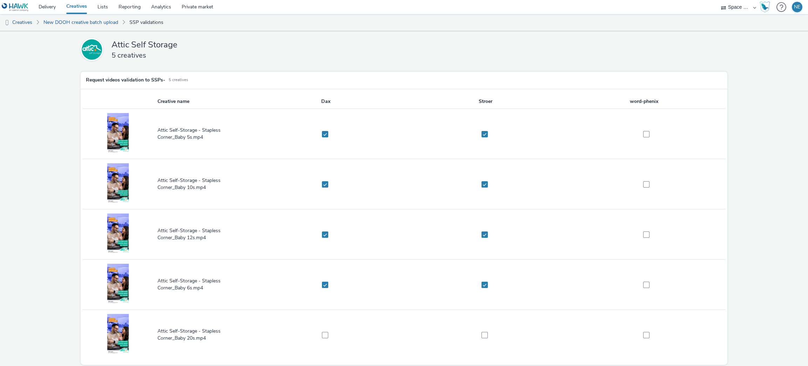
click td
click span
checkbox input "true"
click span
checkbox input "true"
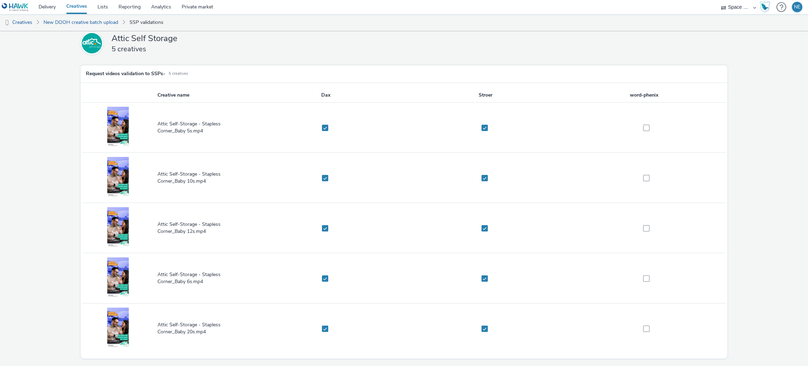
scroll to position [25, 0]
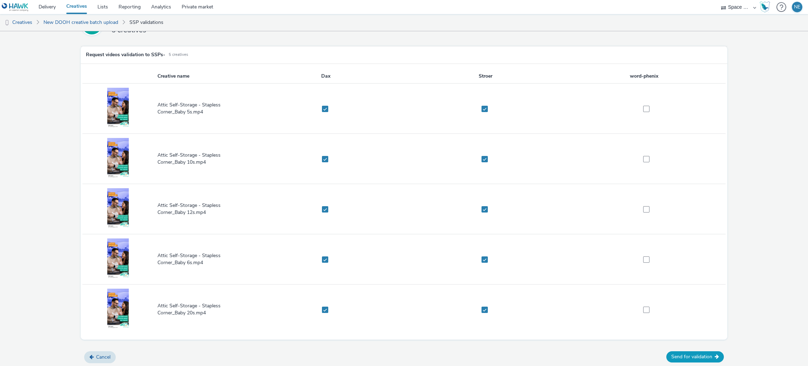
click button "Send for validation"
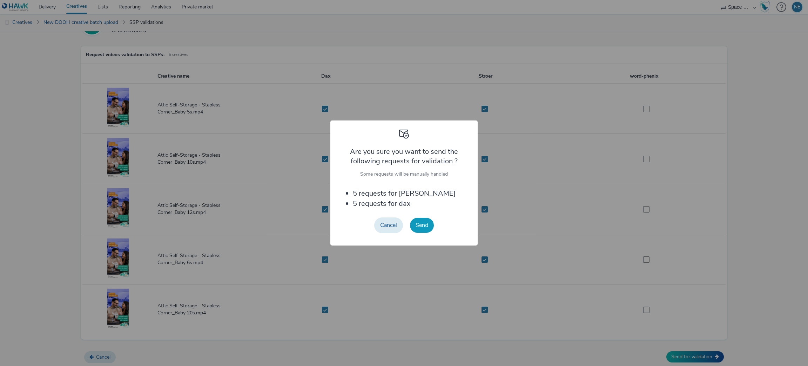
click button "Send"
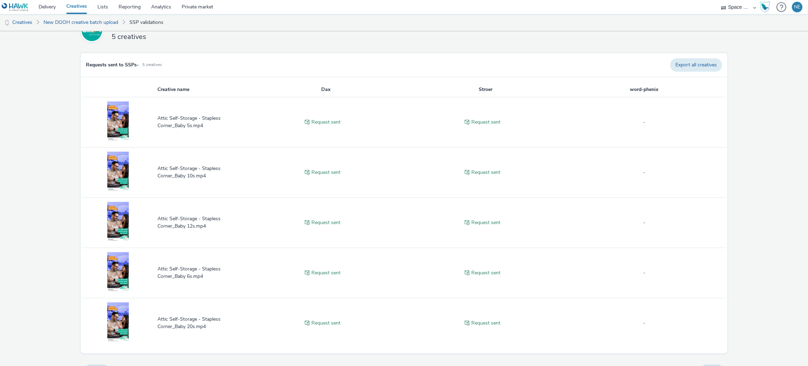
scroll to position [32, 0]
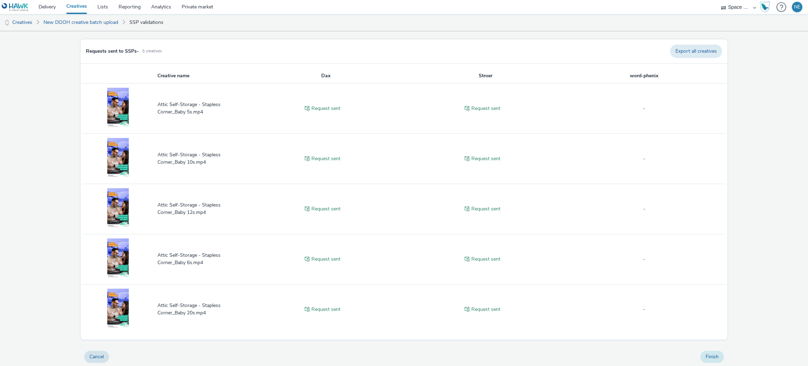
click button "Finish"
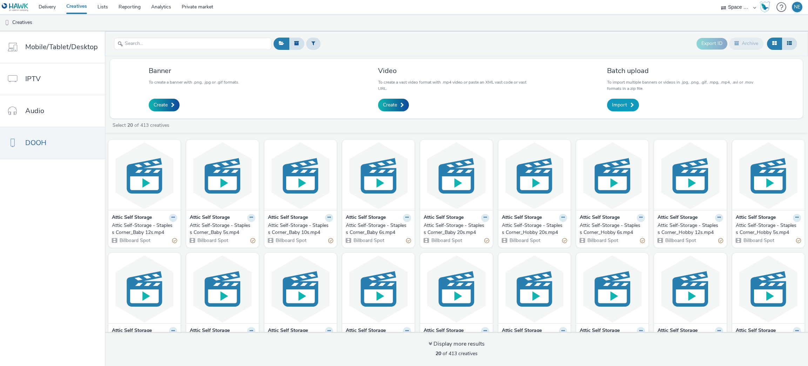
click link "Import"
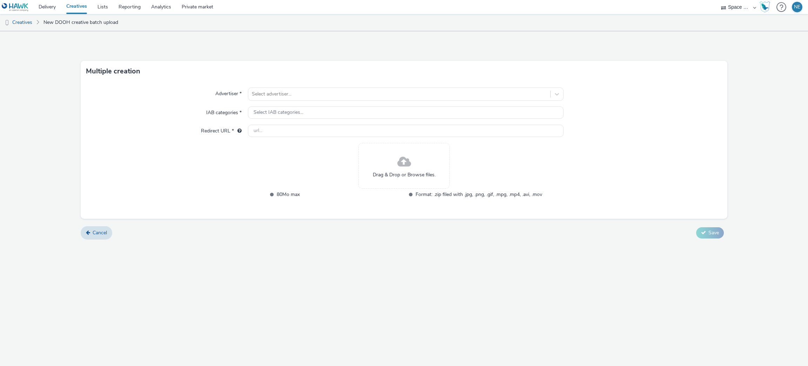
click span "Drag & Drop or Browse files."
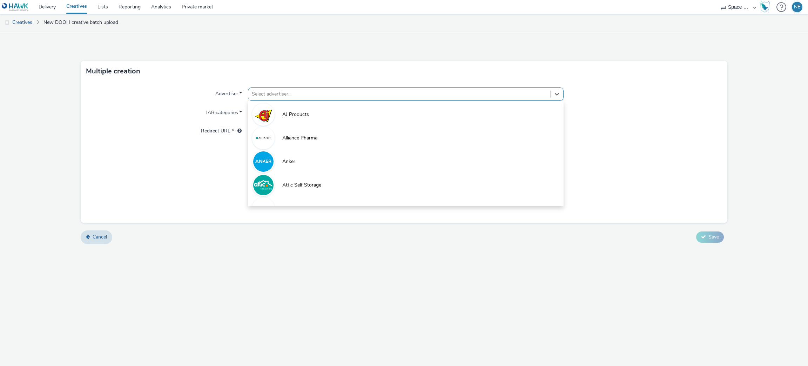
click div
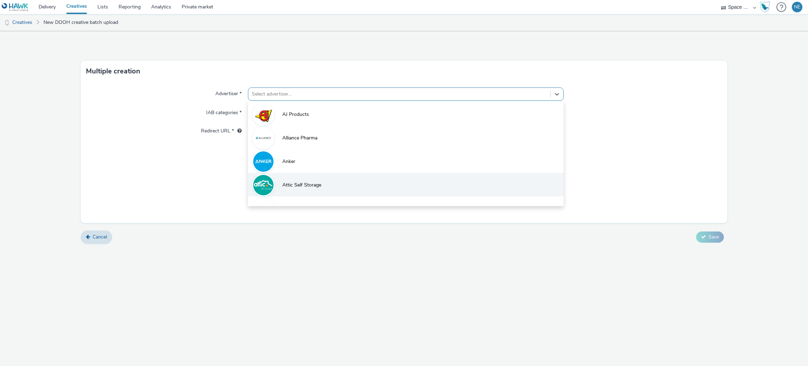
click li "Attic Self Storage"
type input "[URL][DOMAIN_NAME]"
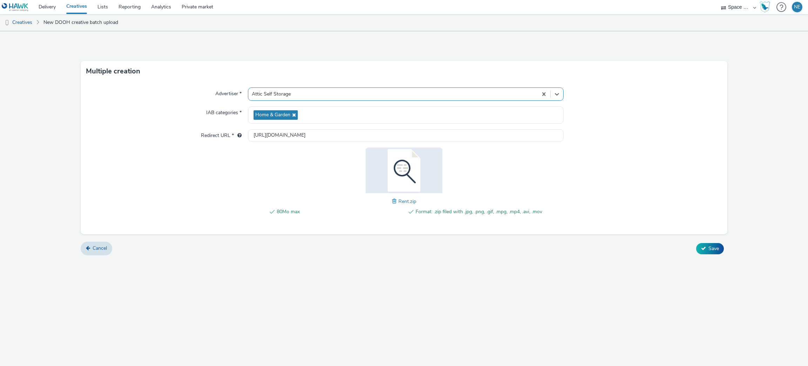
click div "Multiple creation Advertiser * option Attic Self Storage, selected. Select is f…"
click button "Save"
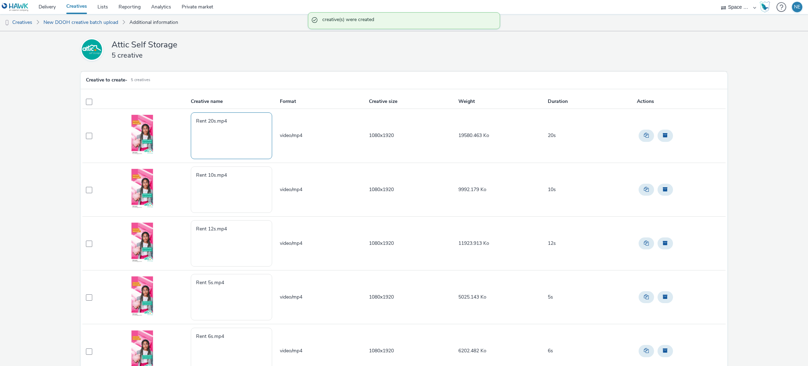
click textarea "Rent 20s.mp4"
paste textarea "Attic Self-Storage - Stapless Corner_"
type textarea "Attic Self-Storage - Stapless Corner_Rent 20s.mp4"
click textarea "Rent 10s.mp4"
paste textarea "Attic Self-Storage - Stapless Corner_"
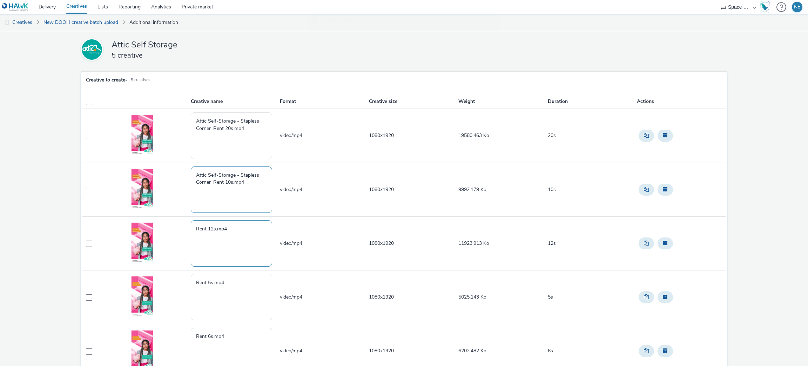
type textarea "Attic Self-Storage - Stapless Corner_Rent 10s.mp4"
click textarea "Rent 12s.mp4"
paste textarea "Attic Self-Storage - Stapless Corner_"
type textarea "Attic Self-Storage - Stapless Corner_Rent 12s.mp4"
click textarea "Rent 5s.mp4"
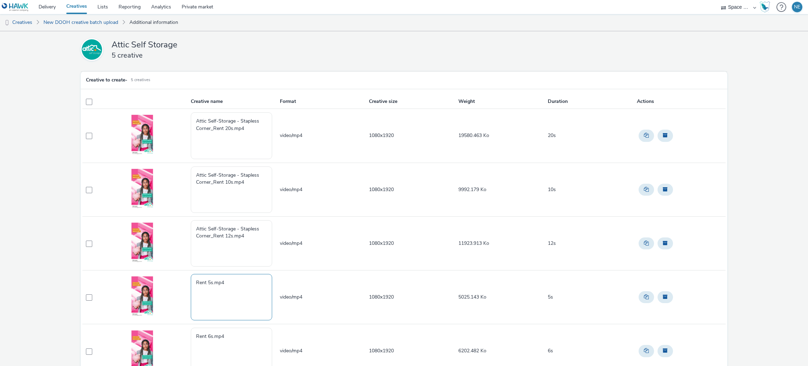
paste textarea "Attic Self-Storage - Stapless Corner_"
type textarea "Attic Self-Storage - Stapless Corner_Rent 5s.mp4"
click textarea "Rent 6s.mp4"
paste textarea "Attic Self-Storage - Stapless Corner_"
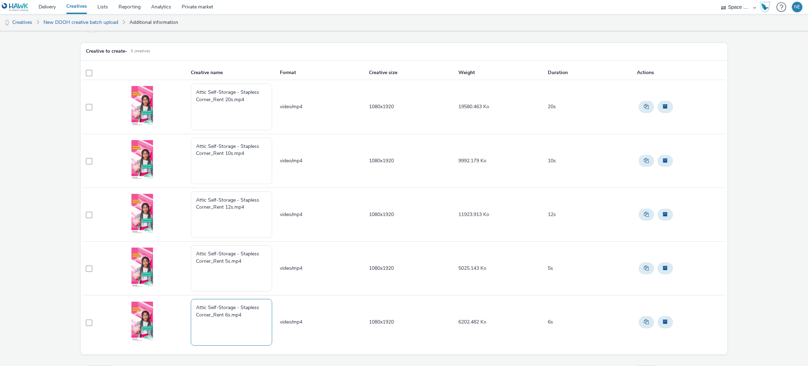
scroll to position [45, 0]
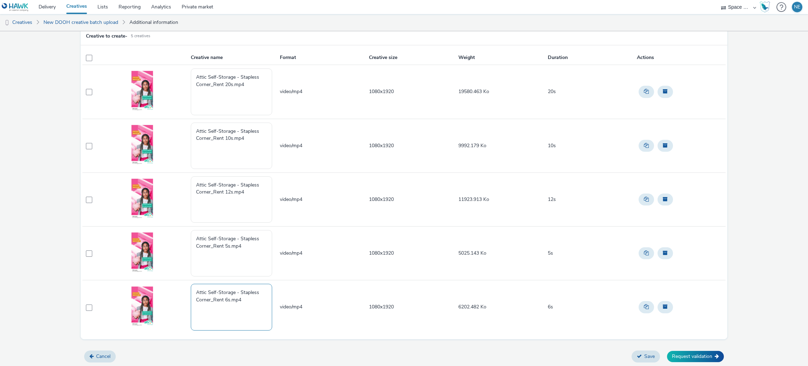
type textarea "Attic Self-Storage - Stapless Corner_Rent 6s.mp4"
click th
click span
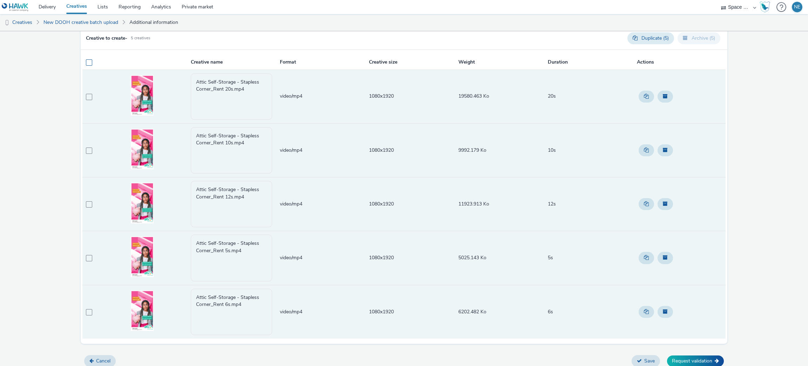
checkbox input "true"
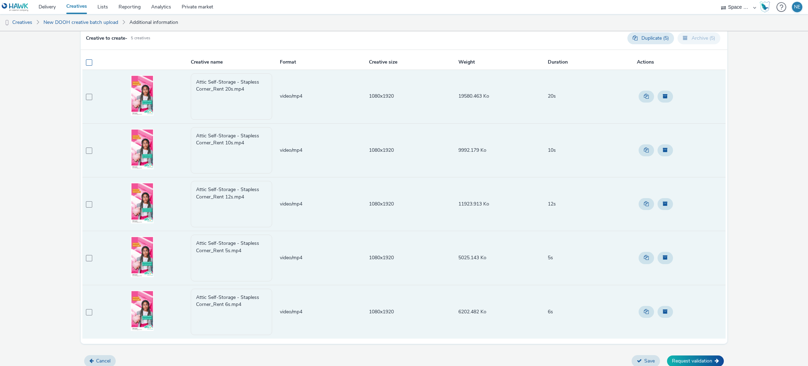
checkbox input "true"
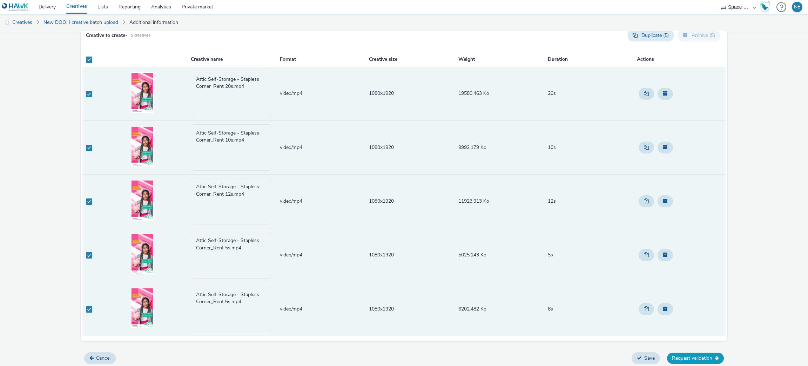
click button "Request validation"
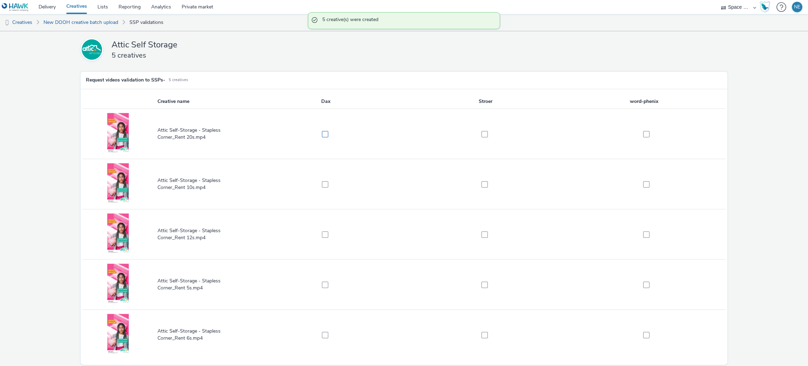
click span
checkbox input "true"
click td
click span
checkbox input "true"
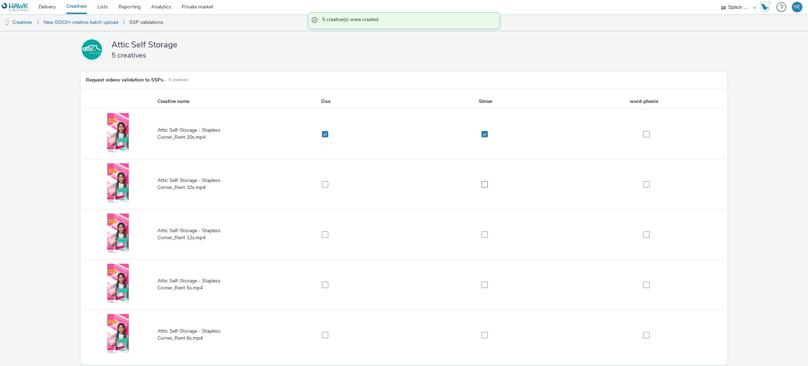
click span
checkbox input "true"
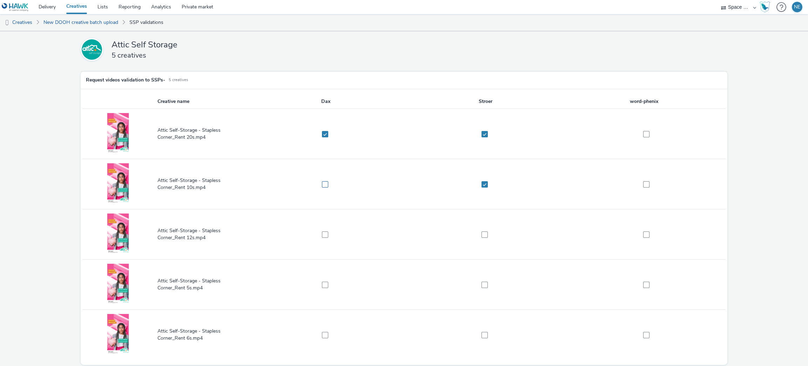
click span
checkbox input "true"
click span
checkbox input "true"
drag, startPoint x: 479, startPoint y: 232, endPoint x: 478, endPoint y: 252, distance: 19.3
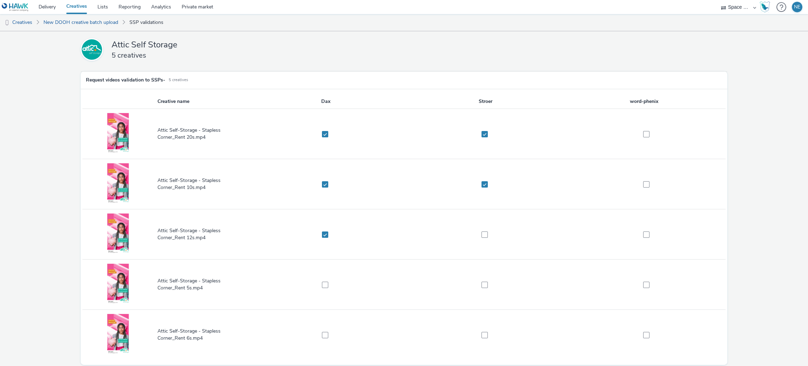
click span
checkbox input "true"
click span
checkbox input "true"
click label
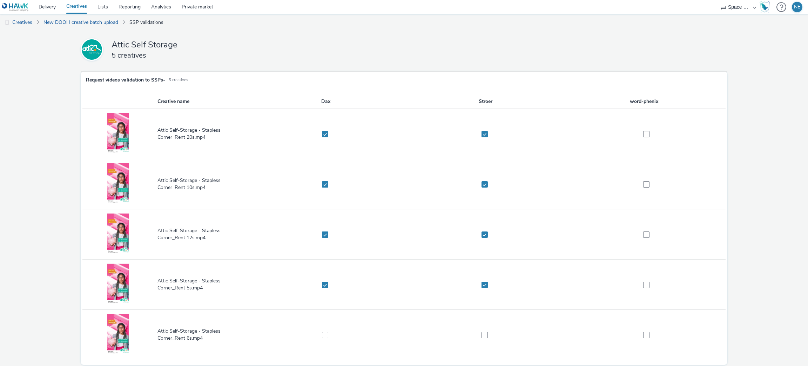
checkbox input "true"
click label
checkbox input "true"
click span
checkbox input "true"
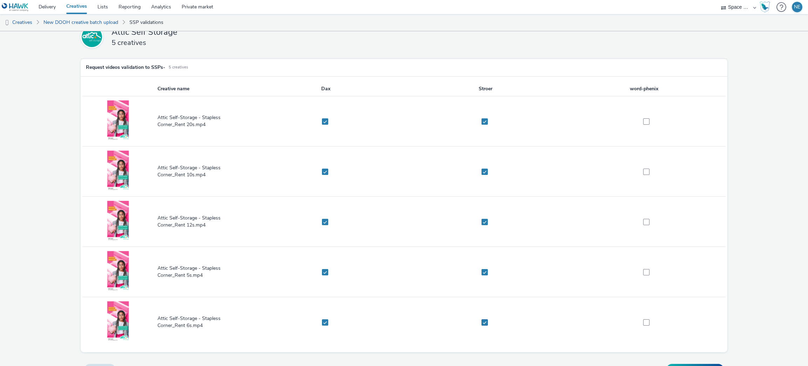
scroll to position [25, 0]
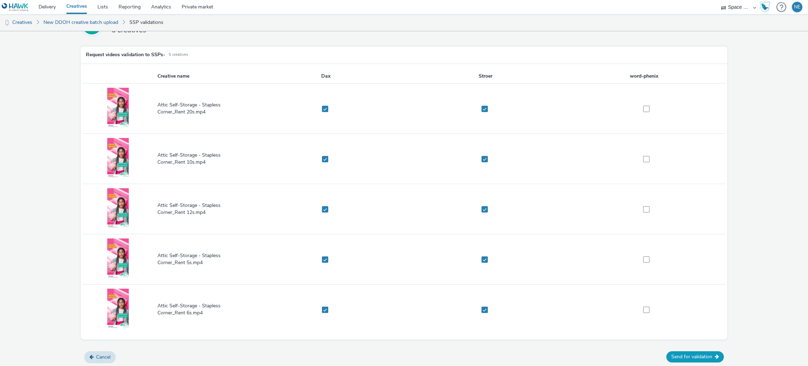
click button "Send for validation"
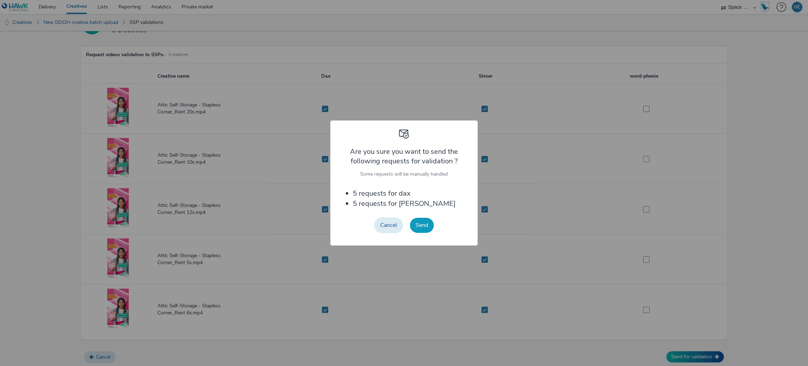
click button "Send"
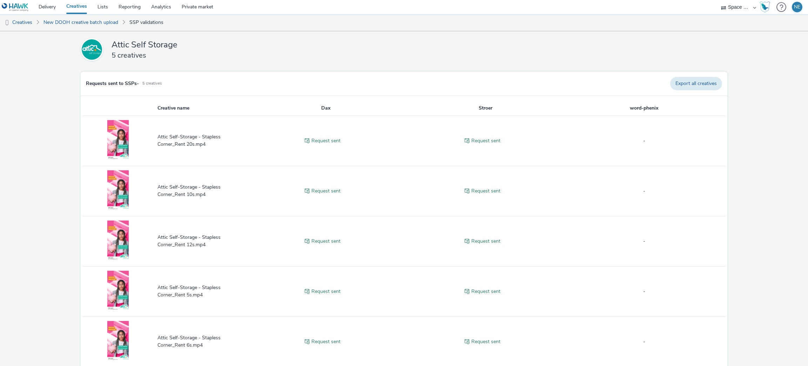
scroll to position [32, 0]
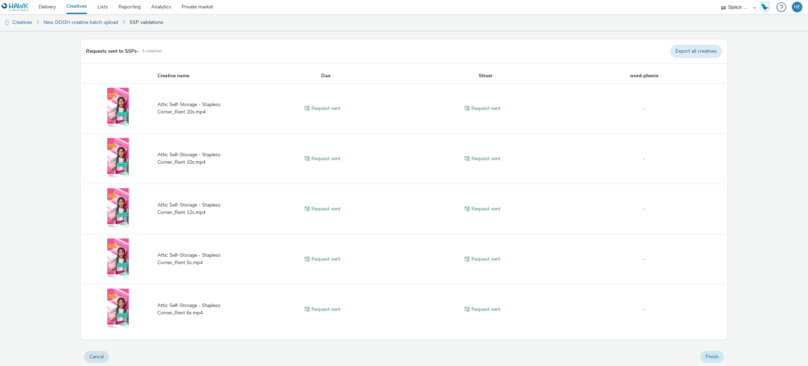
click button "Finish"
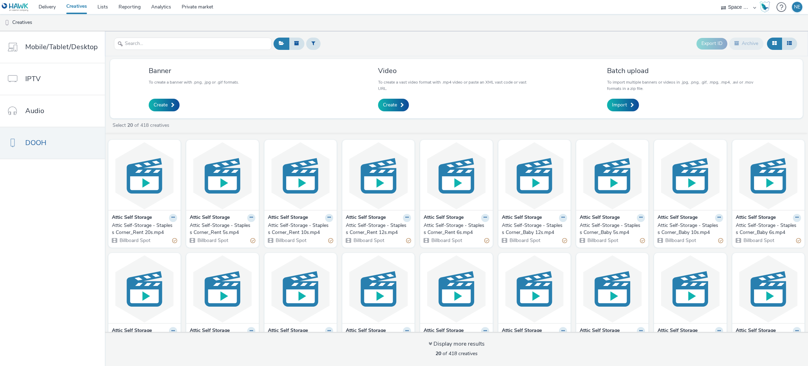
click nav "Mobile/Tablet/Desktop IPTV Audio DOOH"
click link "Lists"
